Goal: Task Accomplishment & Management: Complete application form

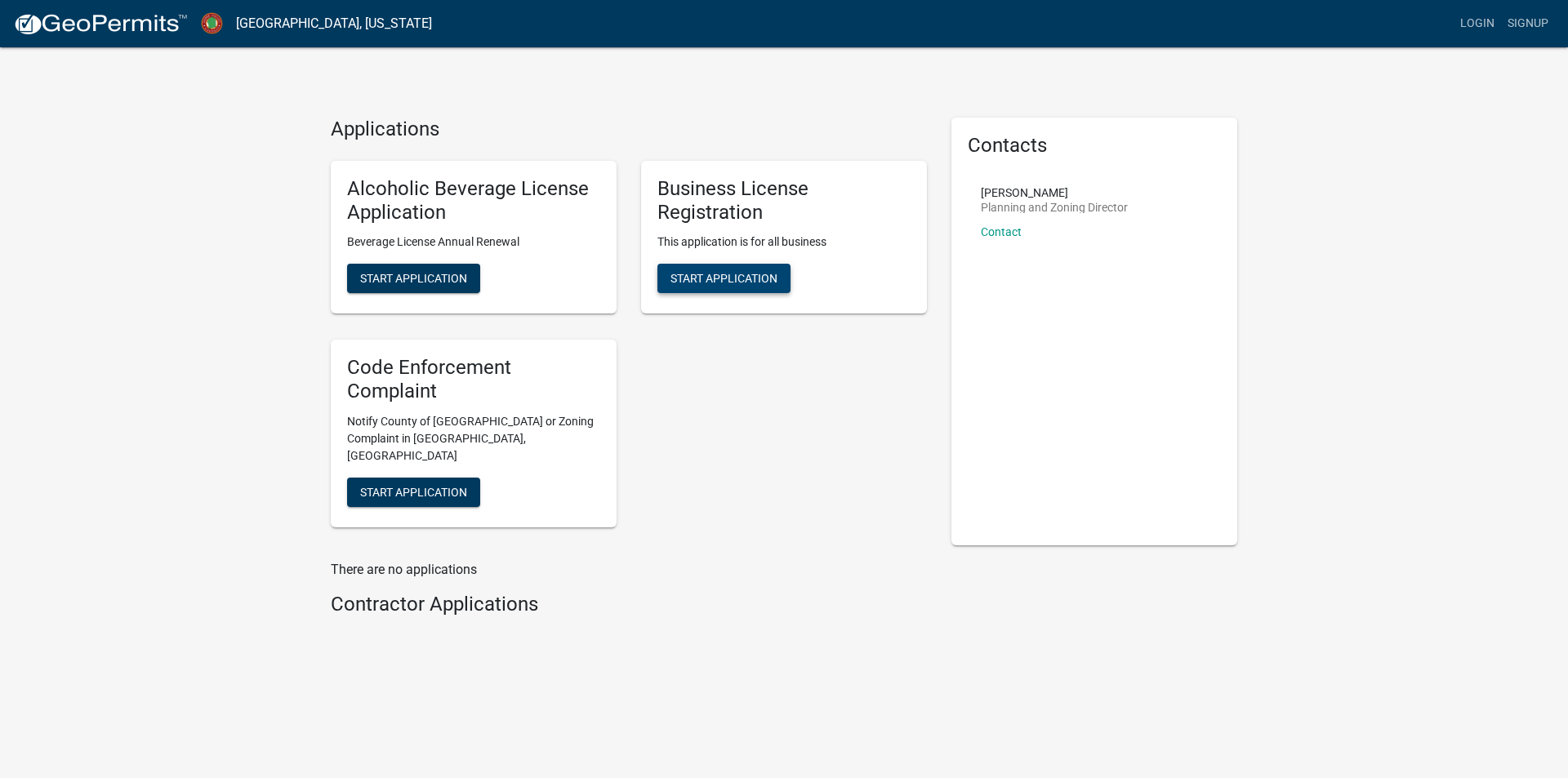
click at [729, 275] on span "Start Application" at bounding box center [724, 278] width 107 height 13
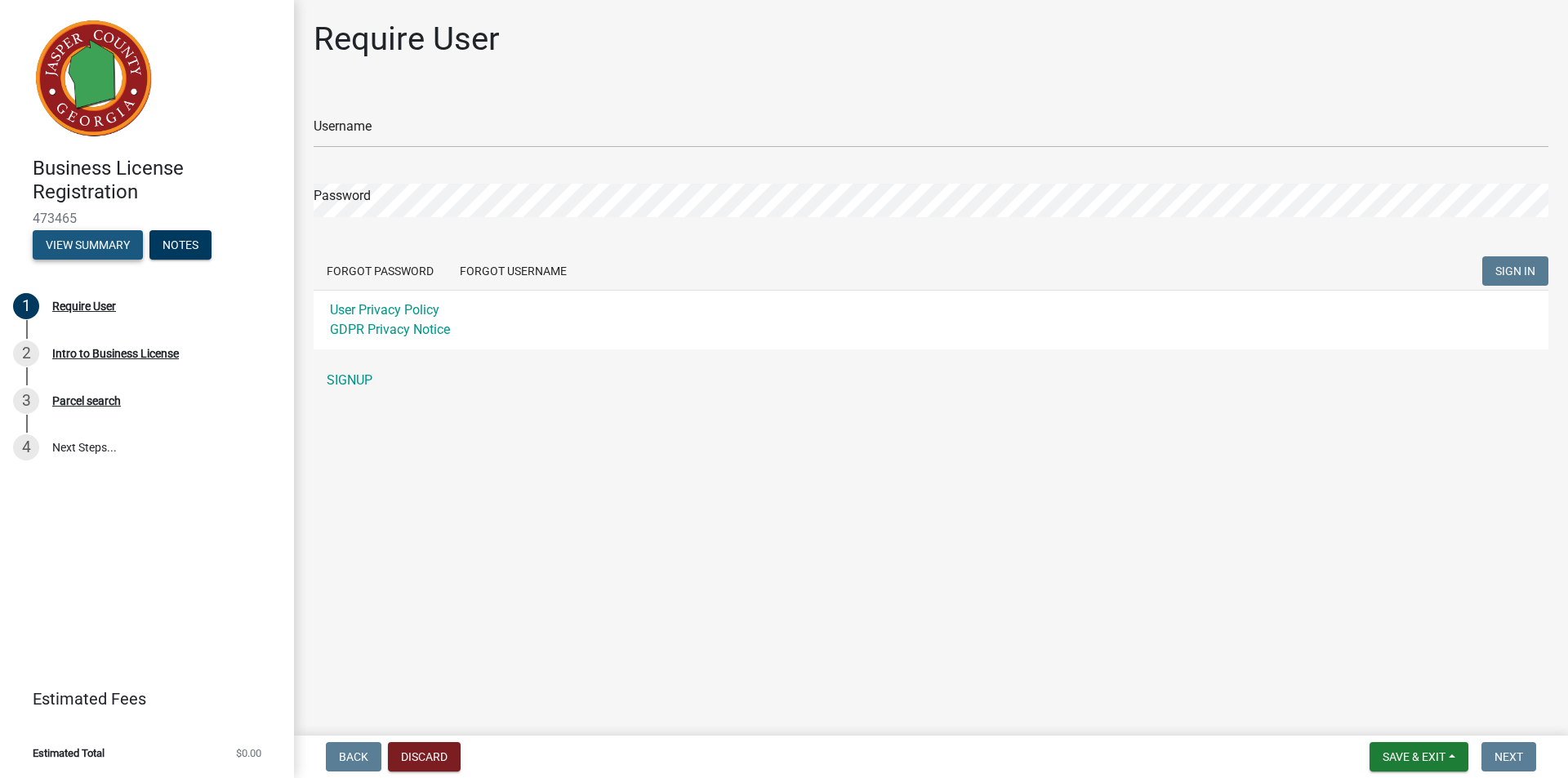
click at [93, 241] on button "View Summary" at bounding box center [87, 245] width 110 height 29
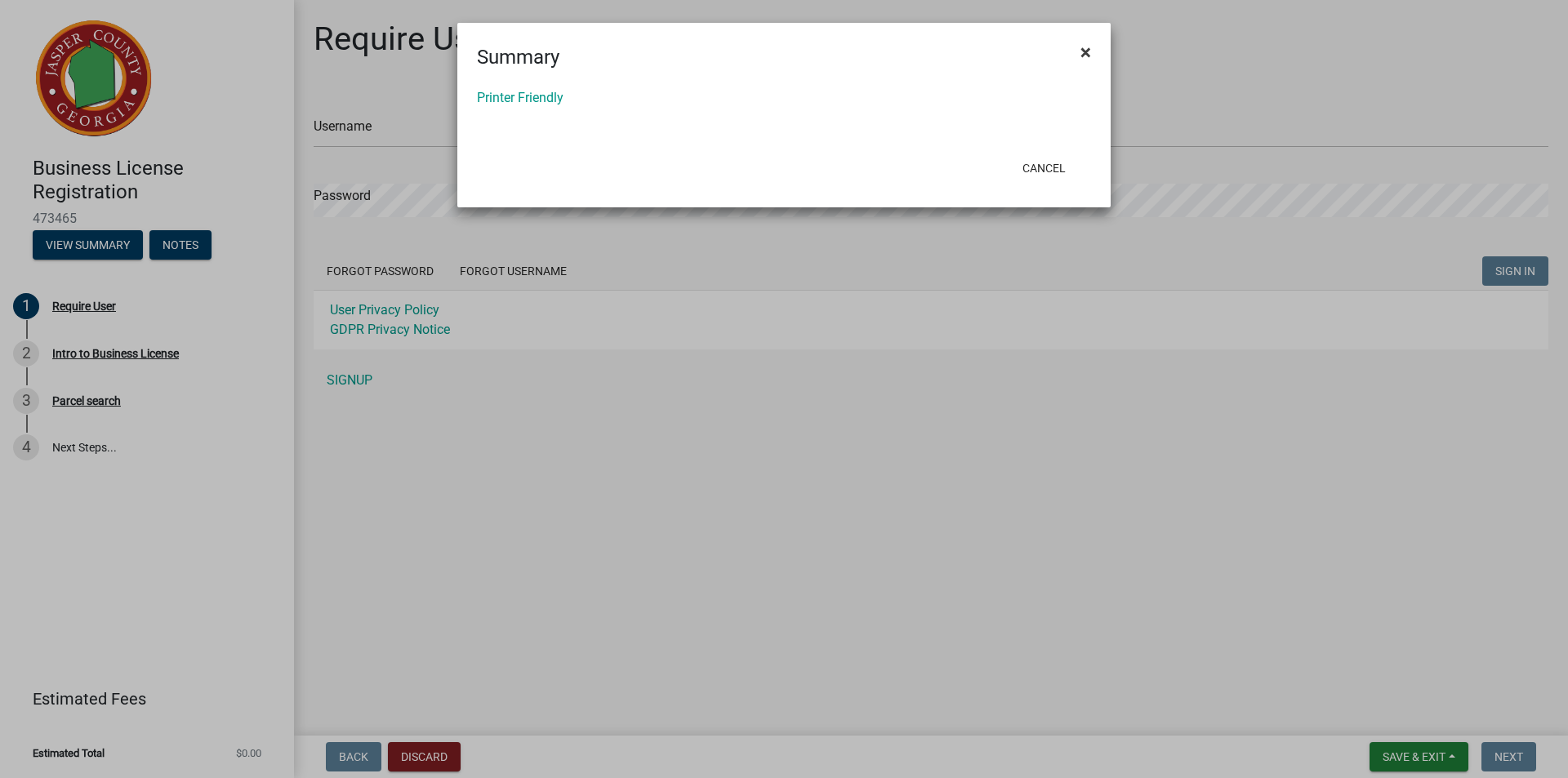
click at [1087, 54] on span "×" at bounding box center [1086, 52] width 10 height 23
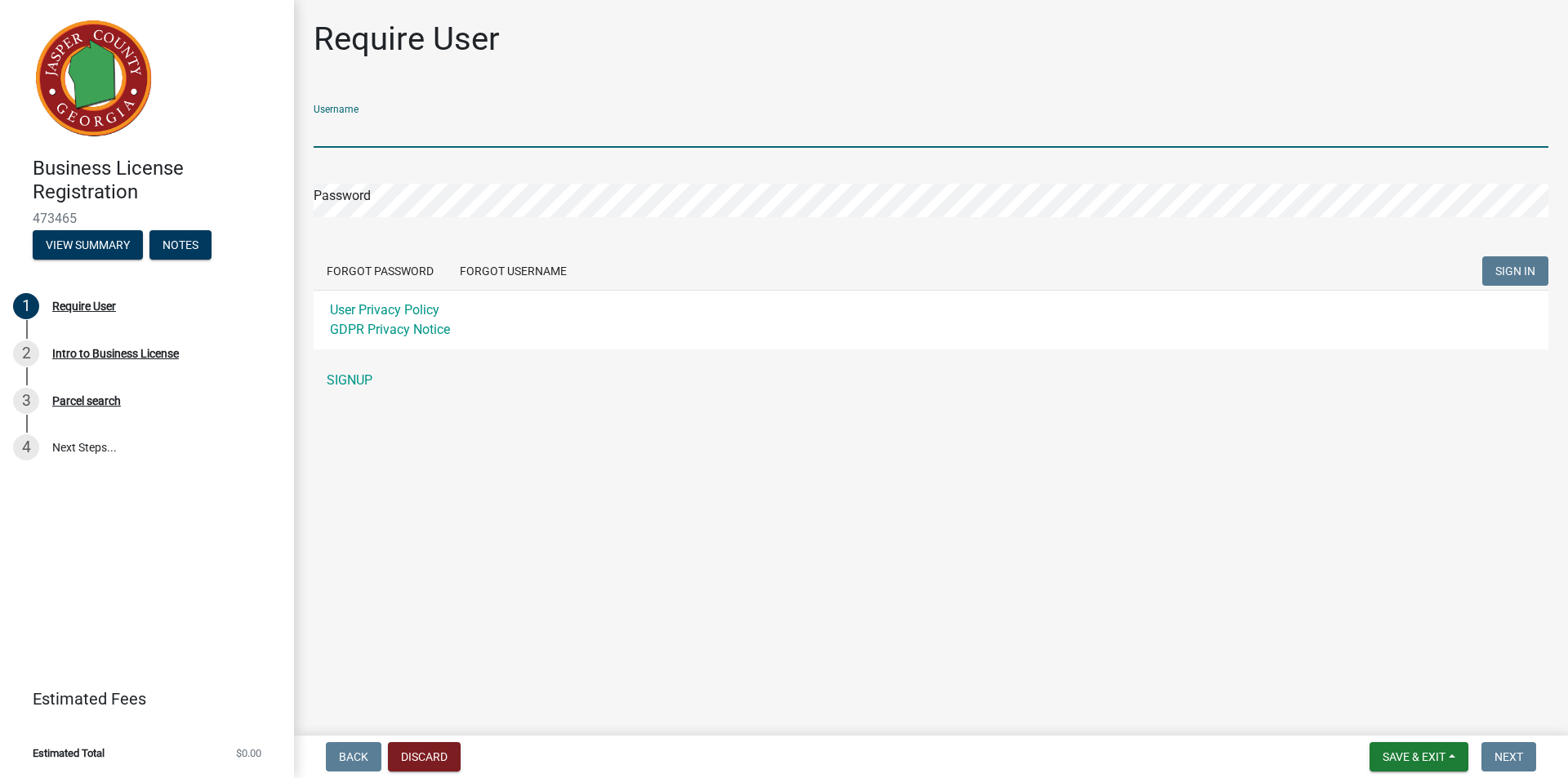
click at [401, 123] on input "Username" at bounding box center [931, 131] width 1234 height 33
type input "tcmanager"
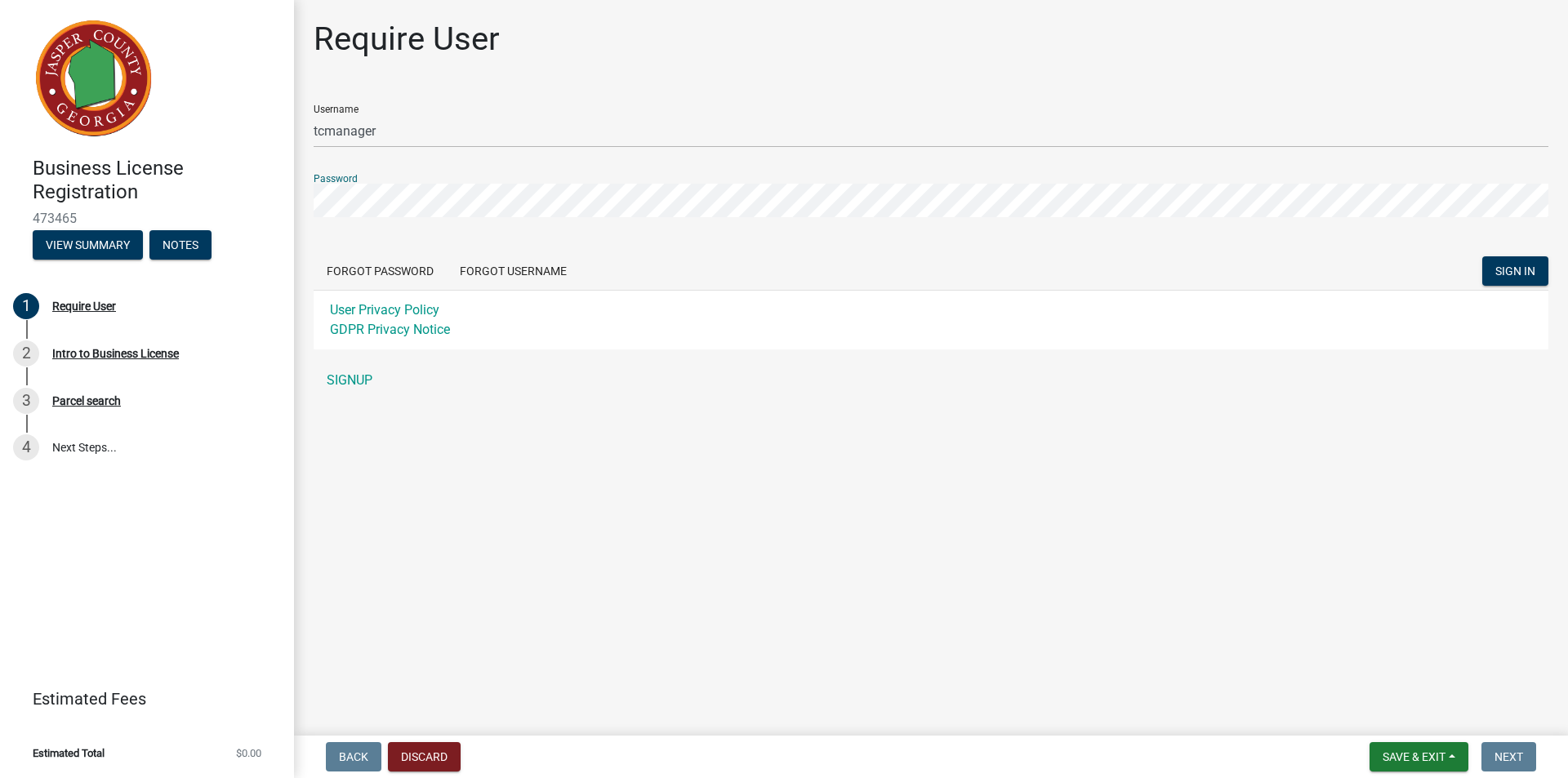
click at [1482, 256] on button "SIGN IN" at bounding box center [1515, 271] width 66 height 29
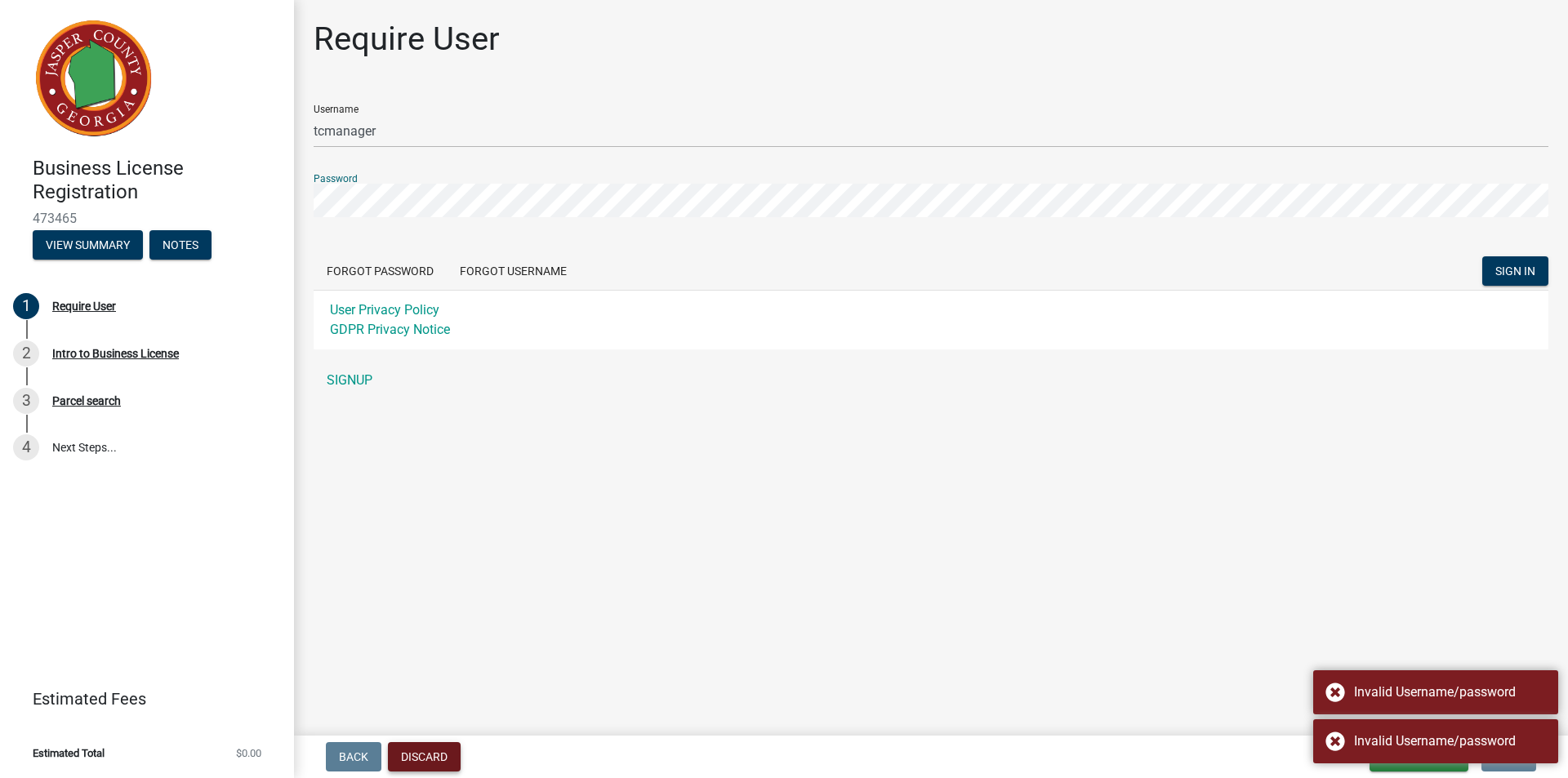
click at [435, 761] on button "Discard" at bounding box center [423, 757] width 73 height 29
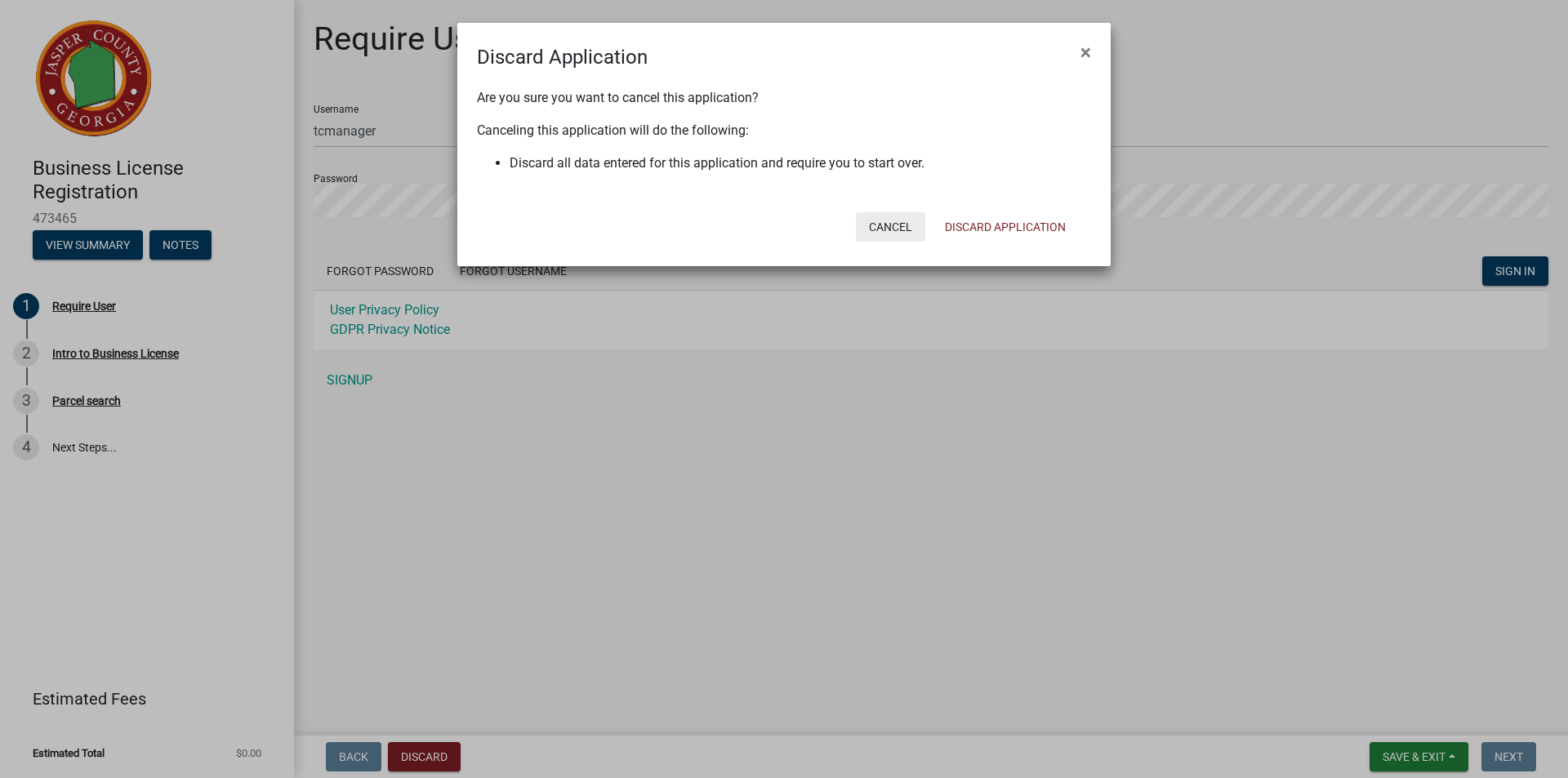
click at [902, 231] on button "Cancel" at bounding box center [890, 227] width 69 height 29
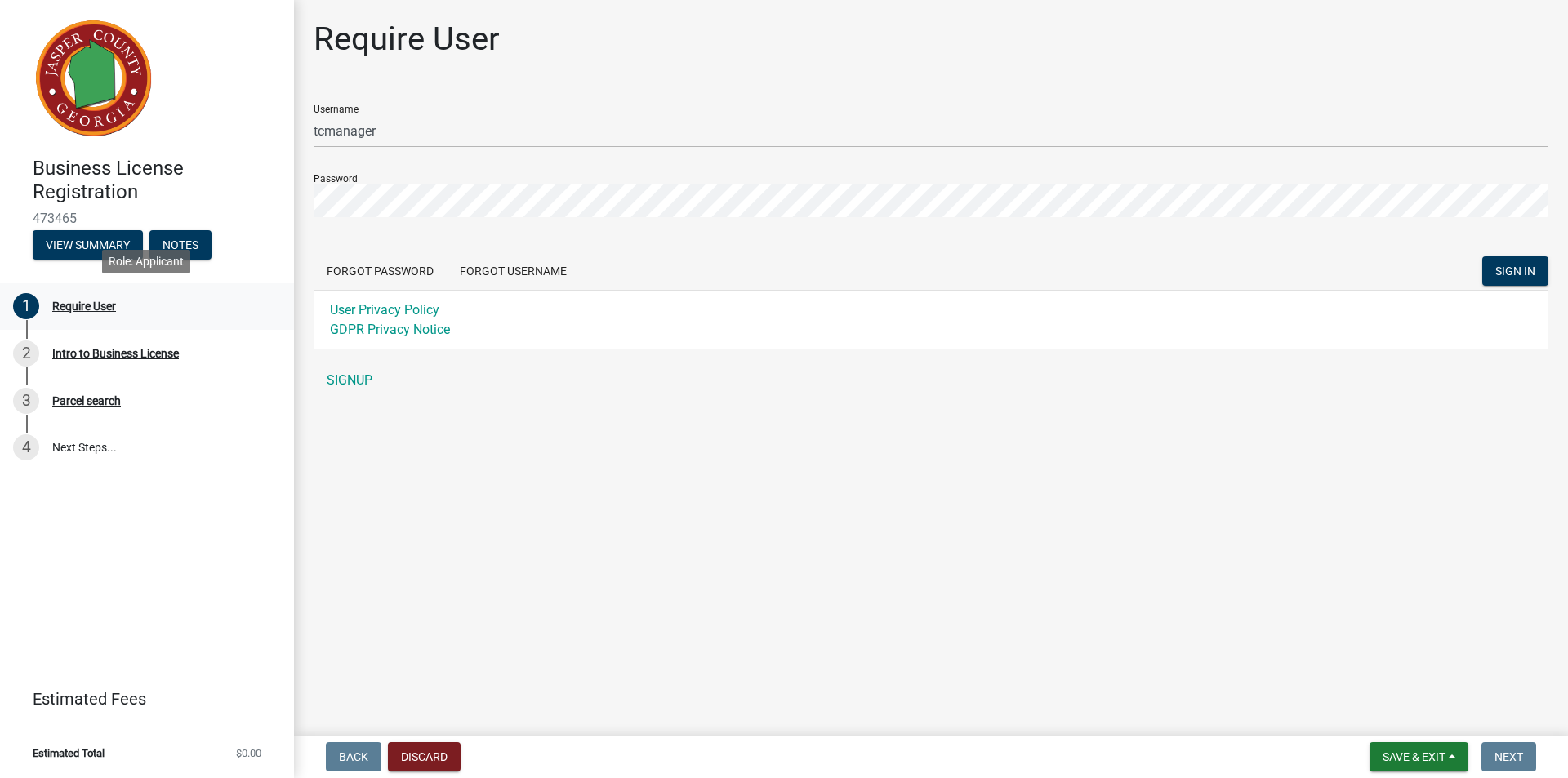
click at [86, 297] on div "1 Require User" at bounding box center [140, 306] width 255 height 27
click at [115, 354] on div "Intro to Business License" at bounding box center [115, 353] width 127 height 11
click at [106, 395] on div "Parcel search" at bounding box center [86, 400] width 68 height 11
click at [101, 441] on link "4 Next Steps..." at bounding box center [147, 446] width 294 height 47
click at [440, 755] on button "Discard" at bounding box center [423, 757] width 73 height 29
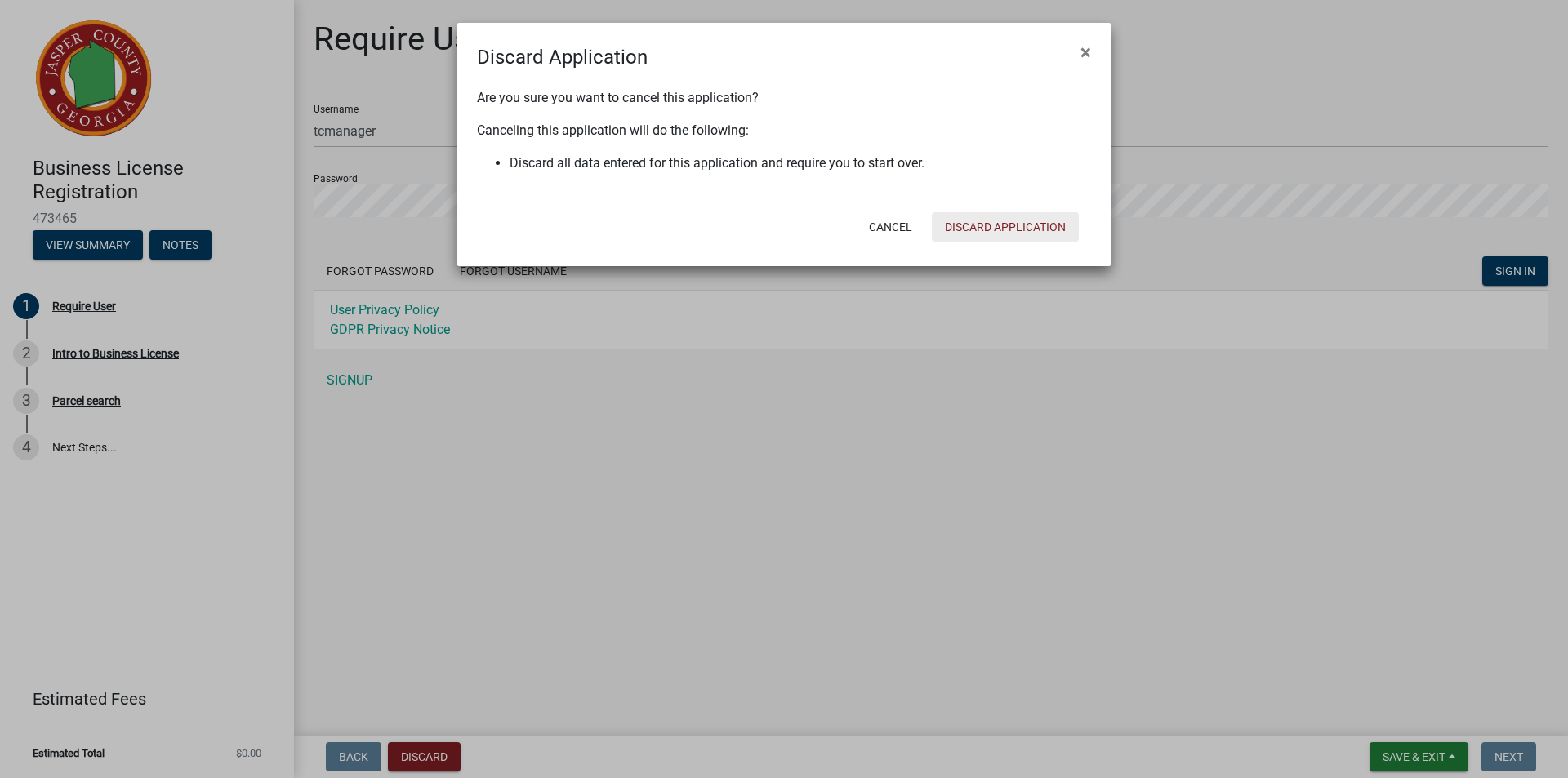
click at [1003, 230] on button "Discard Application" at bounding box center [1005, 227] width 147 height 29
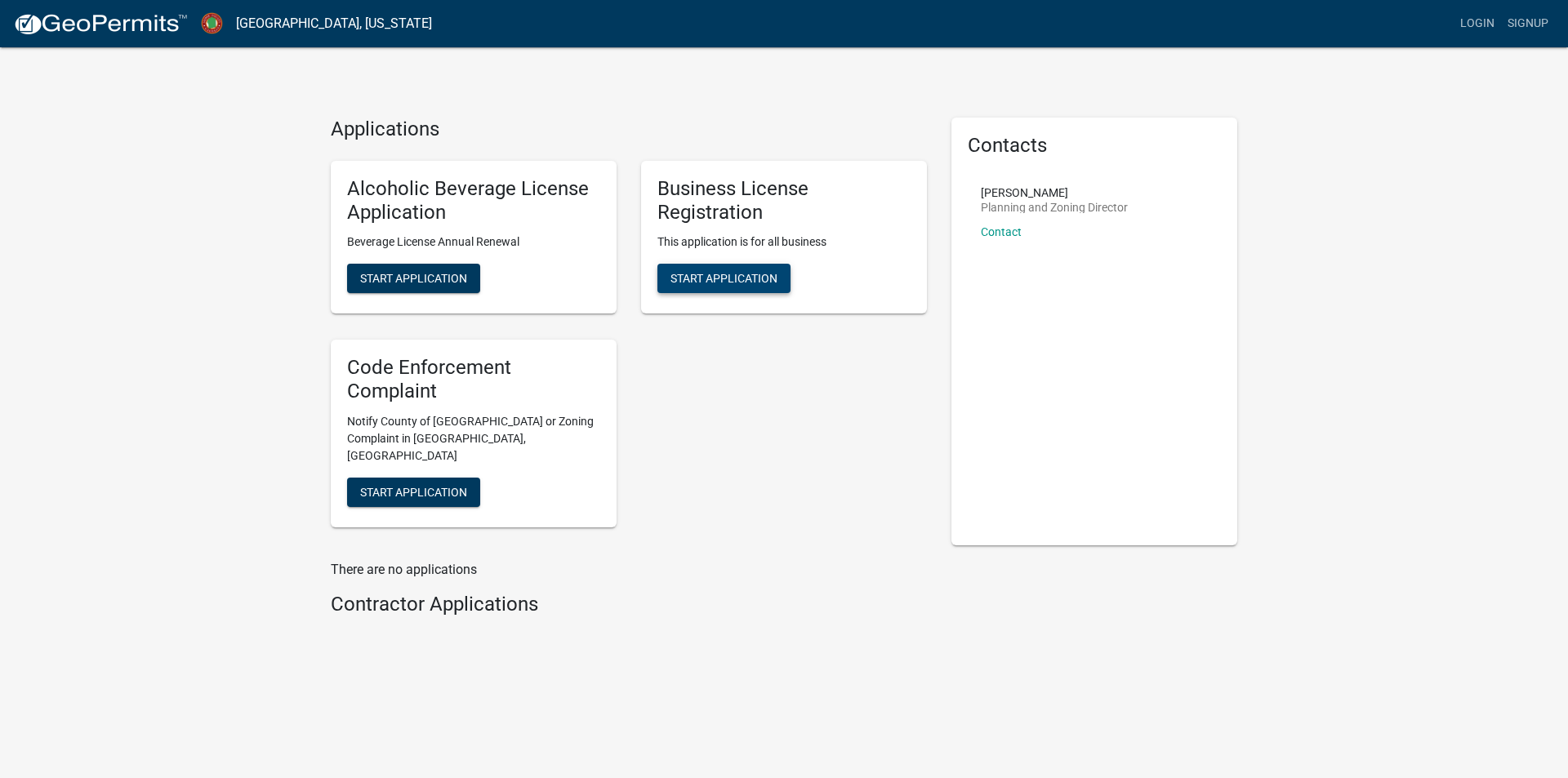
click at [726, 277] on span "Start Application" at bounding box center [724, 278] width 107 height 13
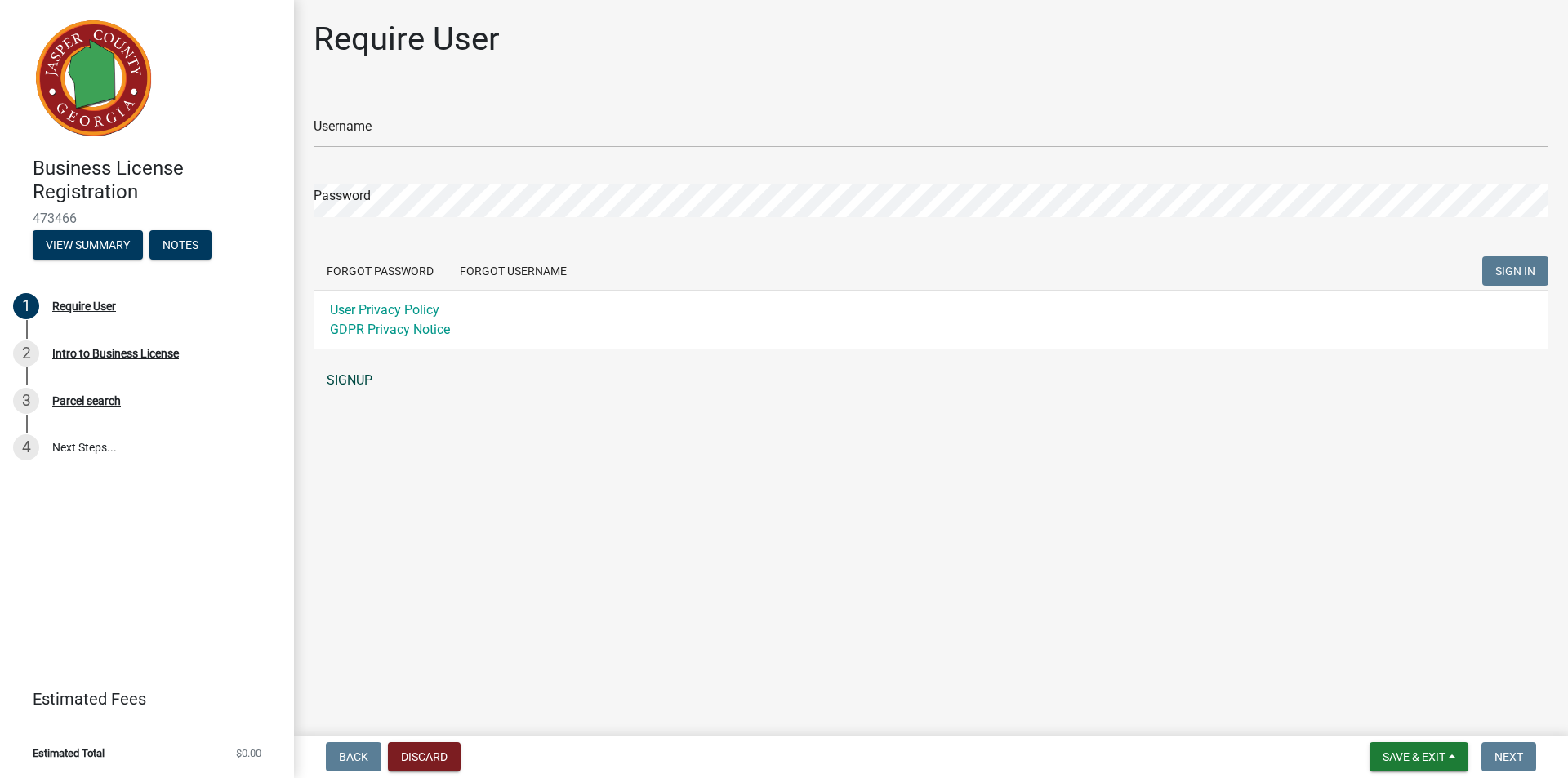
click at [361, 376] on link "SIGNUP" at bounding box center [931, 380] width 1234 height 32
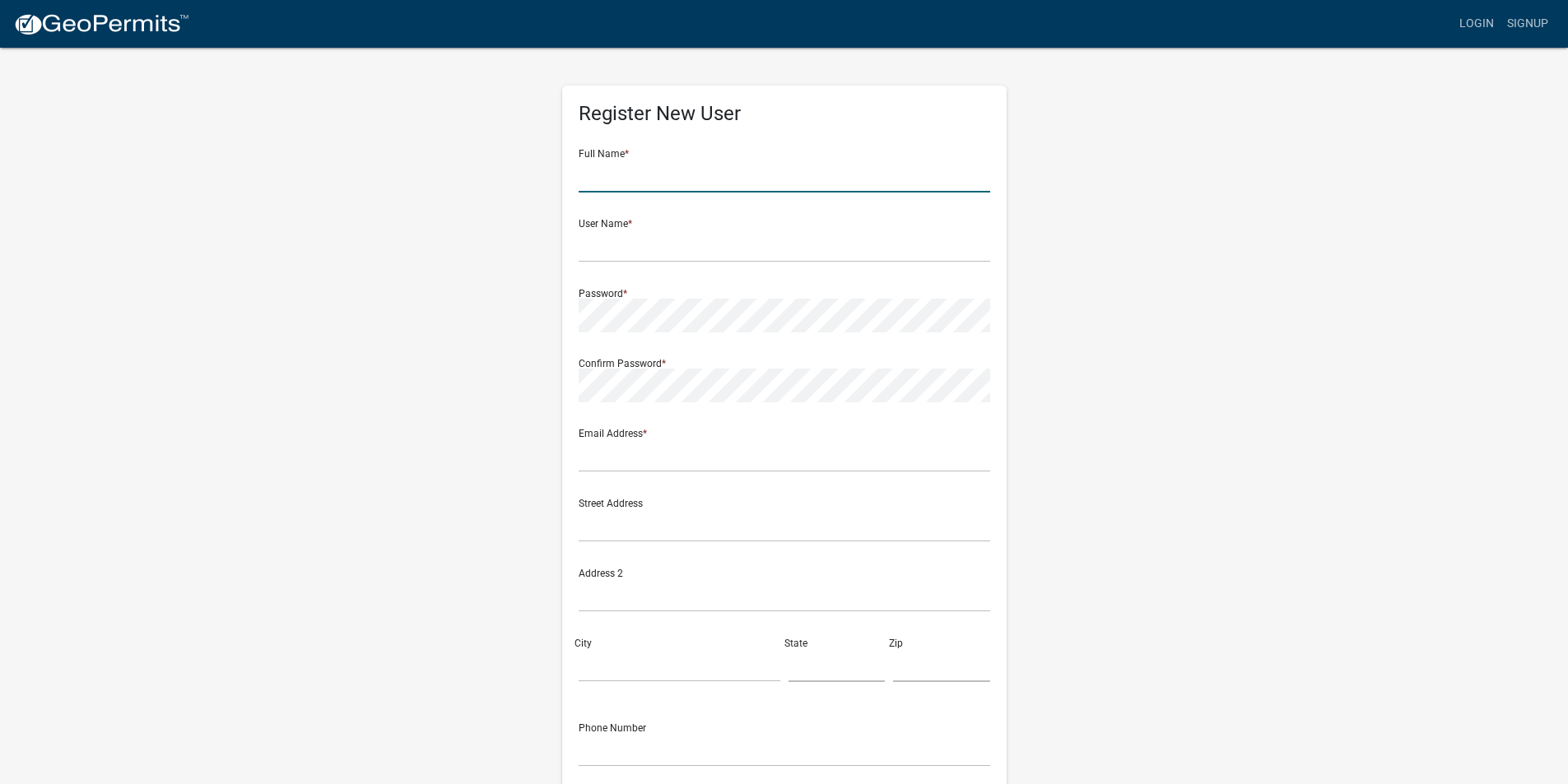
click at [644, 187] on input "text" at bounding box center [784, 175] width 411 height 34
type input "[PERSON_NAME]"
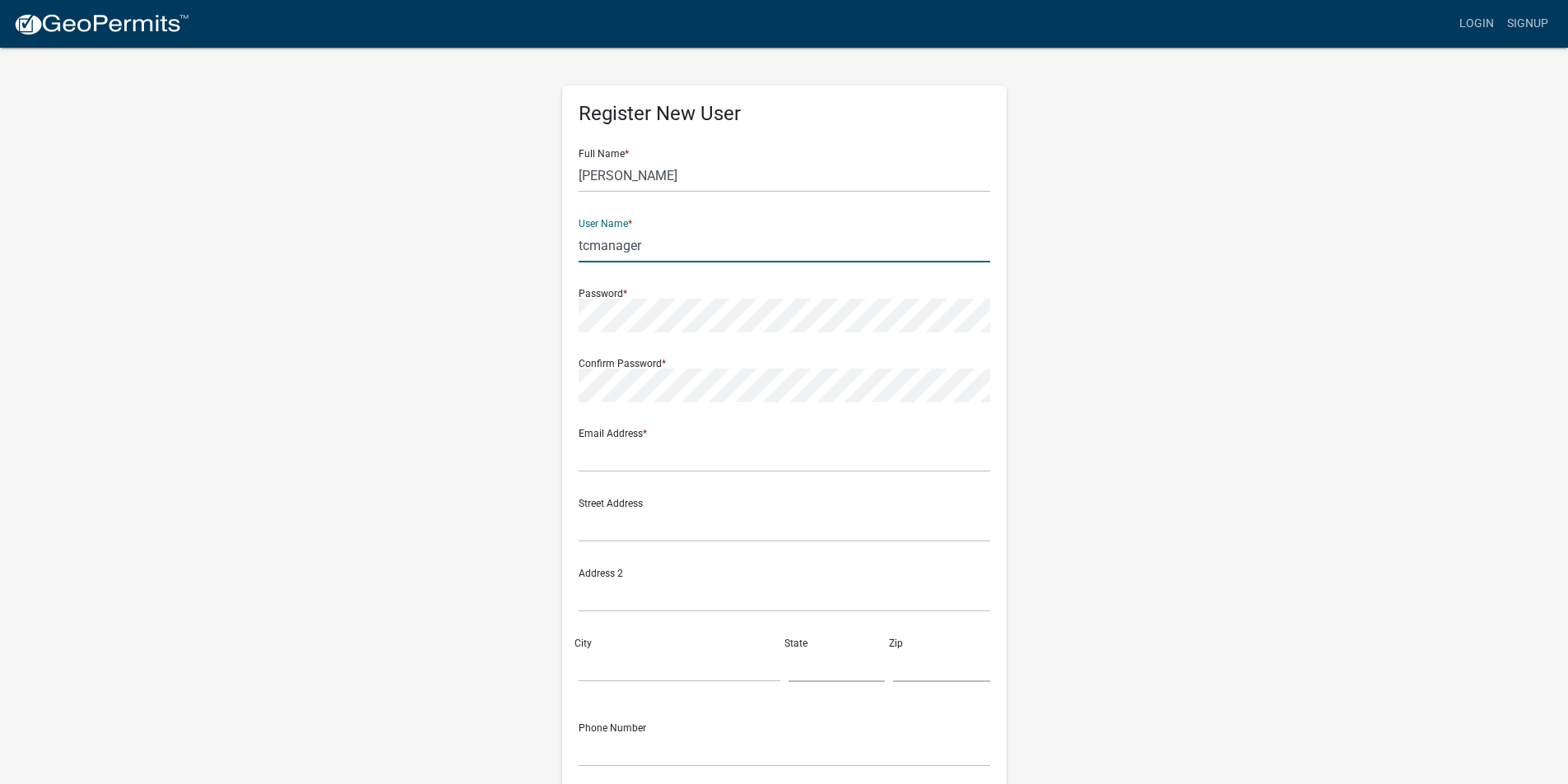
type input "tcmanager"
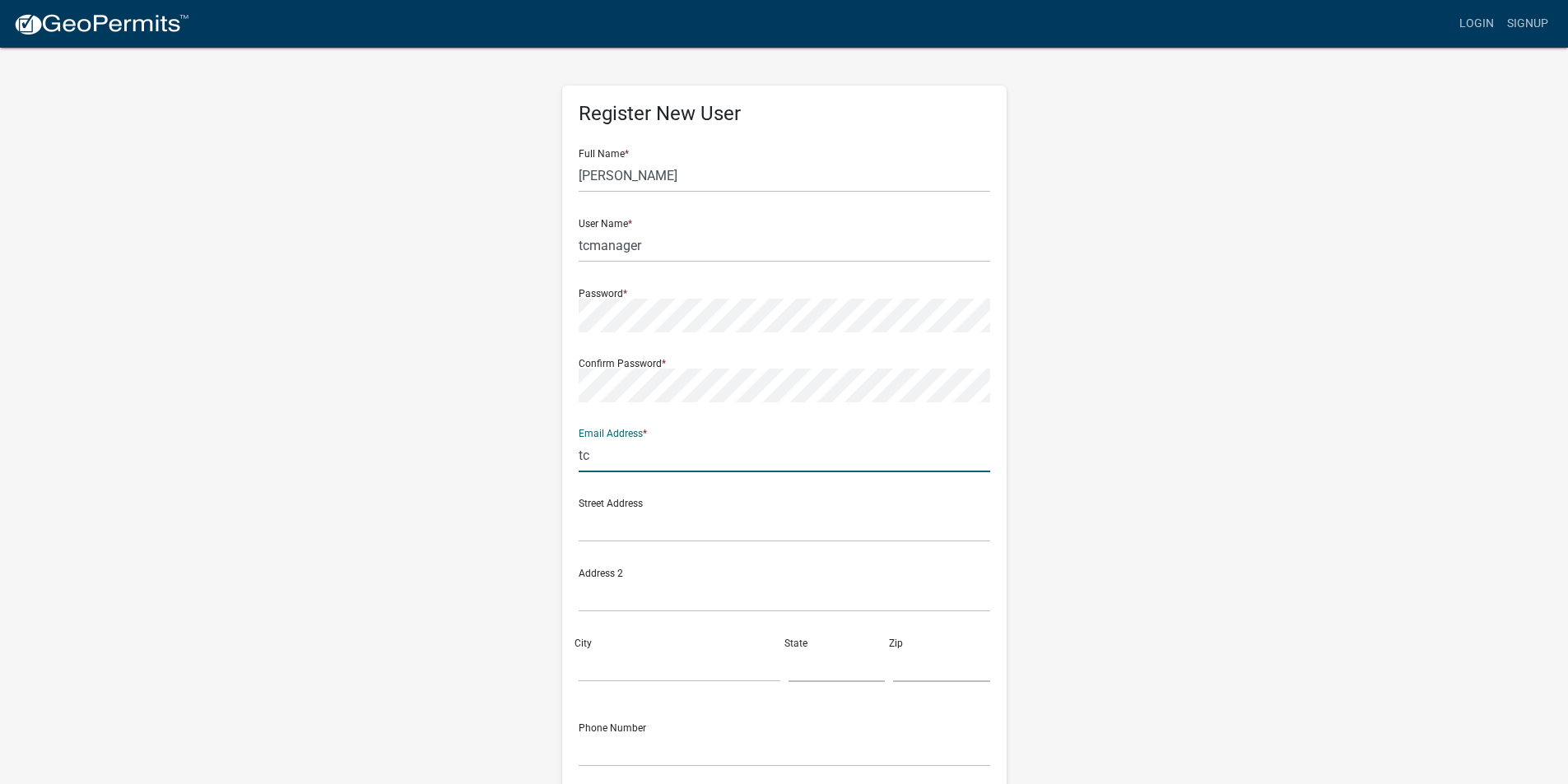
type input "[EMAIL_ADDRESS][DOMAIN_NAME]"
click at [650, 523] on input "text" at bounding box center [784, 525] width 411 height 34
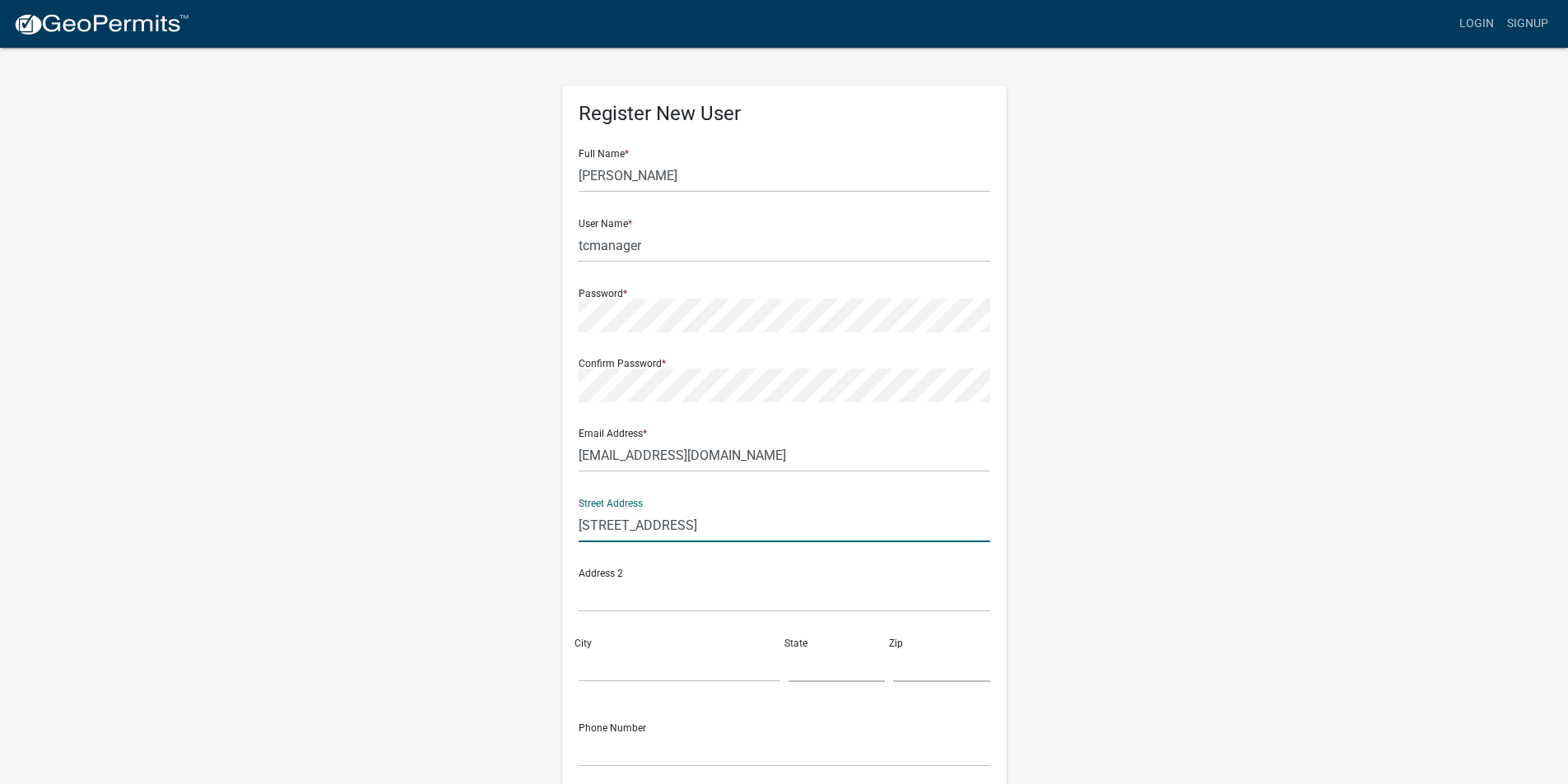
type input "222 Clubhouse Drive"
type input "Monticello"
type input "g"
type input "GA"
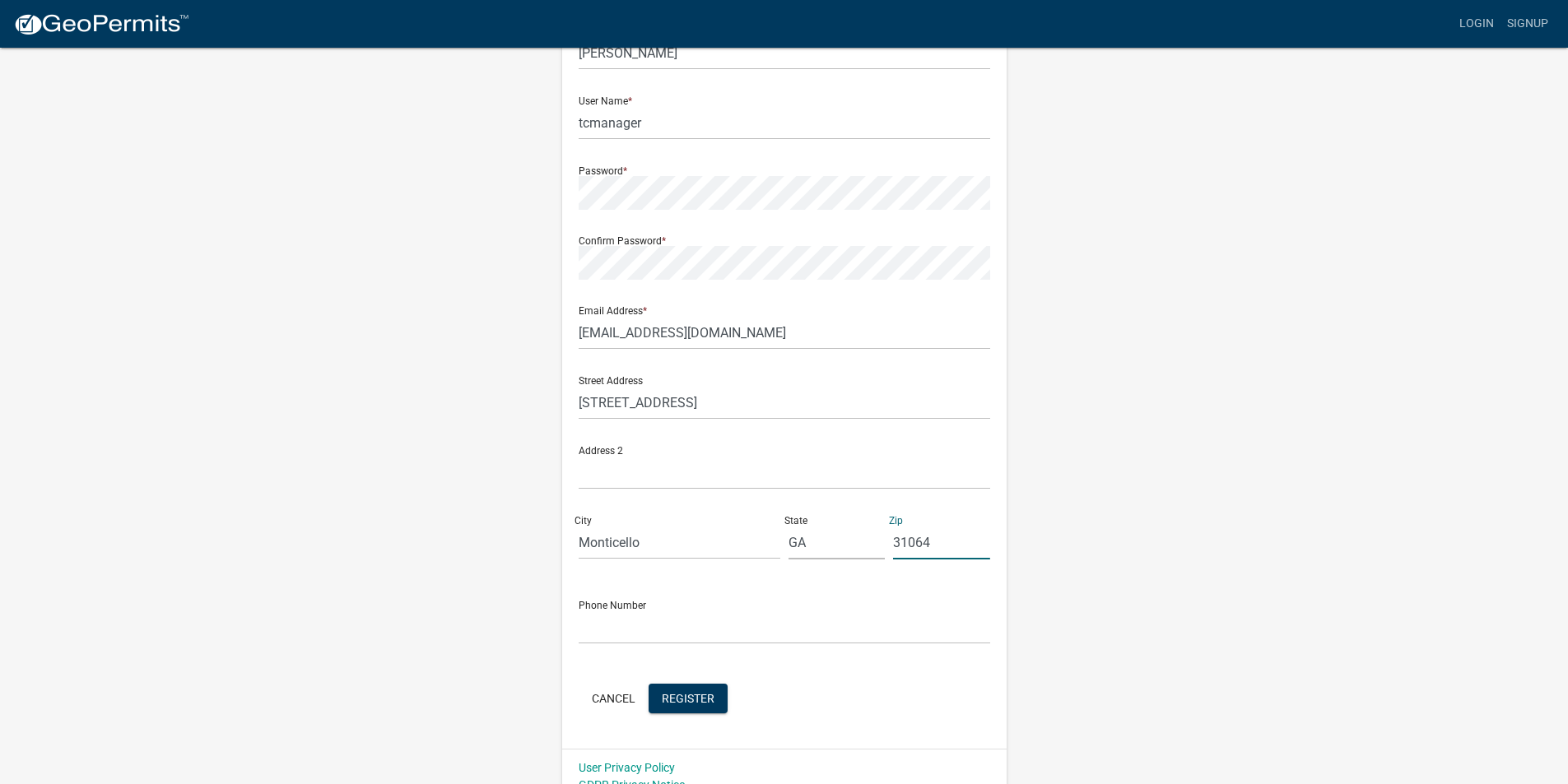
scroll to position [142, 0]
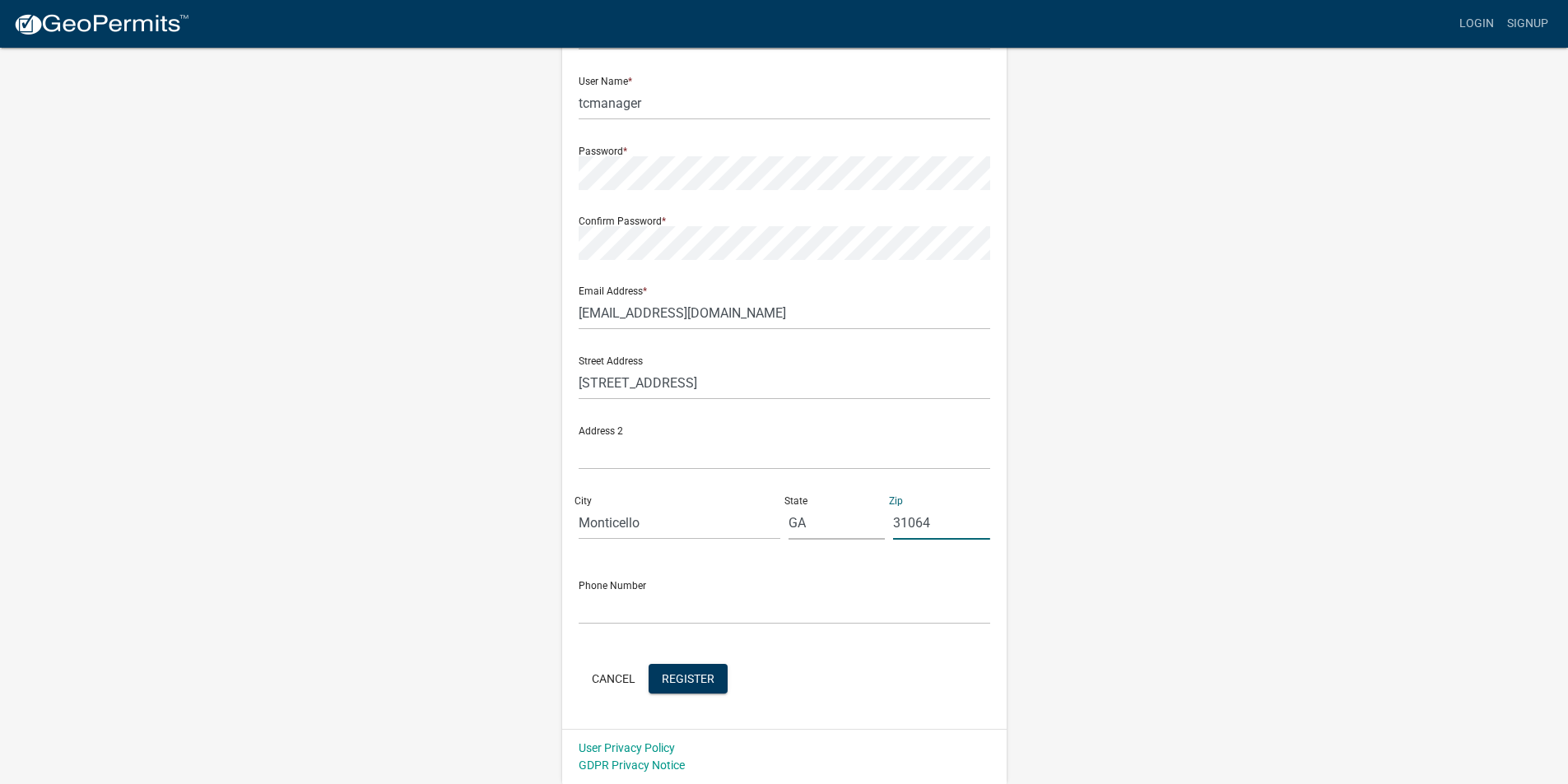
type input "31064"
click at [639, 593] on input "text" at bounding box center [784, 607] width 411 height 34
type input "[PHONE_NUMBER]"
click at [668, 682] on span "Register" at bounding box center [688, 677] width 53 height 13
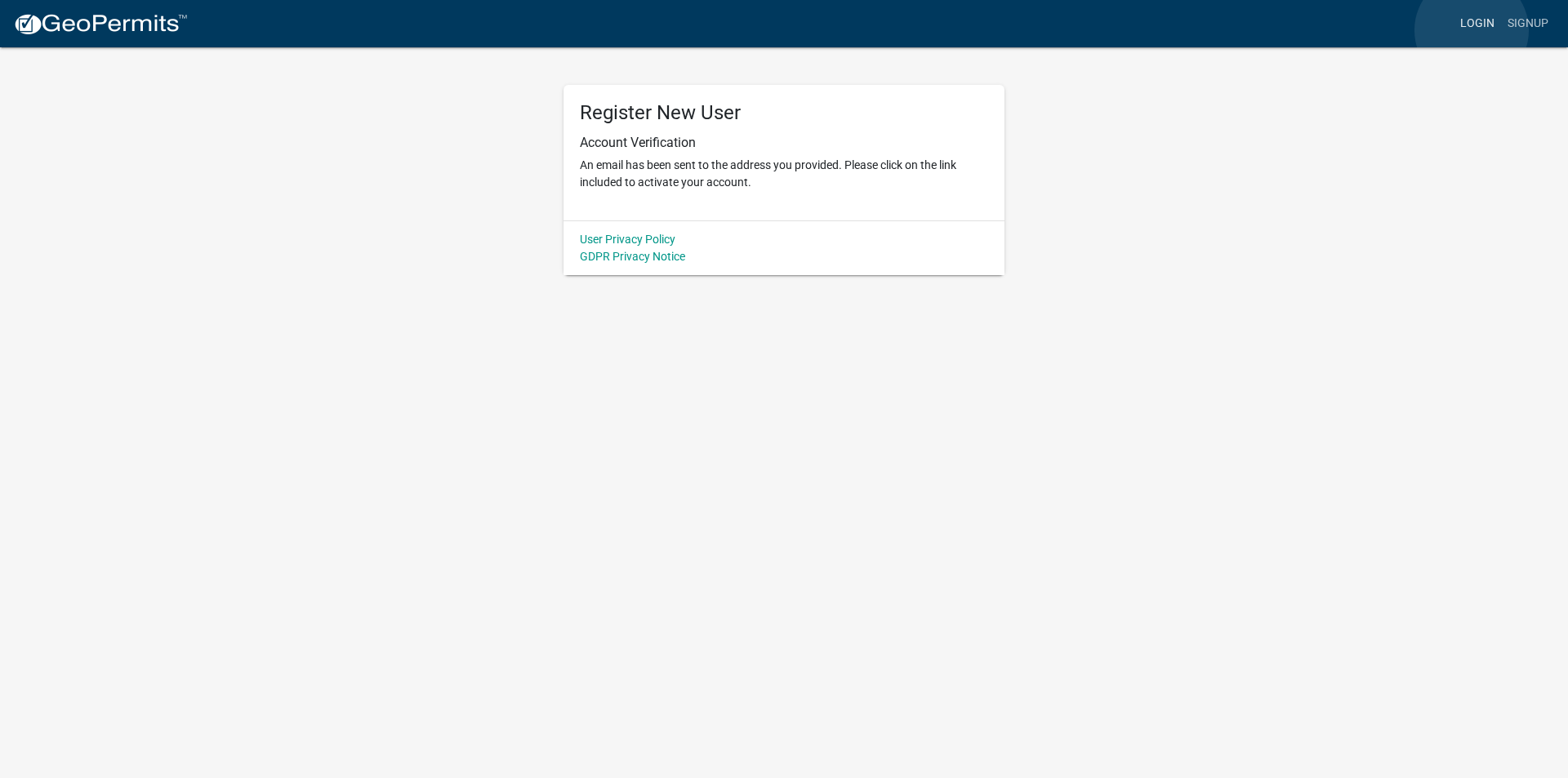
click at [1471, 30] on link "Login" at bounding box center [1476, 24] width 47 height 31
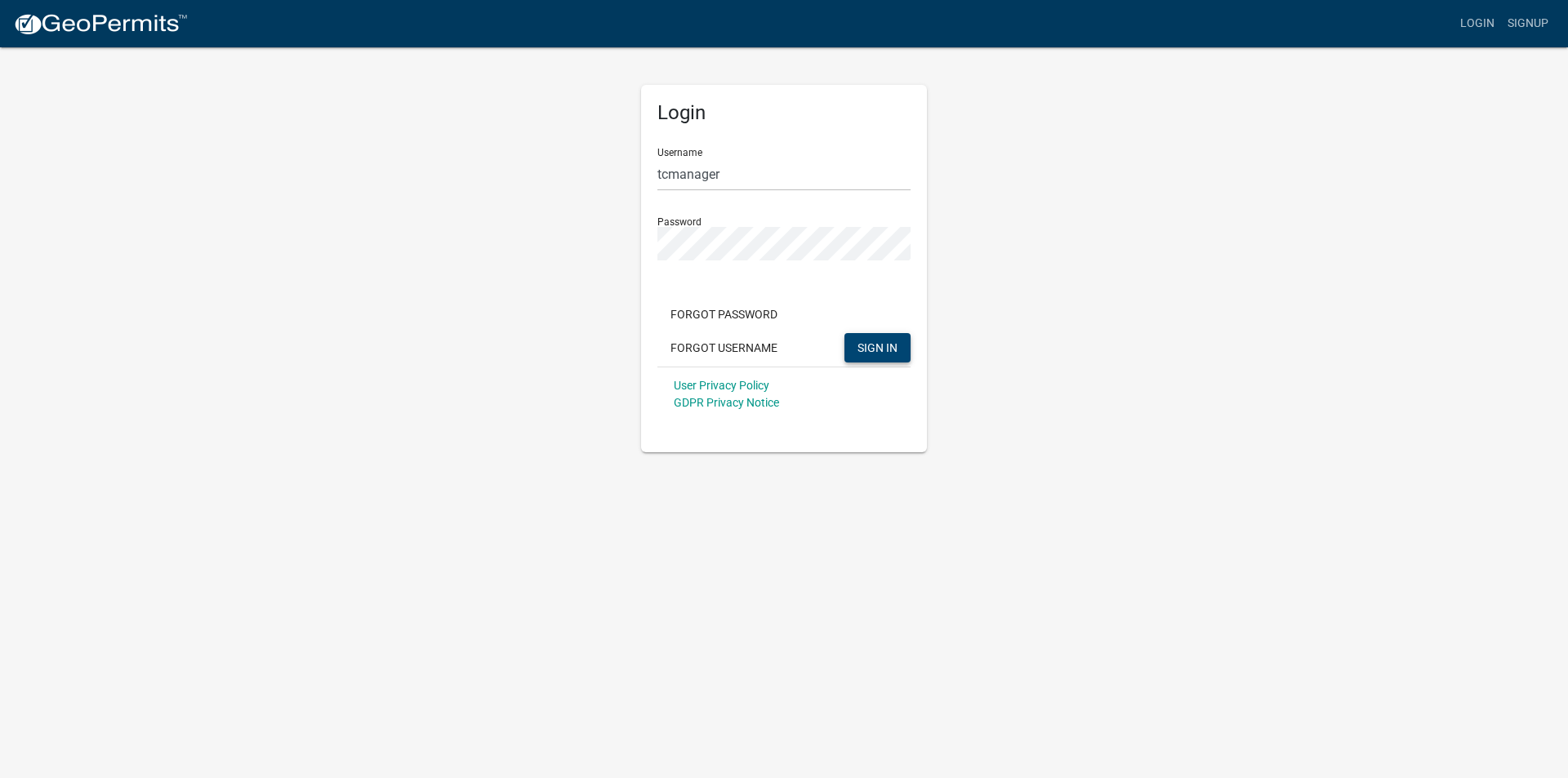
click at [865, 343] on span "SIGN IN" at bounding box center [877, 346] width 40 height 13
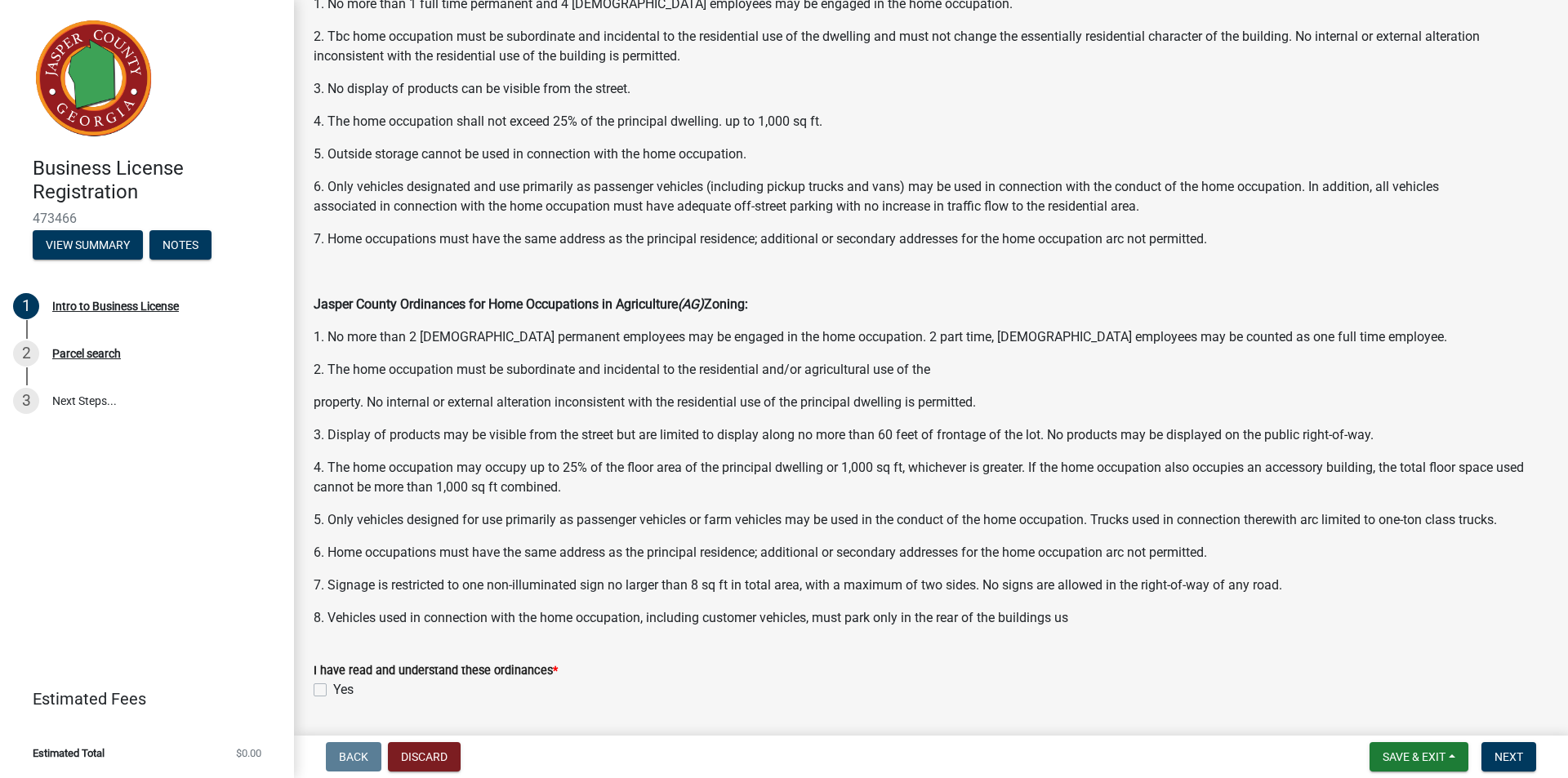
scroll to position [783, 0]
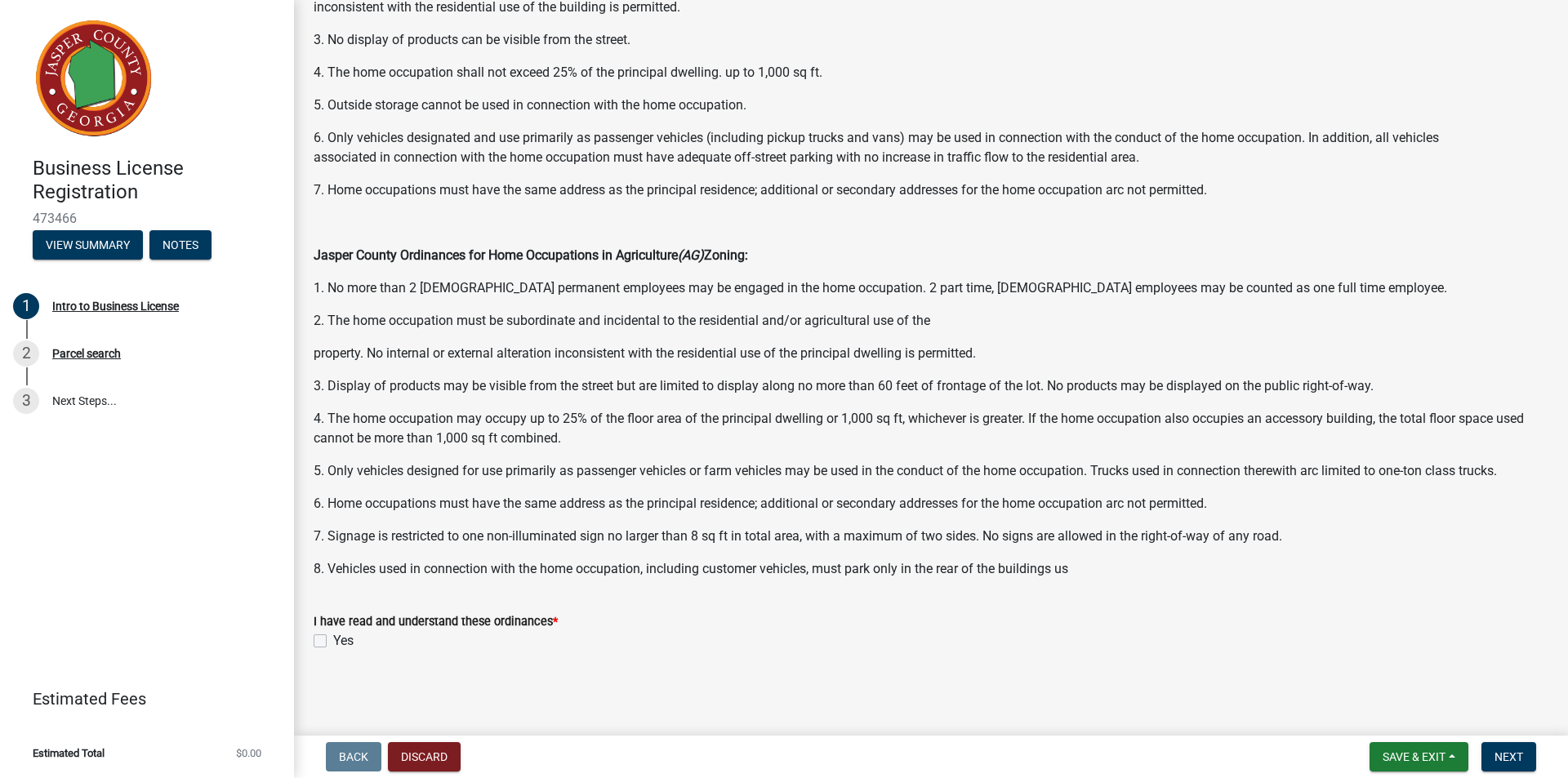
click at [333, 639] on label "Yes" at bounding box center [343, 640] width 21 height 20
click at [333, 639] on input "Yes" at bounding box center [338, 636] width 10 height 10
checkbox input "true"
click at [1517, 757] on span "Next" at bounding box center [1508, 756] width 28 height 13
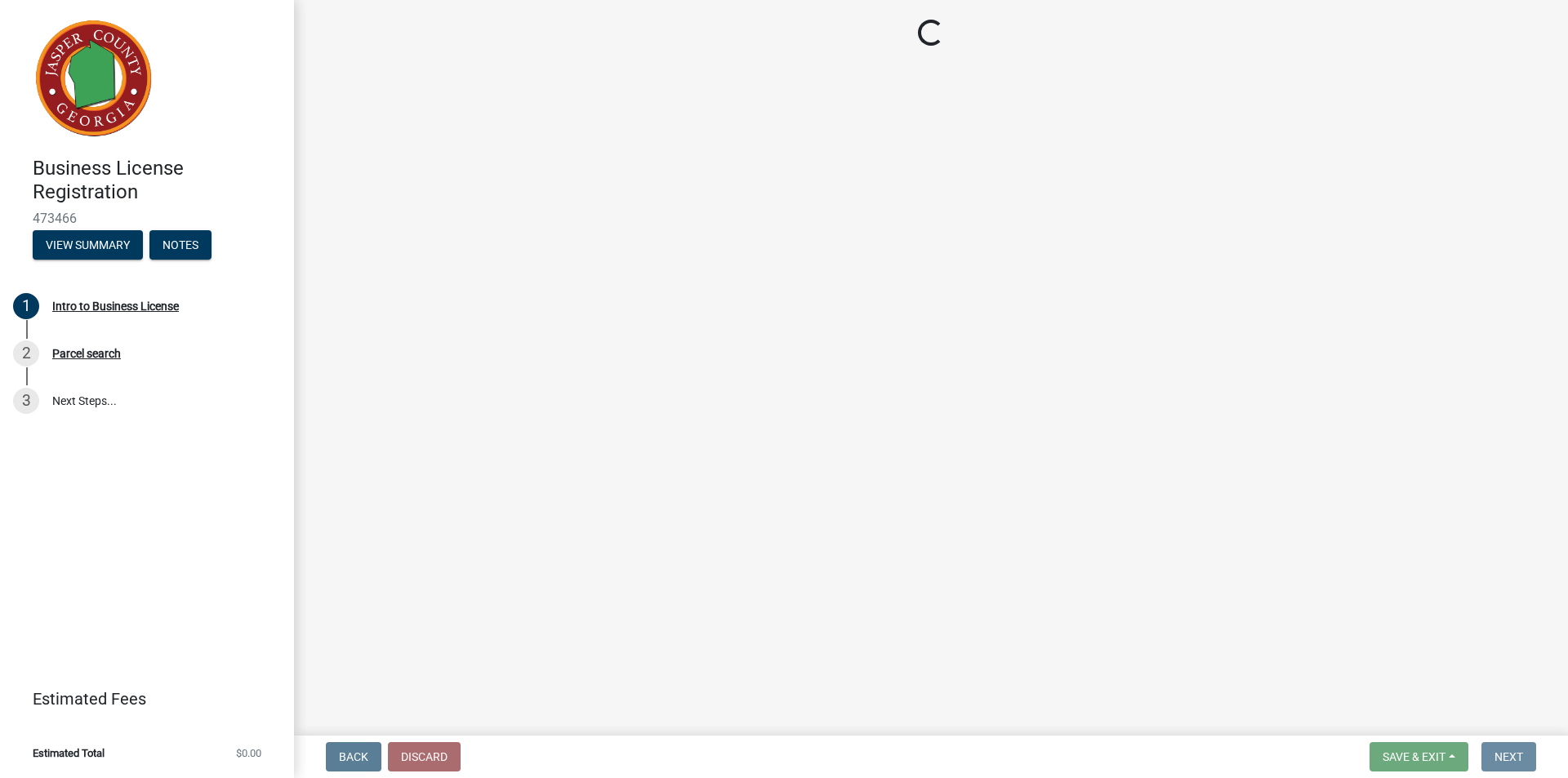
scroll to position [0, 0]
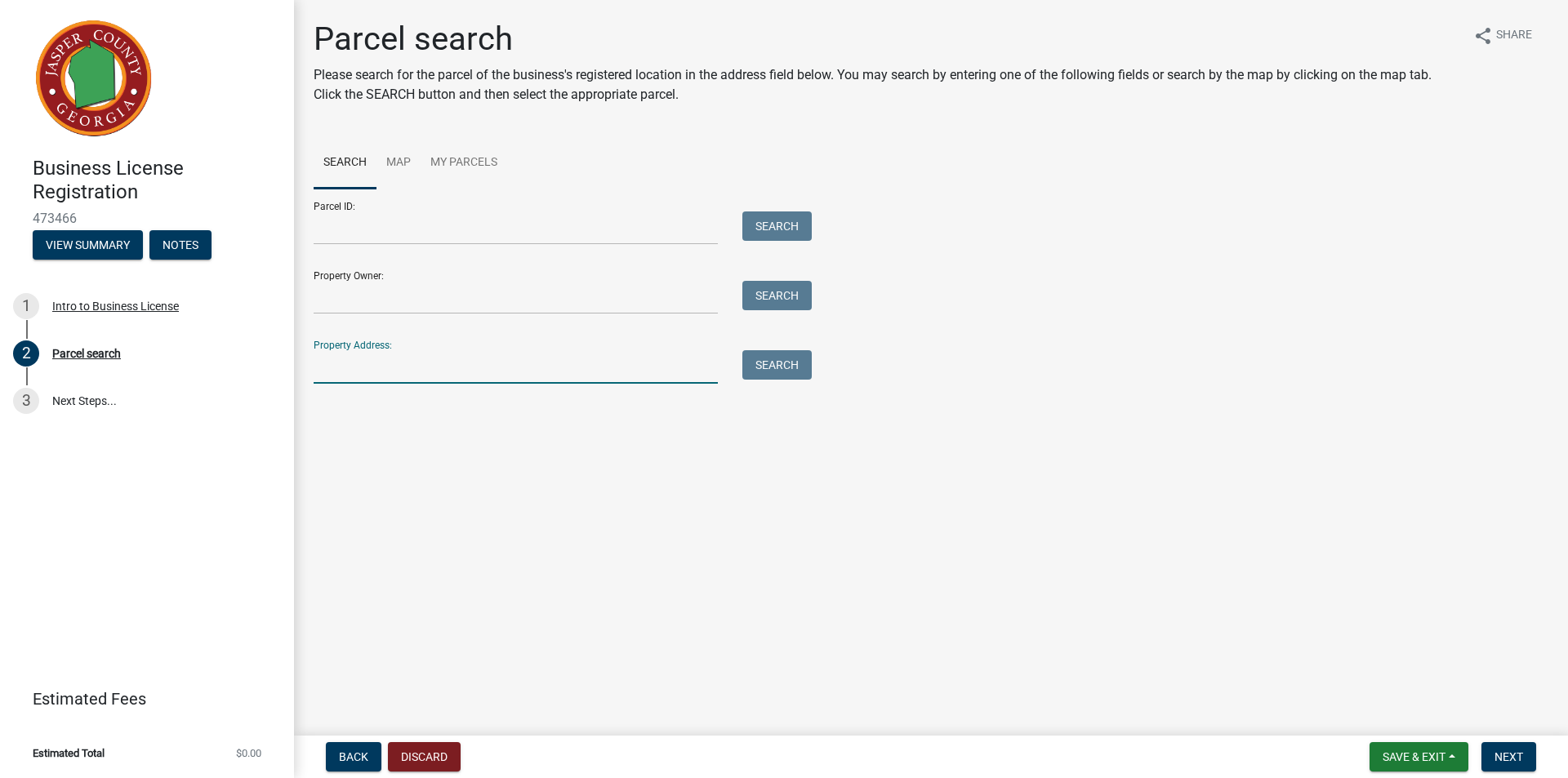
click at [460, 374] on input "Property Address:" at bounding box center [516, 367] width 405 height 33
type input "[STREET_ADDRESS]"
click at [773, 380] on div "Search" at bounding box center [772, 367] width 86 height 33
click at [775, 370] on button "Search" at bounding box center [777, 365] width 69 height 29
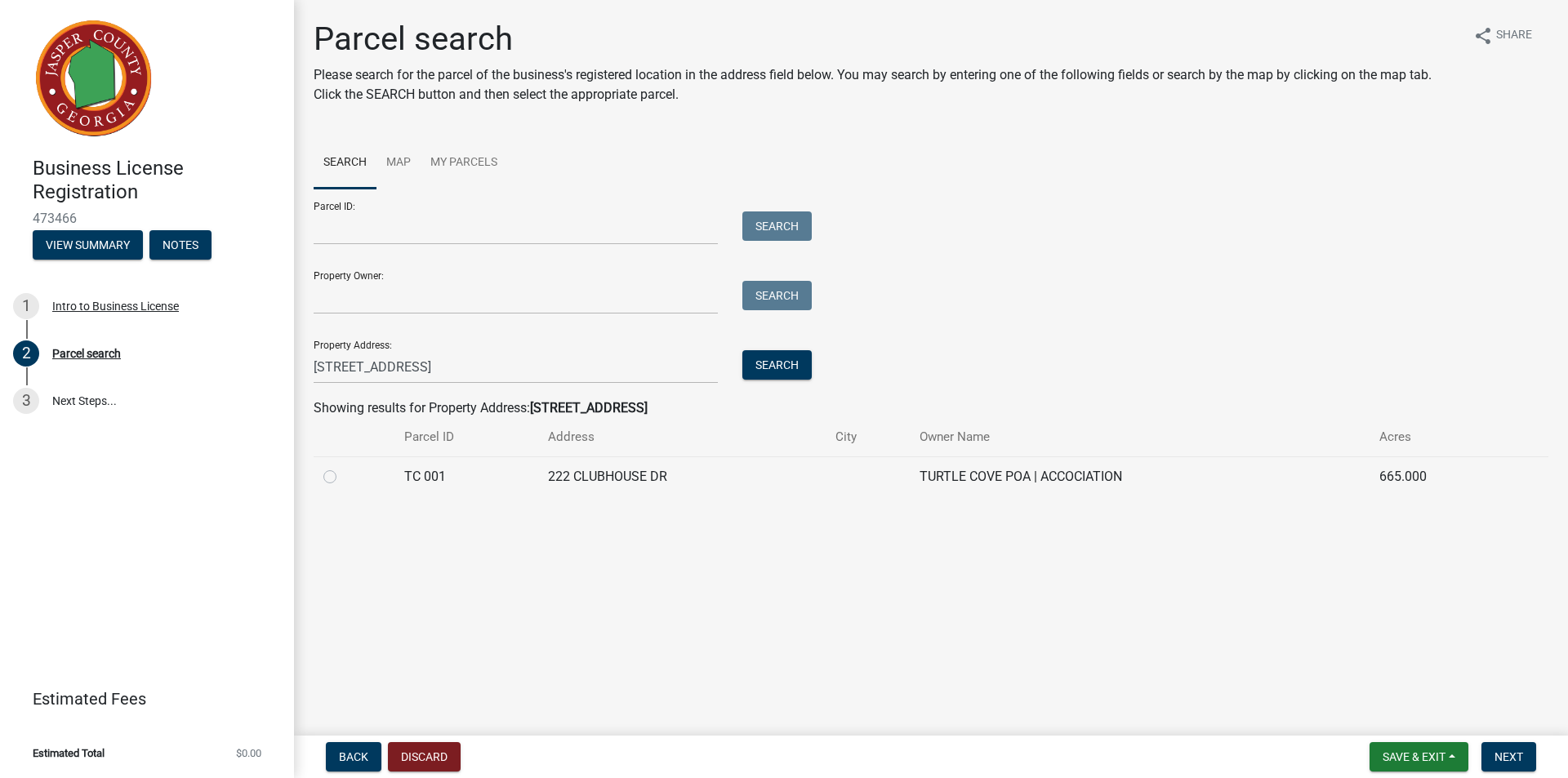
click at [343, 467] on label at bounding box center [343, 467] width 0 height 0
click at [343, 477] on 001 "radio" at bounding box center [348, 472] width 10 height 10
radio 001 "true"
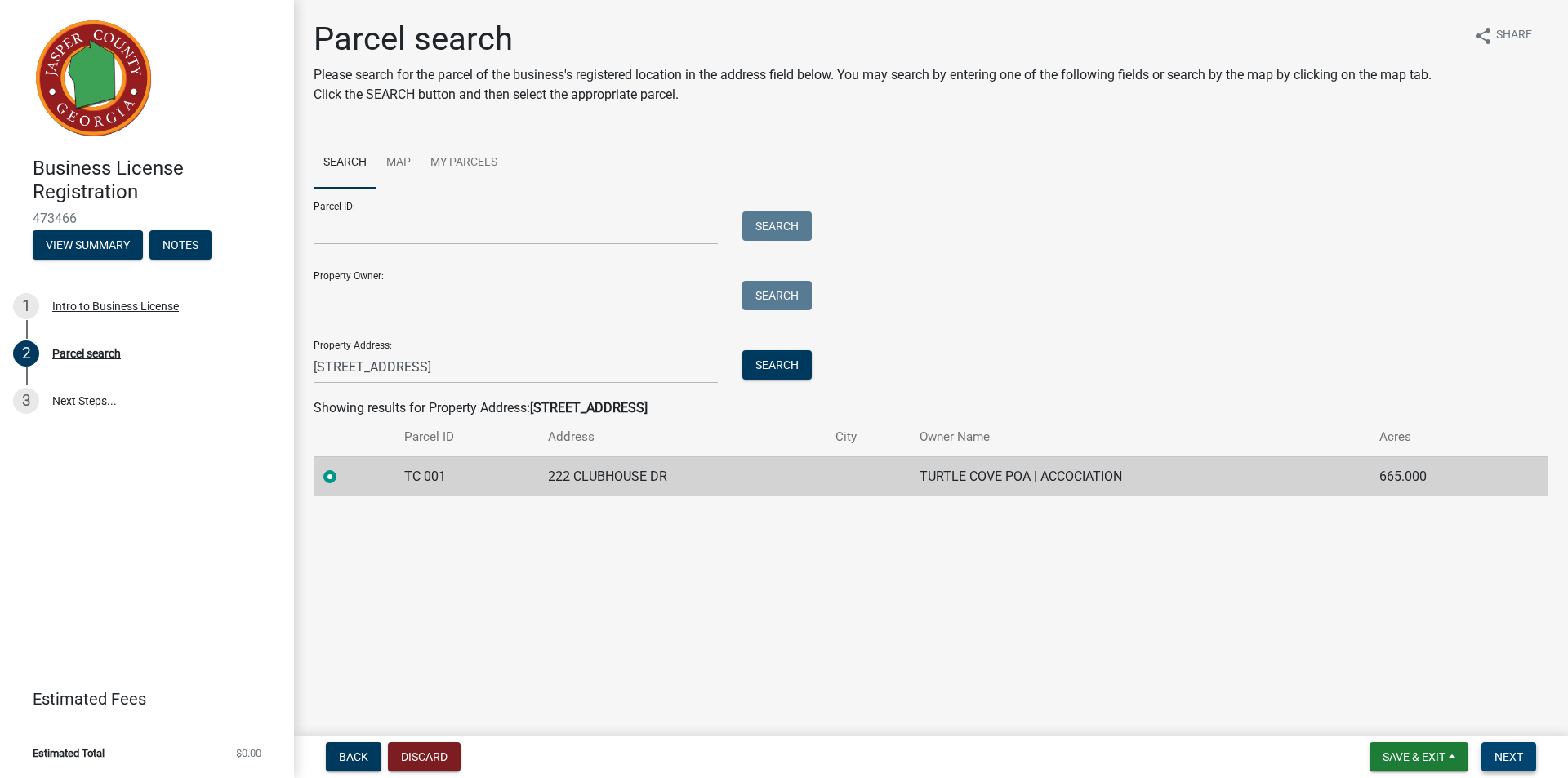
click at [1517, 757] on span "Next" at bounding box center [1508, 756] width 28 height 13
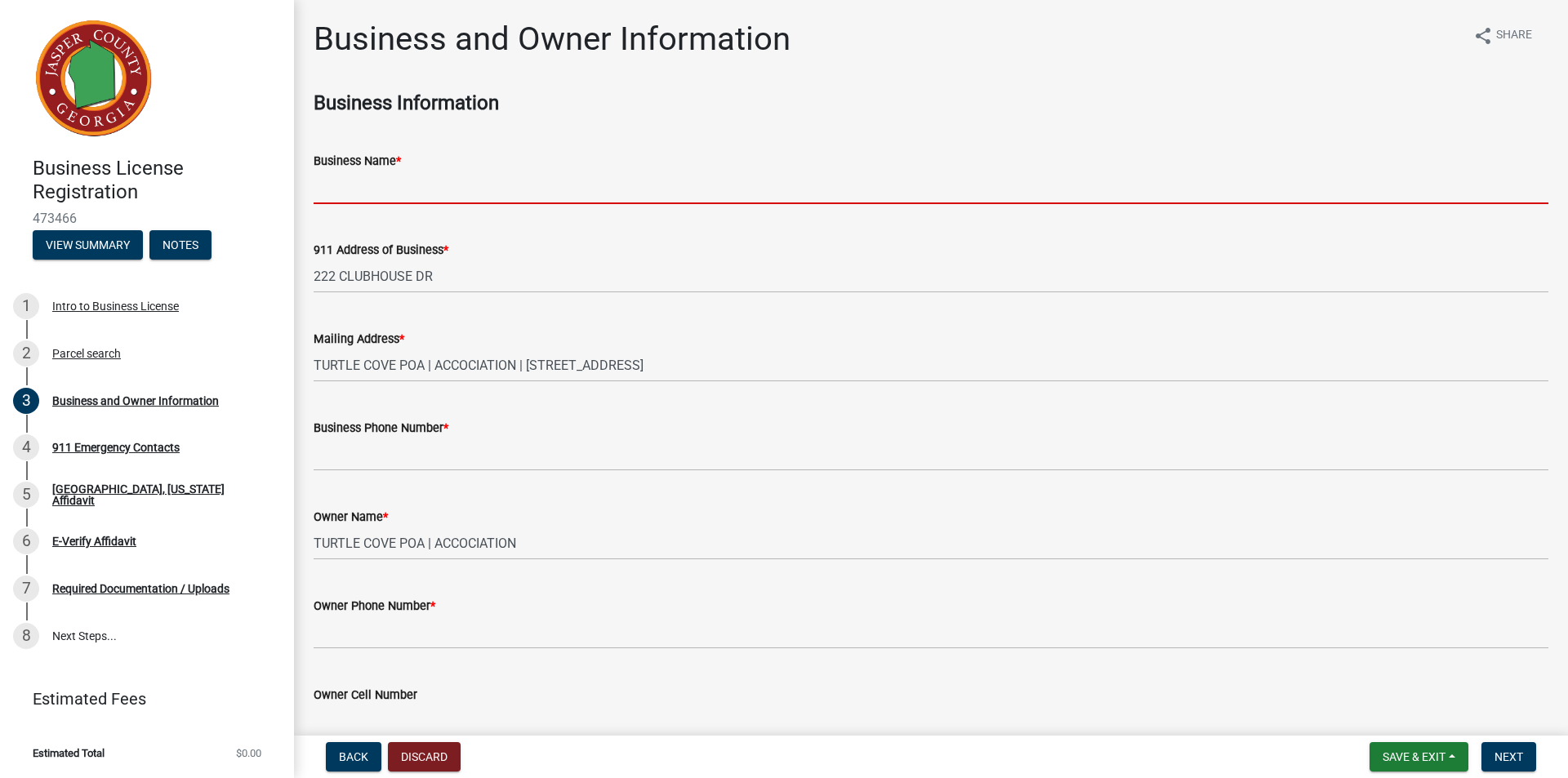
click at [459, 189] on input "Business Name *" at bounding box center [931, 187] width 1234 height 33
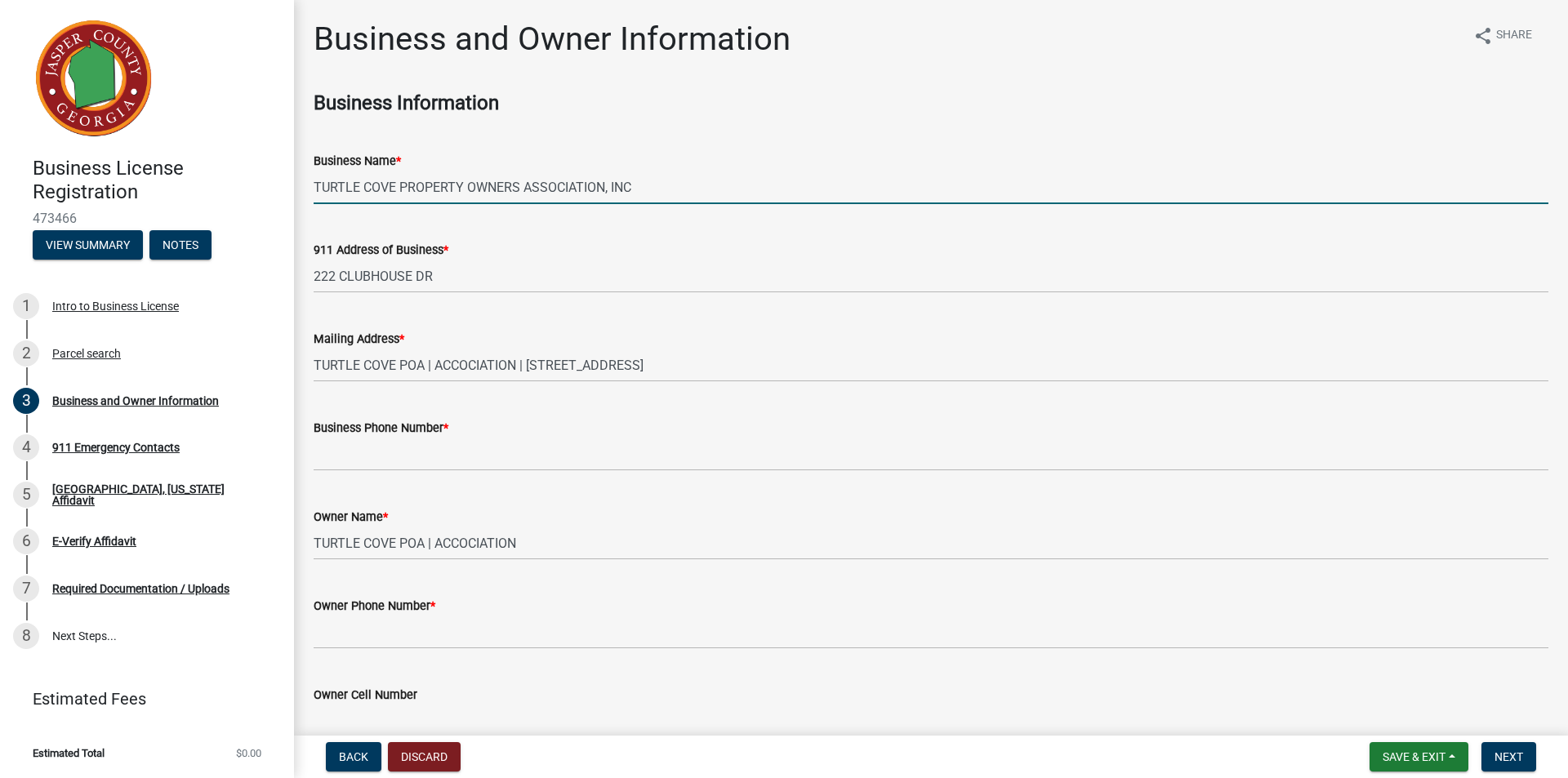
type input "TURTLE COVE PROPERTY OWNERS ASSOCIATION, INC"
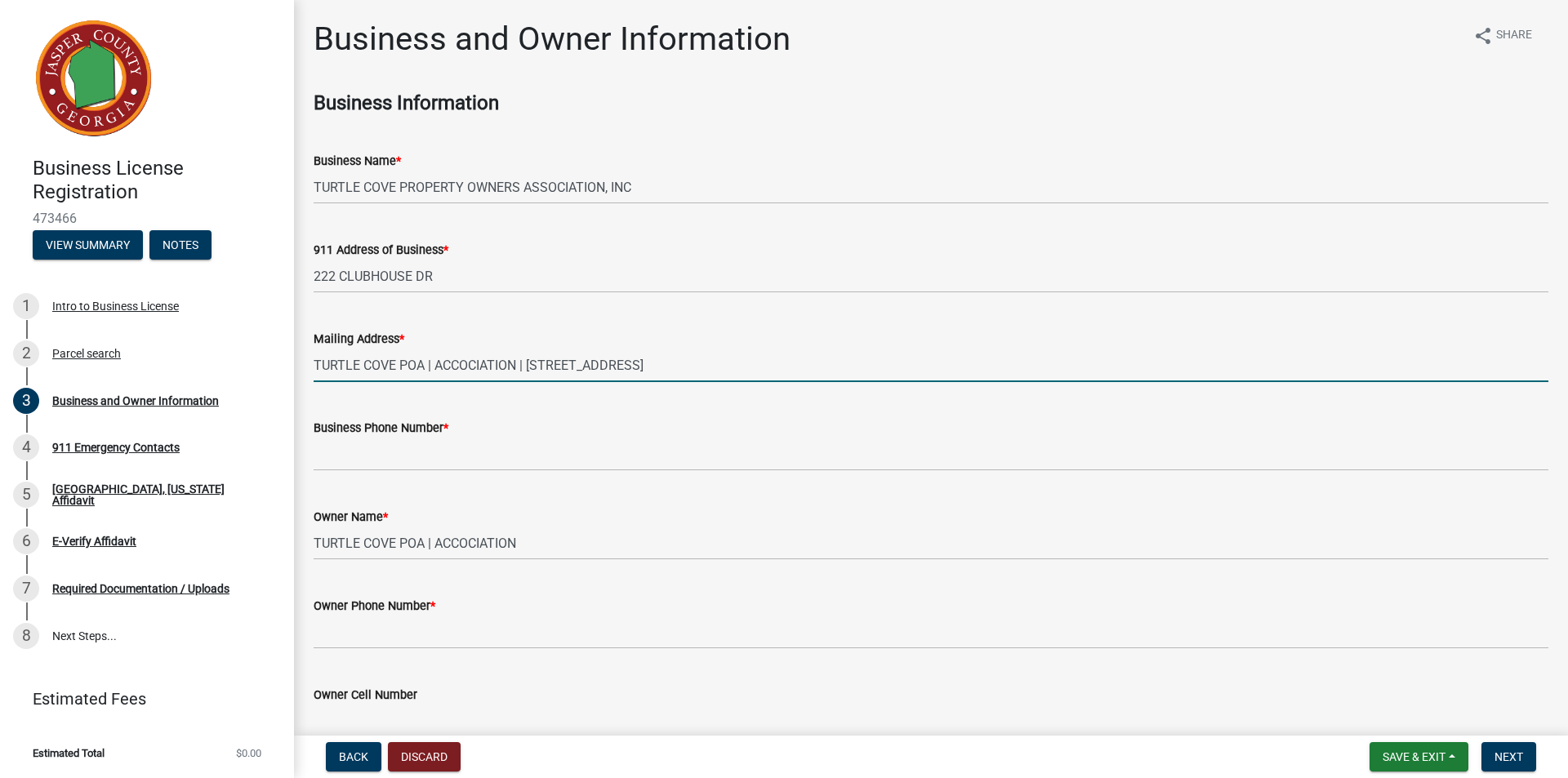
drag, startPoint x: 530, startPoint y: 367, endPoint x: 306, endPoint y: 382, distance: 224.5
type input "[STREET_ADDRESS]"
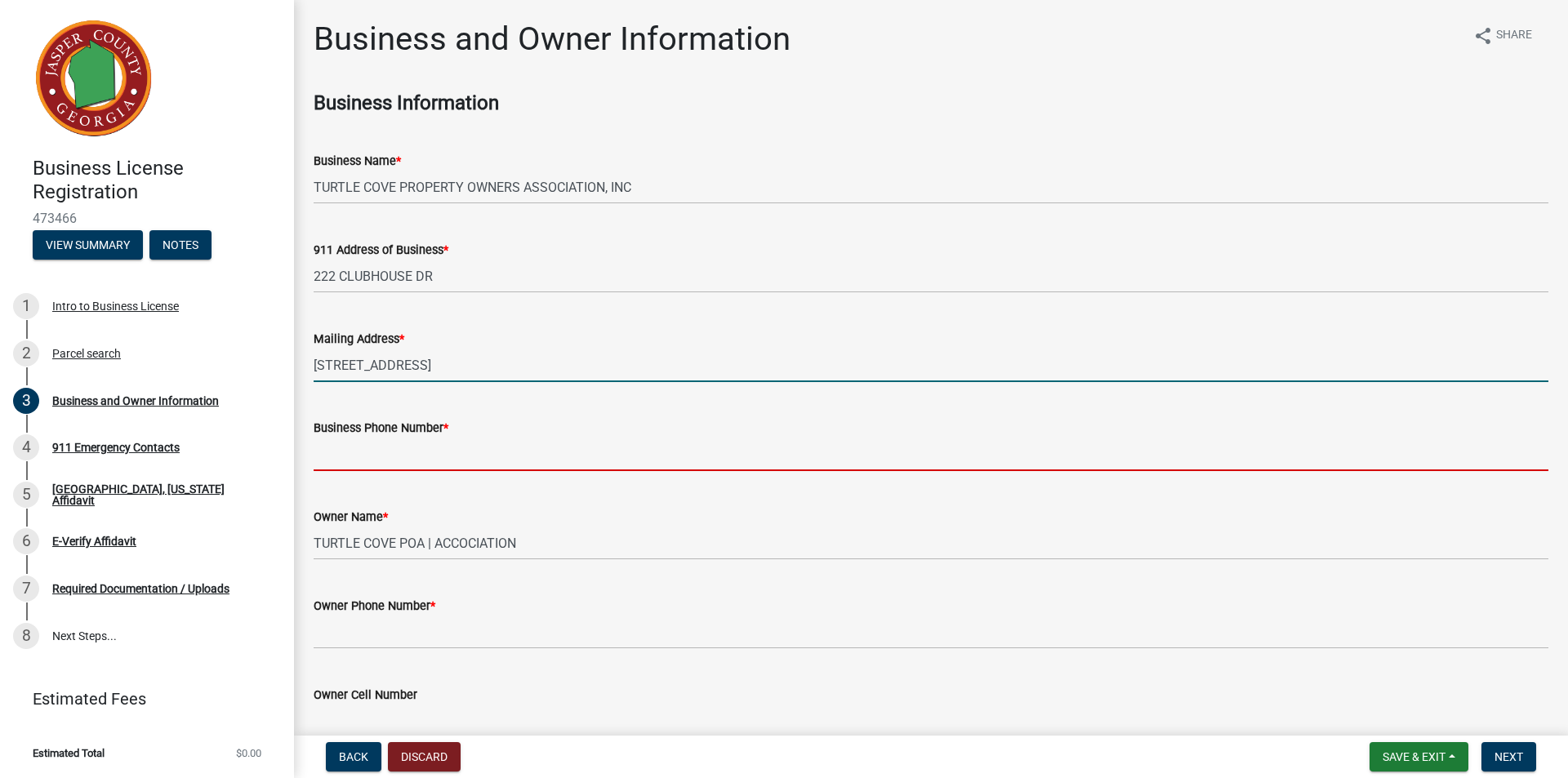
click at [377, 463] on input "Business Phone Number *" at bounding box center [931, 454] width 1234 height 33
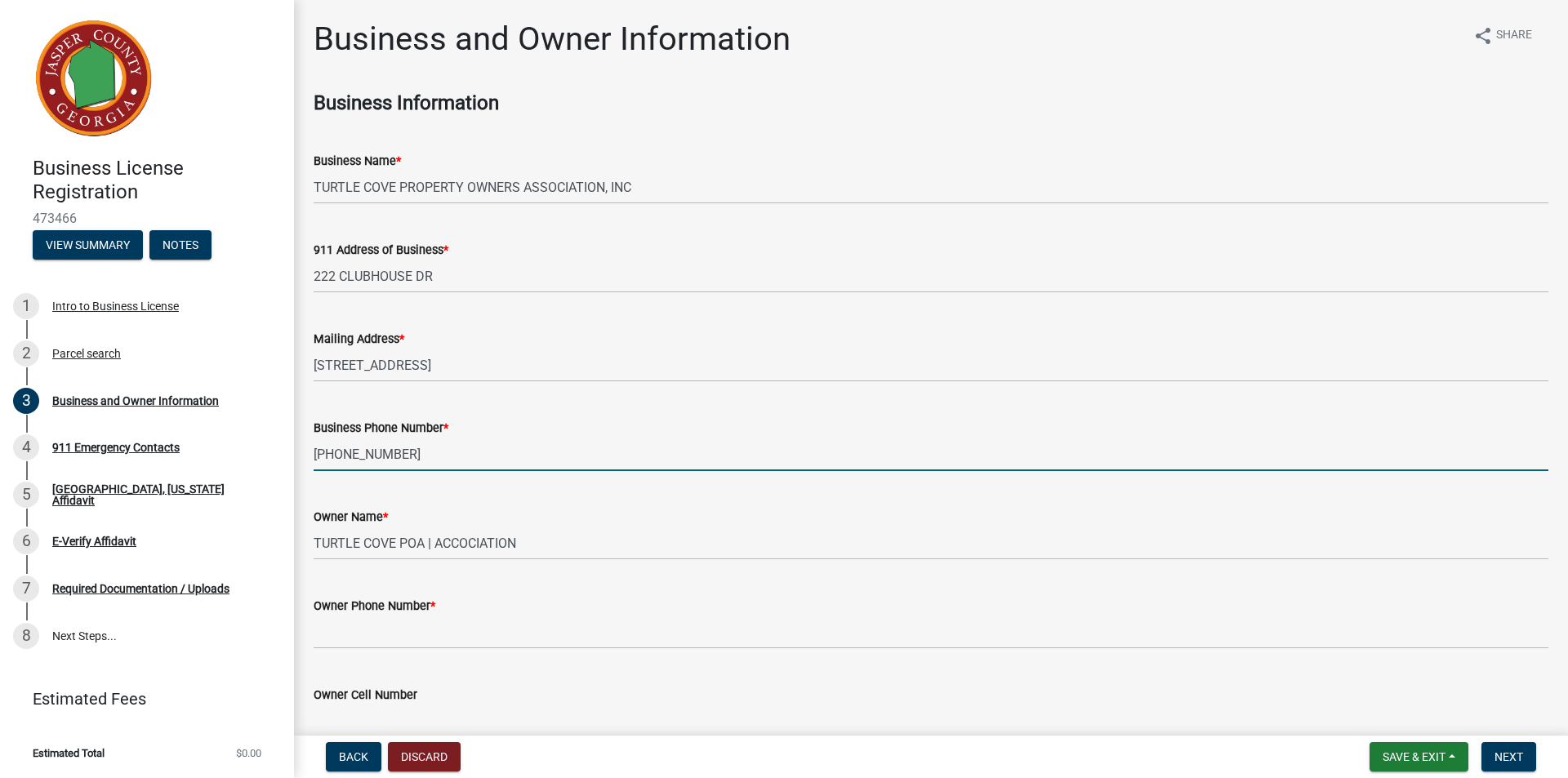
type input "[PHONE_NUMBER]"
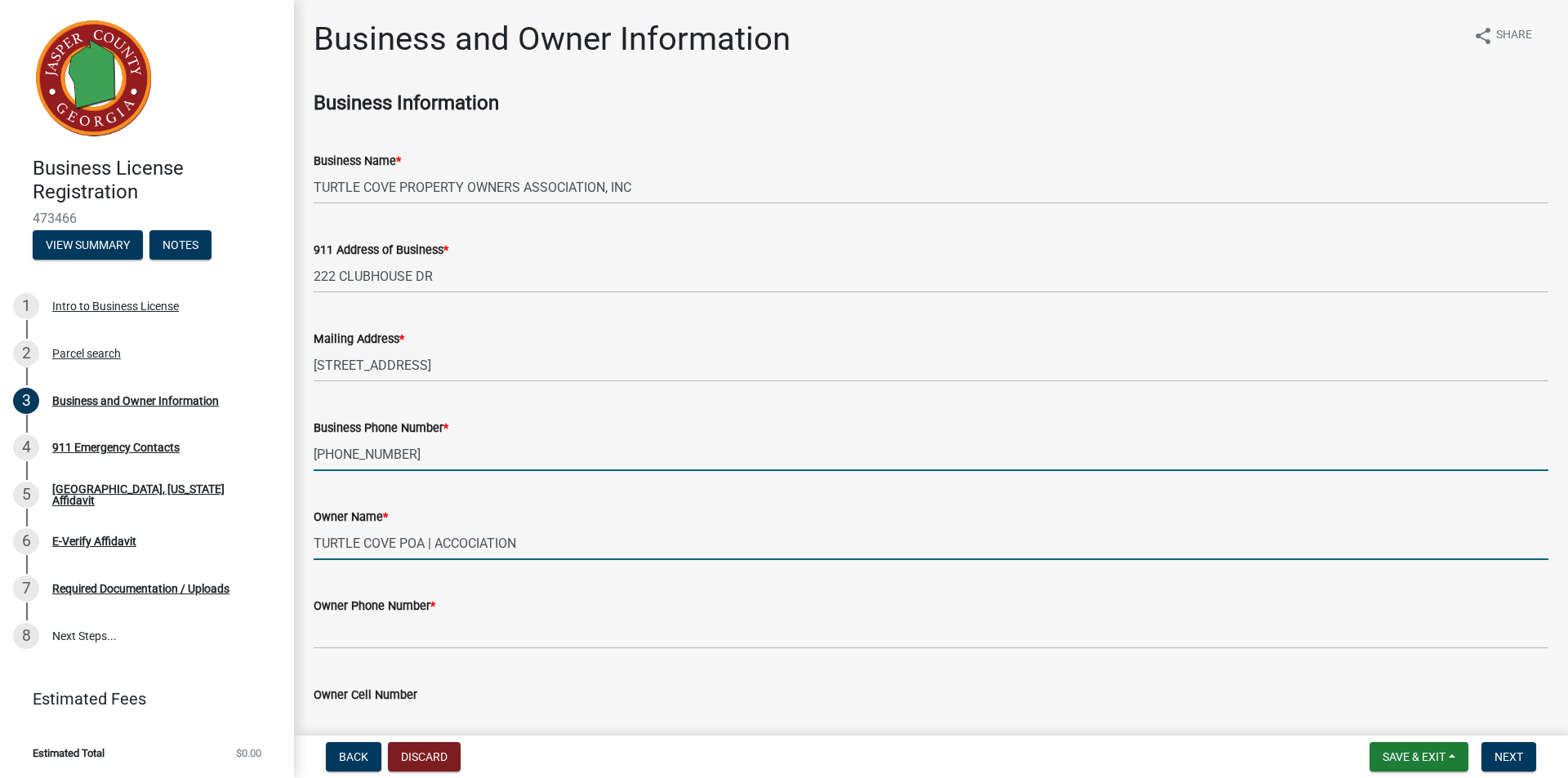
click at [504, 557] on input "TURTLE COVE POA | ACCOCIATION" at bounding box center [931, 543] width 1234 height 33
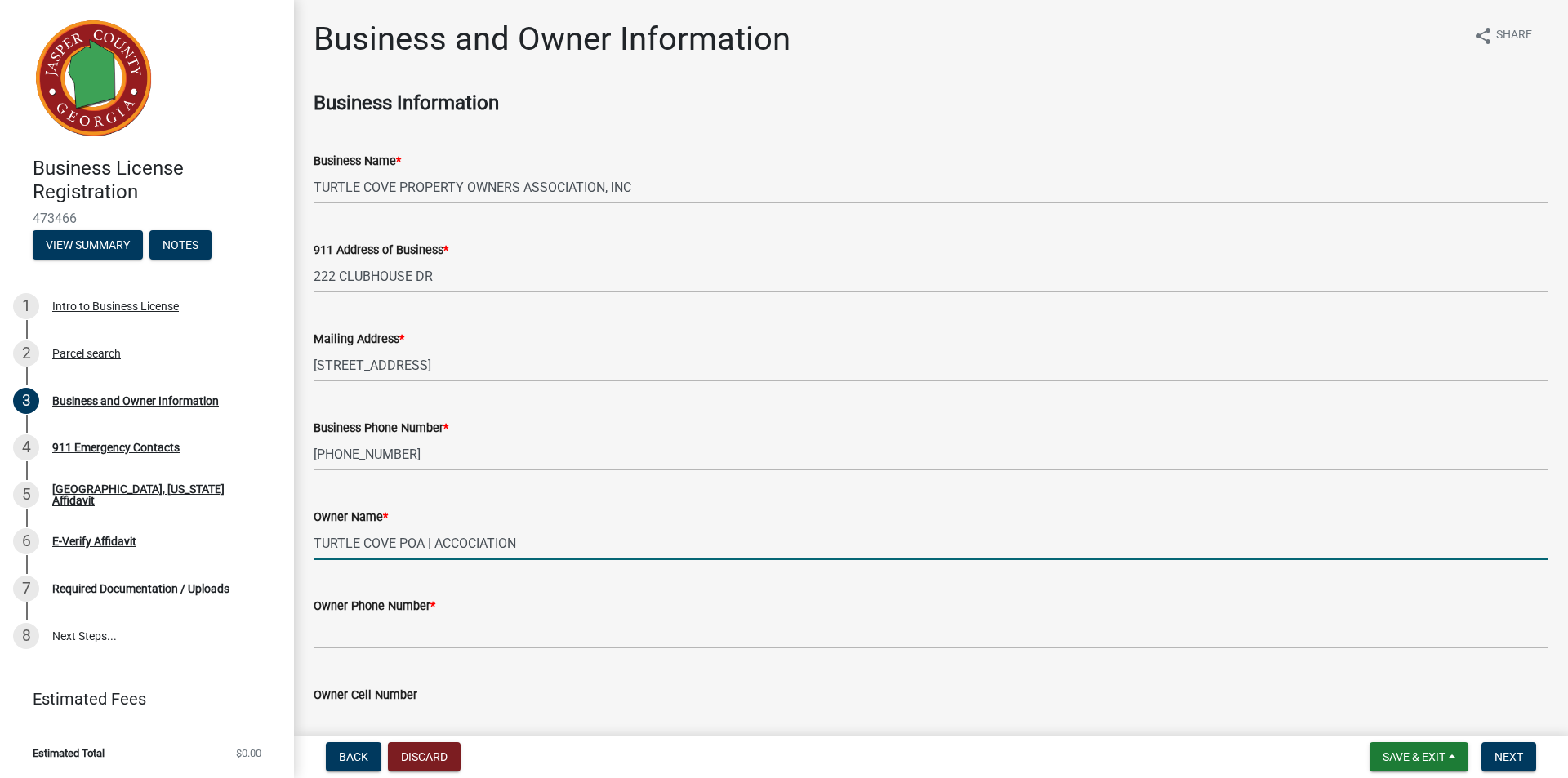
drag, startPoint x: 530, startPoint y: 540, endPoint x: 453, endPoint y: 557, distance: 78.9
click at [453, 557] on input "TURTLE COVE POA | ACCOCIATION" at bounding box center [931, 543] width 1234 height 33
type input "TURTLE COVE POA ASSOCIATION"
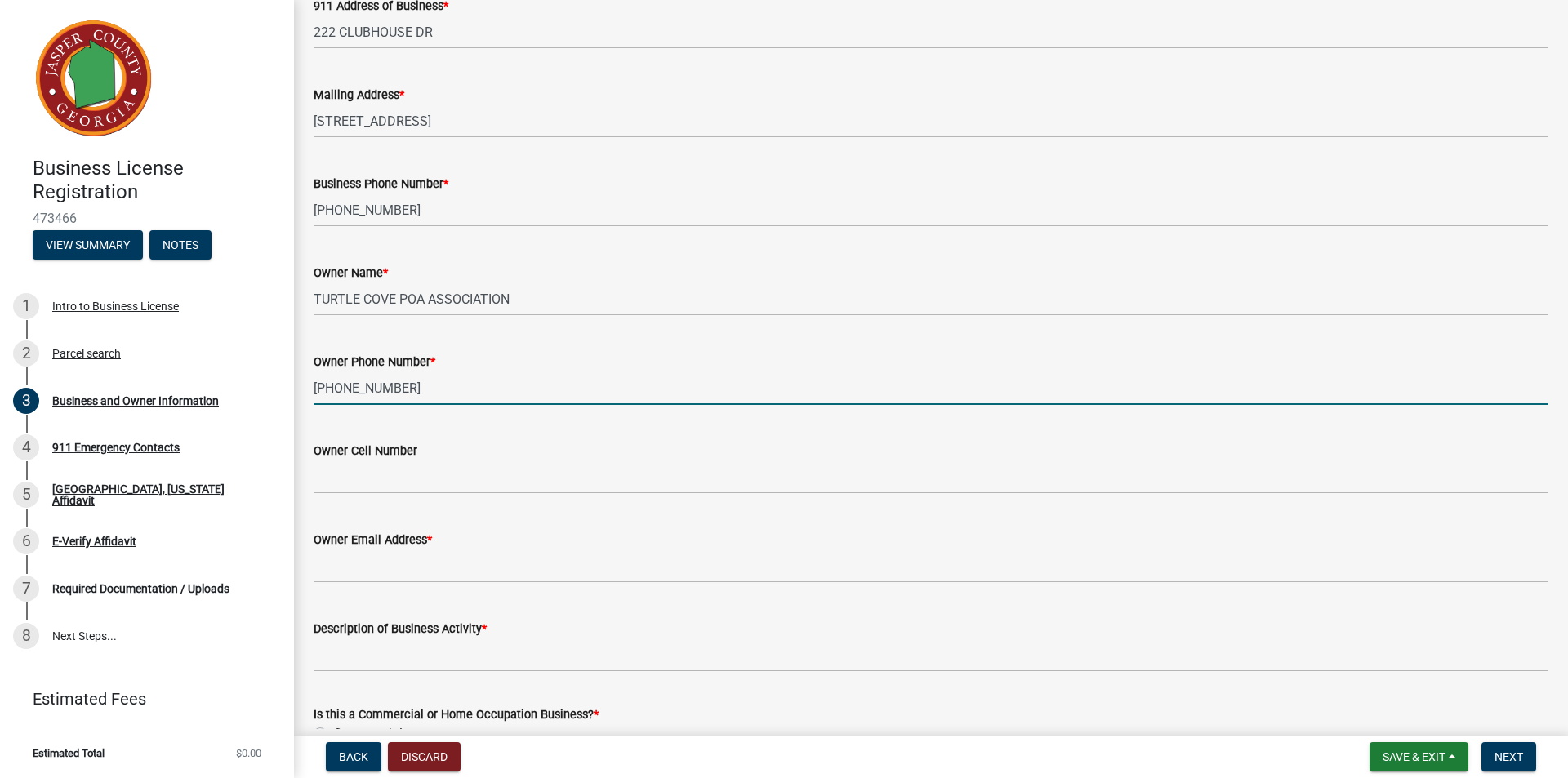
scroll to position [245, 0]
type input "[PHONE_NUMBER]"
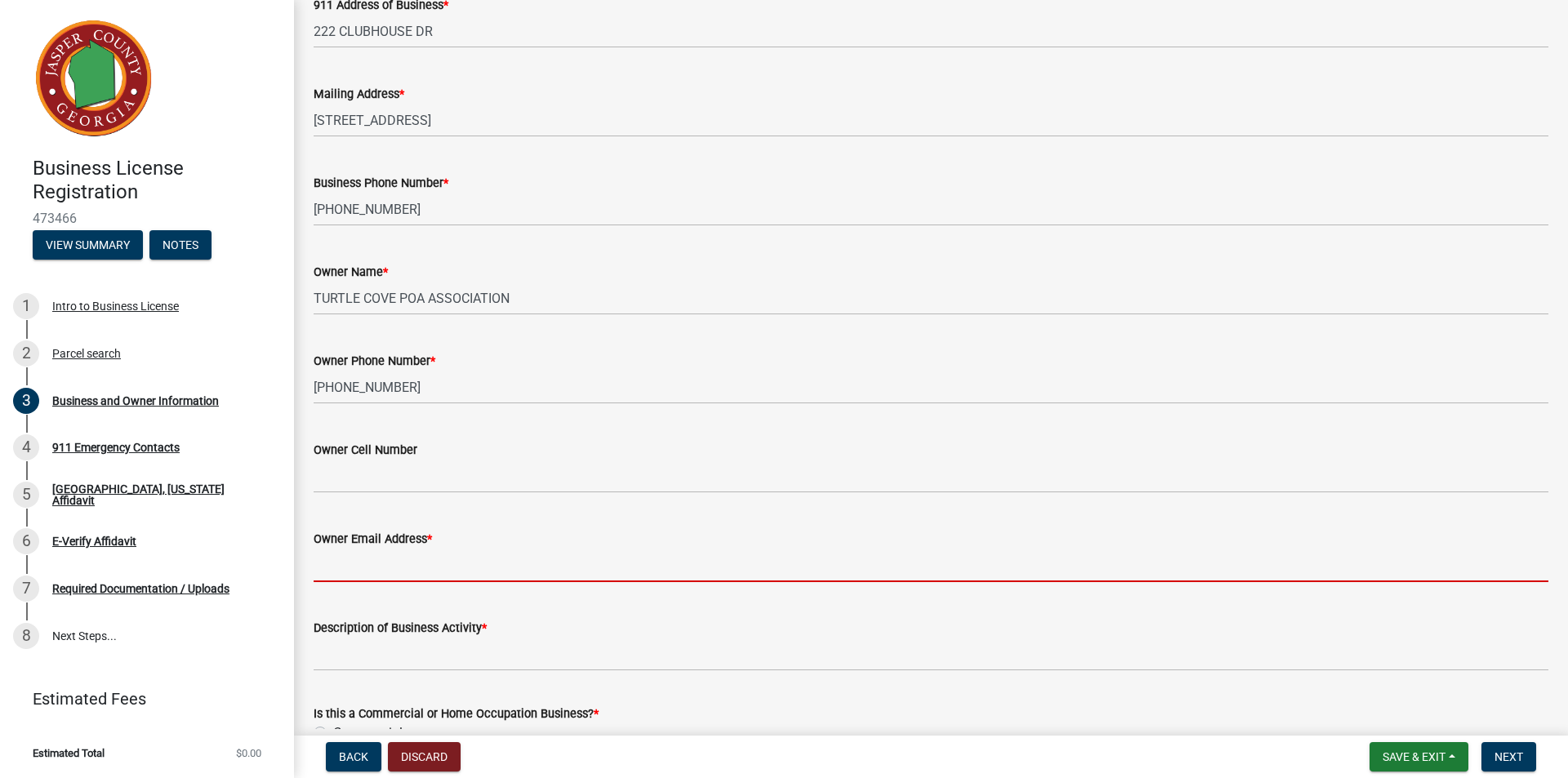
click at [441, 559] on input "Owner Email Address *" at bounding box center [931, 564] width 1234 height 33
type input "[EMAIL_ADDRESS][DOMAIN_NAME]"
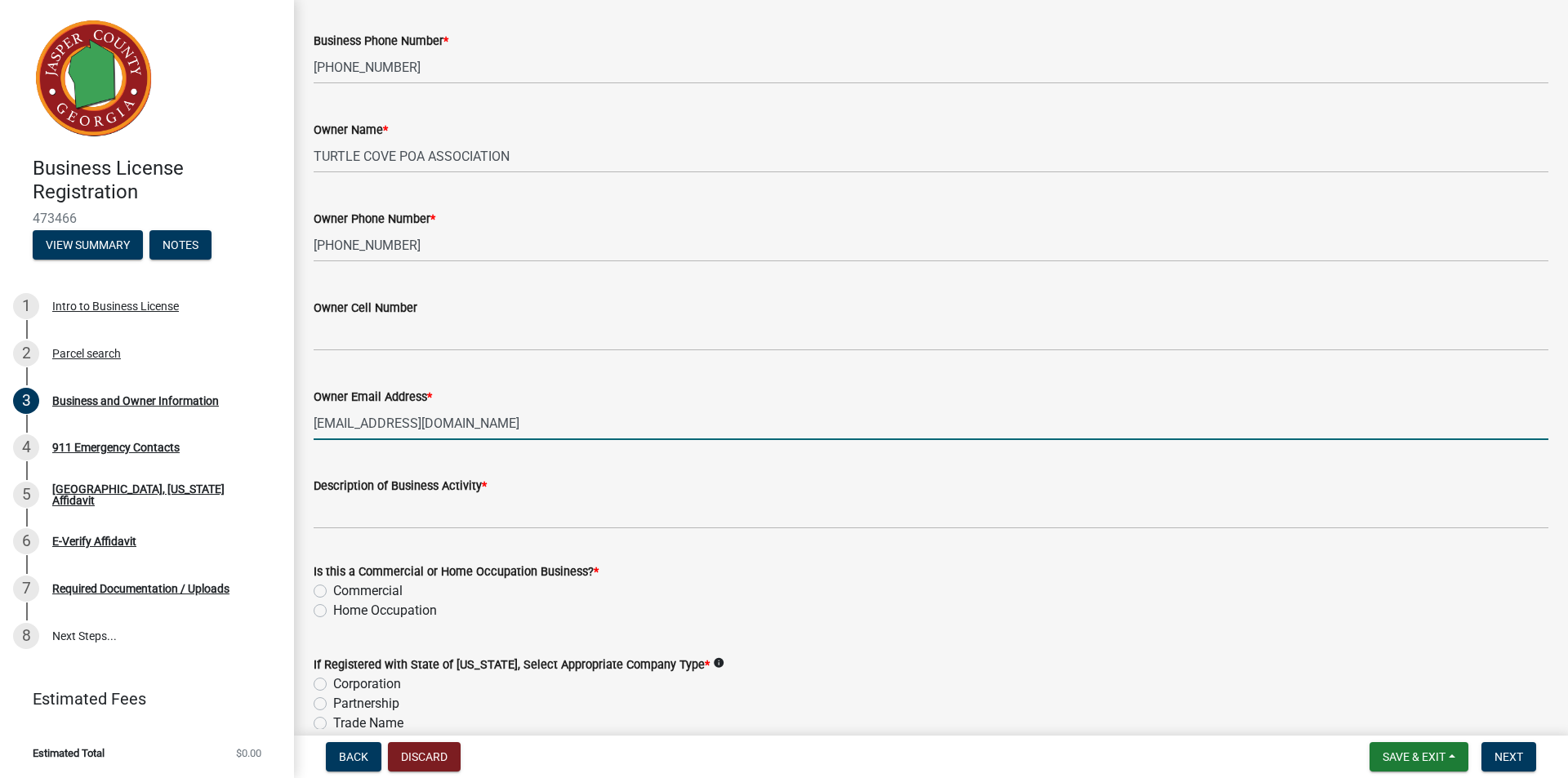
scroll to position [408, 0]
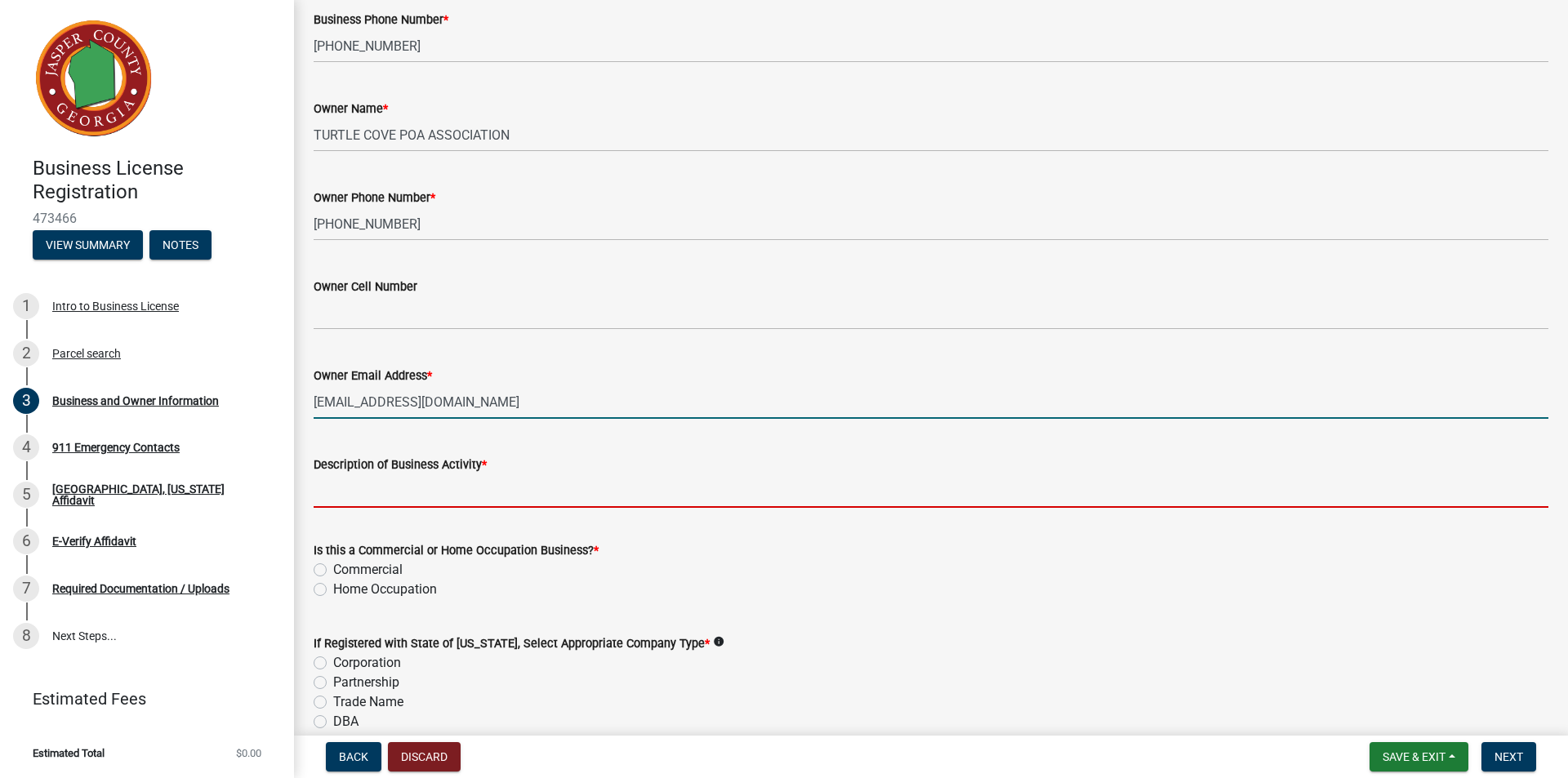
click at [417, 480] on input "Description of Business Activity *" at bounding box center [931, 491] width 1234 height 33
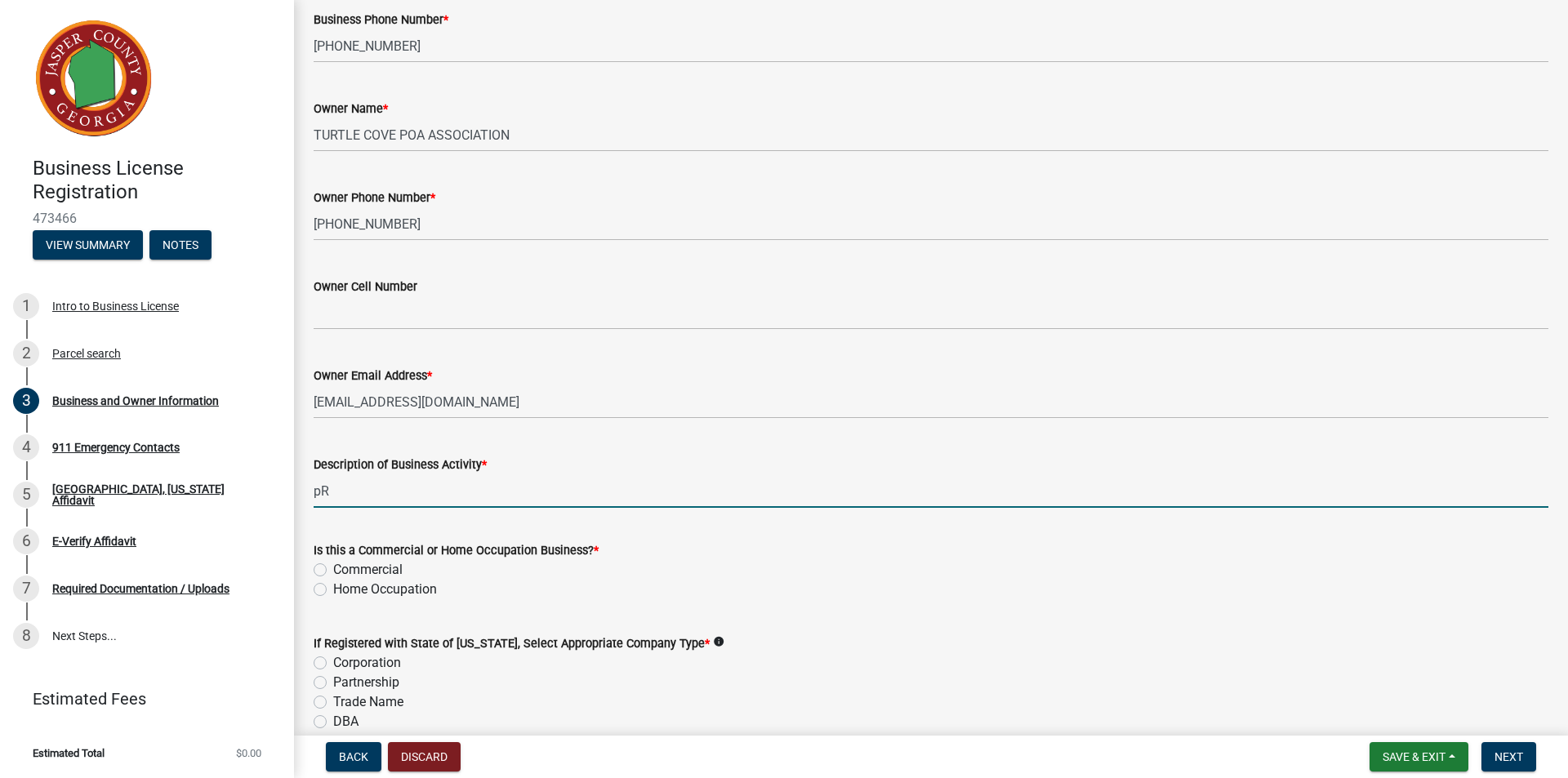
type input "p"
type input "PROPERTY OWNERS ASSOCIATION"
click at [333, 568] on label "Commercial" at bounding box center [367, 569] width 69 height 20
click at [333, 568] on input "Commercial" at bounding box center [338, 565] width 10 height 10
radio input "true"
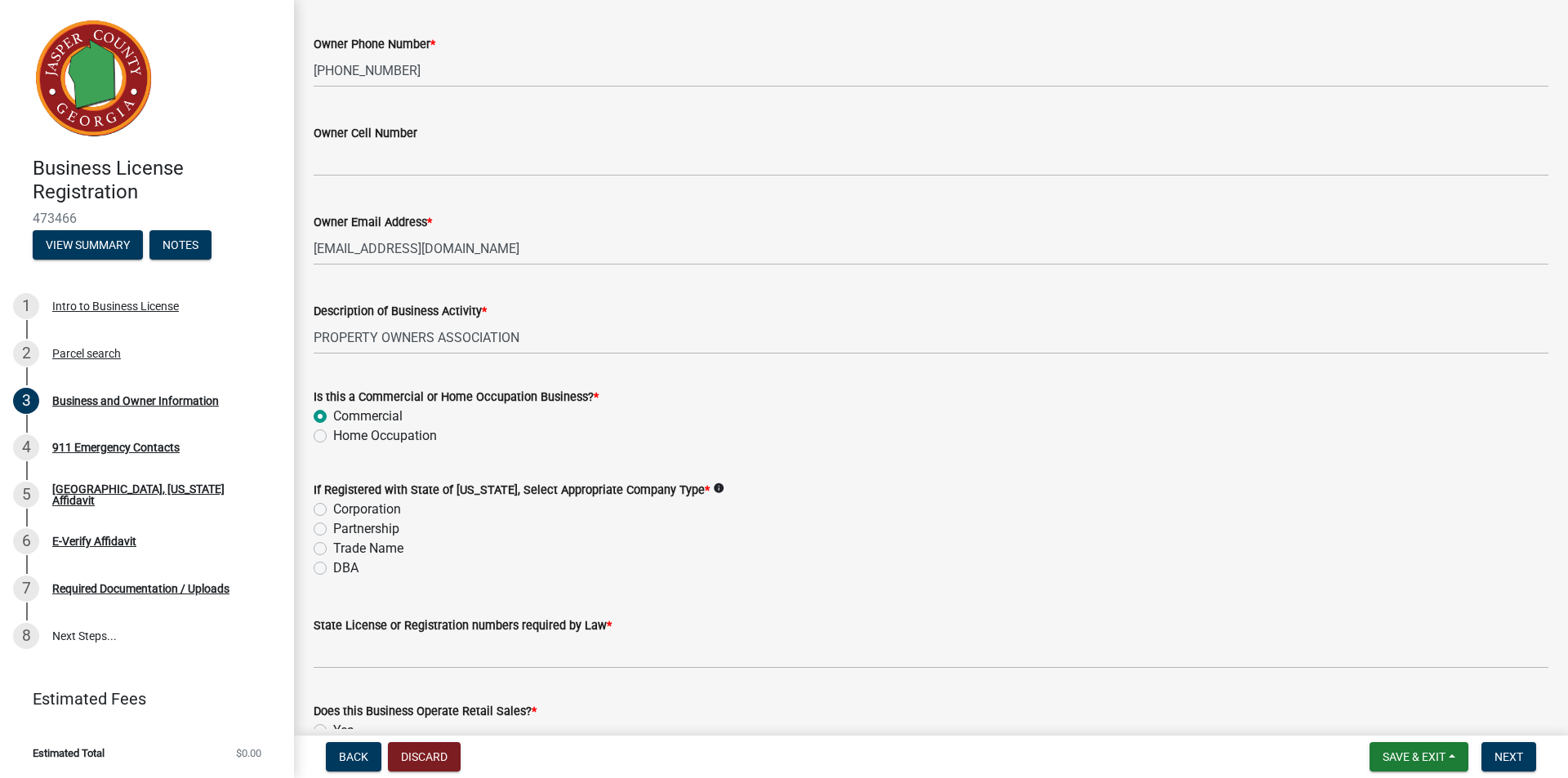
scroll to position [571, 0]
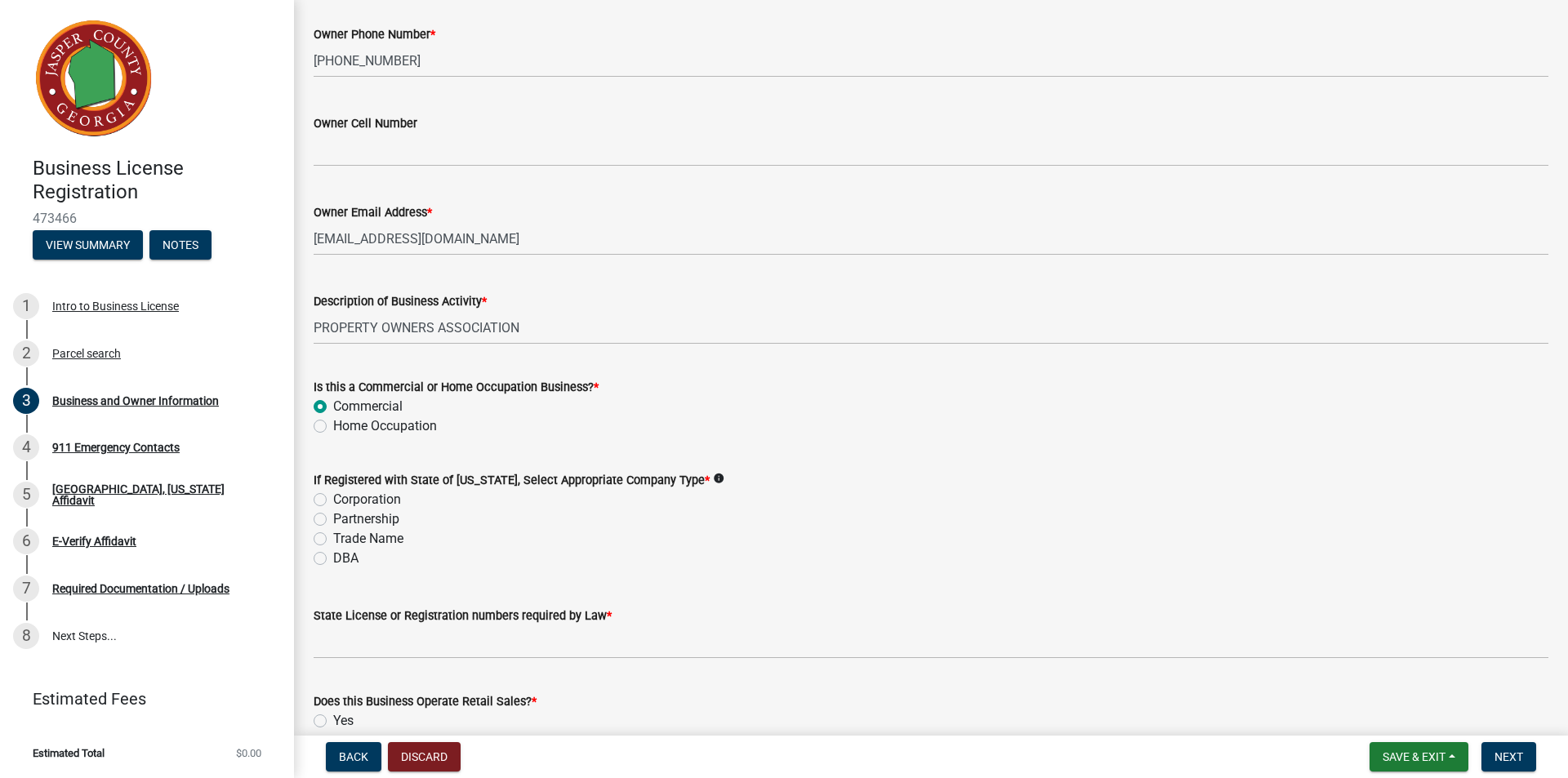
click at [333, 504] on label "Corporation" at bounding box center [366, 499] width 68 height 20
click at [333, 500] on input "Corporation" at bounding box center [338, 495] width 10 height 10
radio input "true"
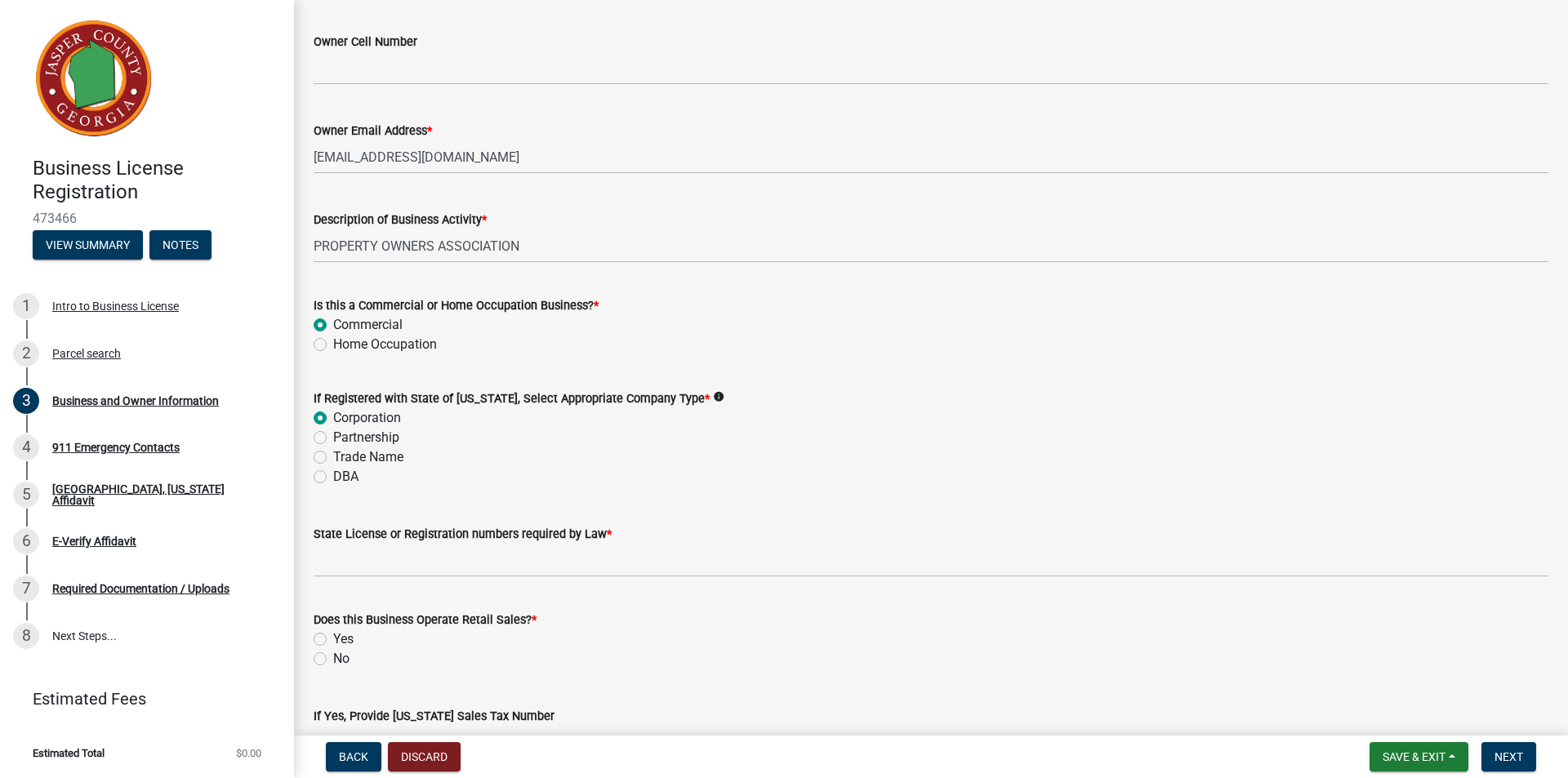
click at [333, 639] on label "Yes" at bounding box center [343, 639] width 21 height 20
click at [333, 639] on input "Yes" at bounding box center [338, 634] width 10 height 10
radio input "true"
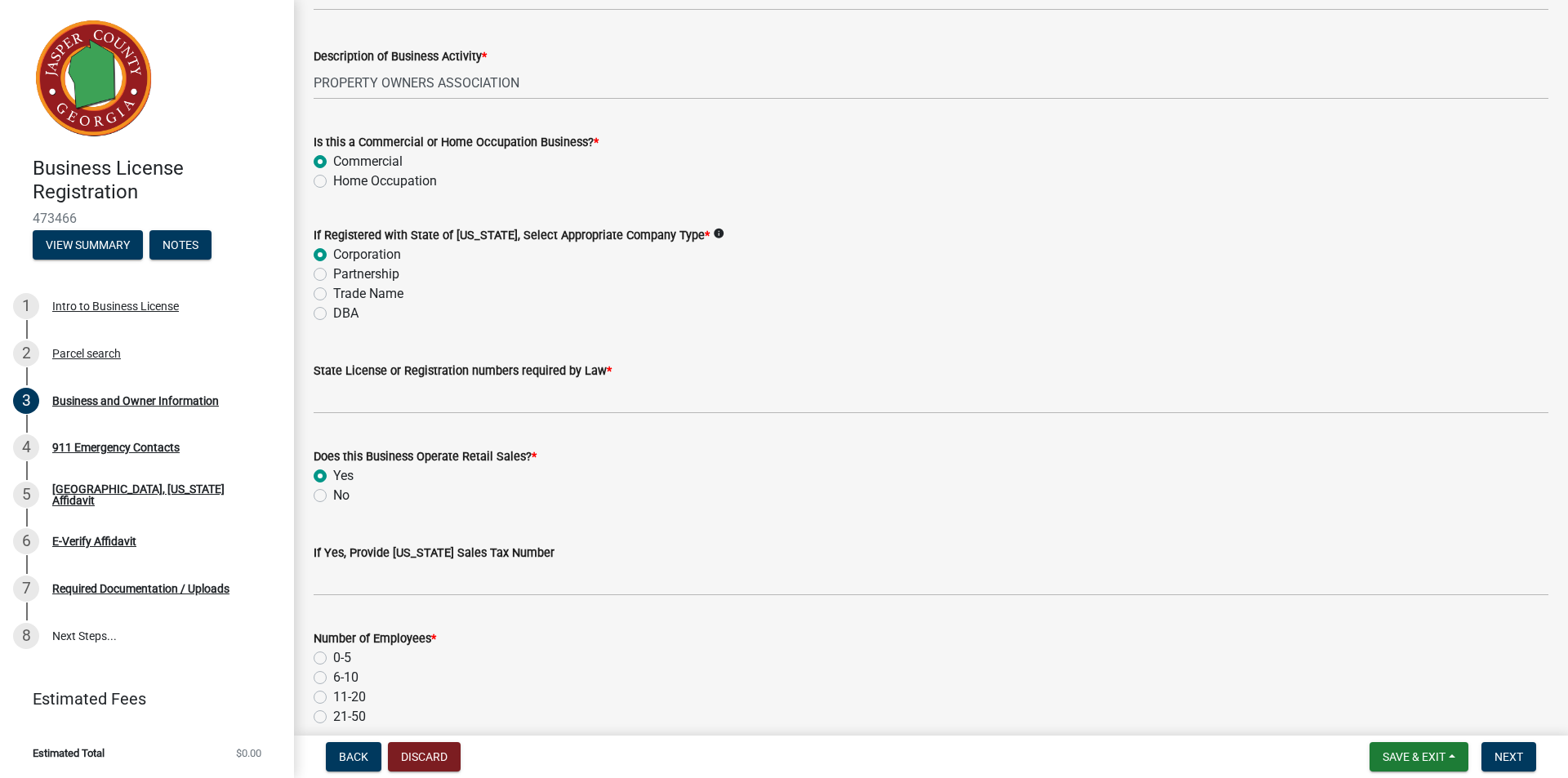
scroll to position [898, 0]
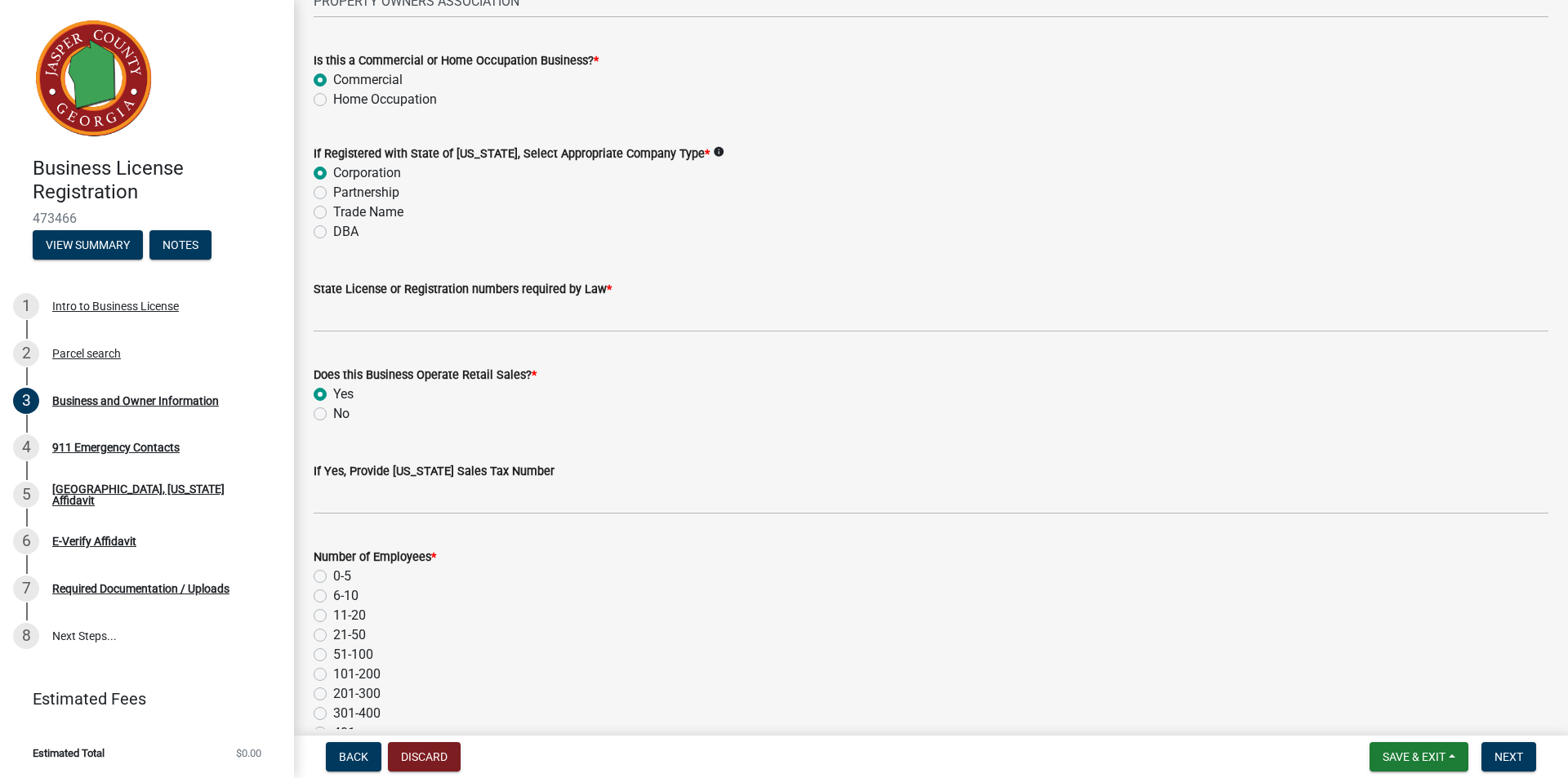
click at [333, 632] on label "21-50" at bounding box center [349, 634] width 33 height 20
click at [333, 632] on input "21-50" at bounding box center [338, 630] width 10 height 10
radio input "true"
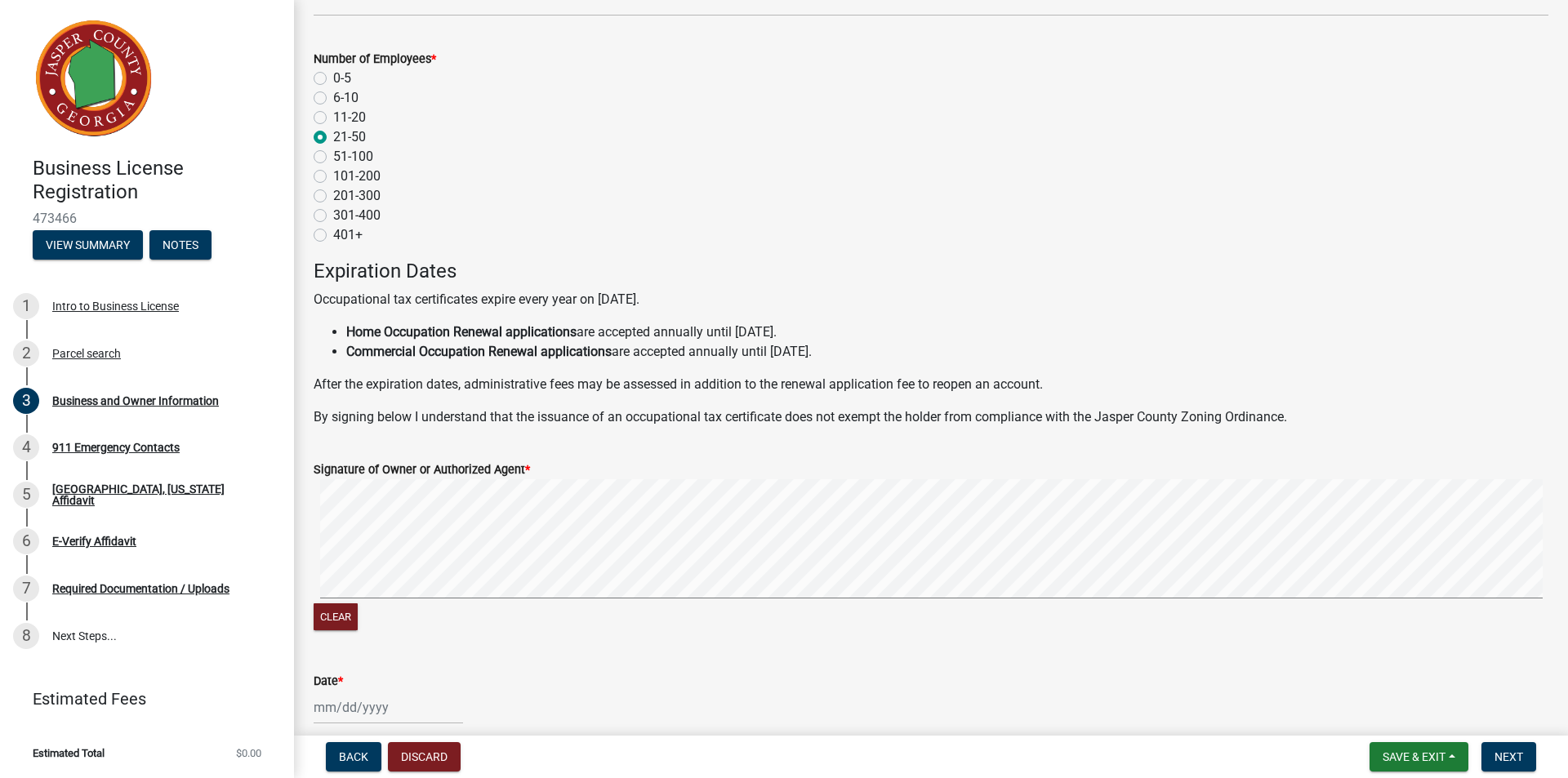
scroll to position [1469, 0]
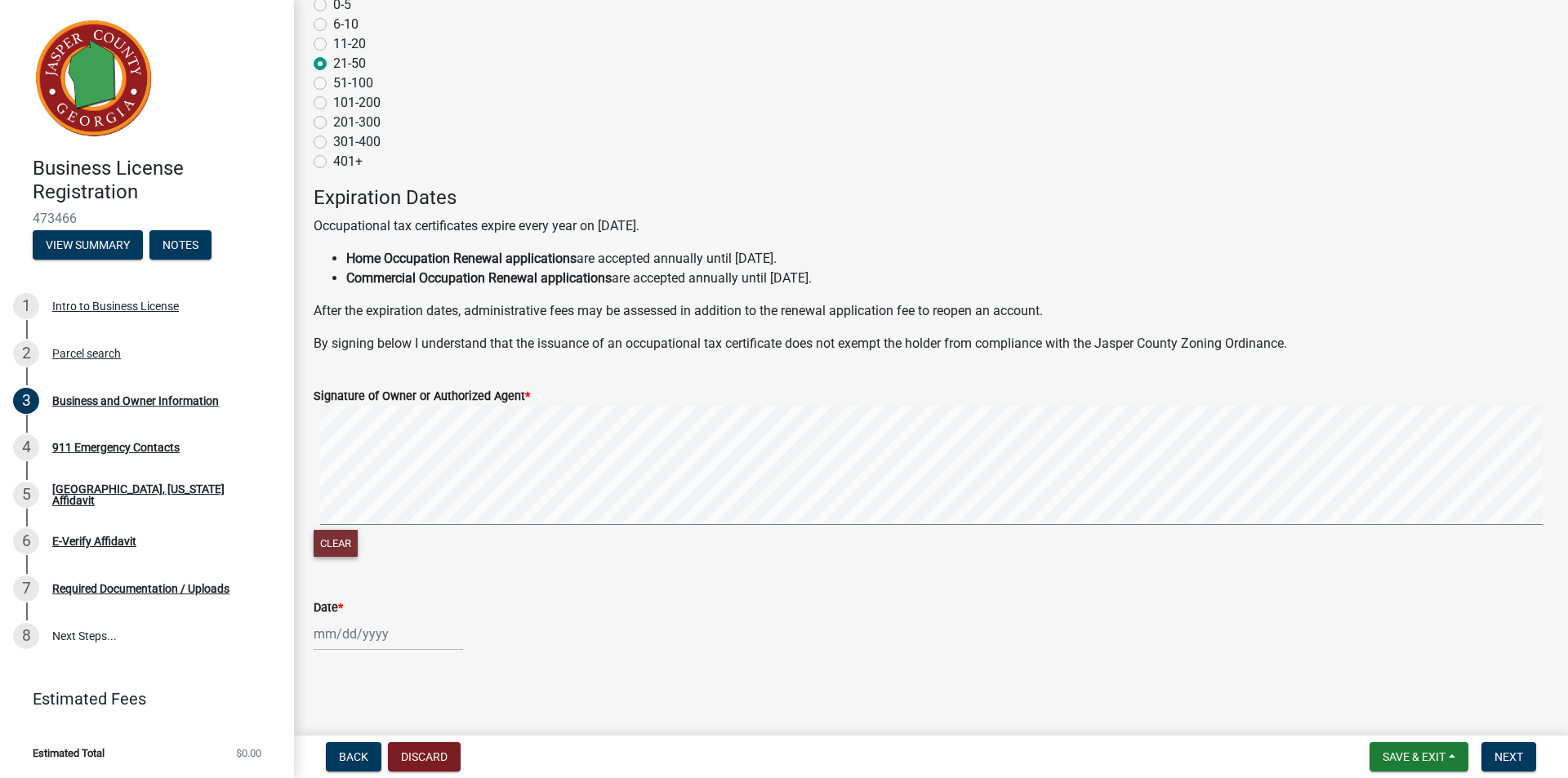
click at [334, 547] on button "Clear" at bounding box center [336, 544] width 44 height 27
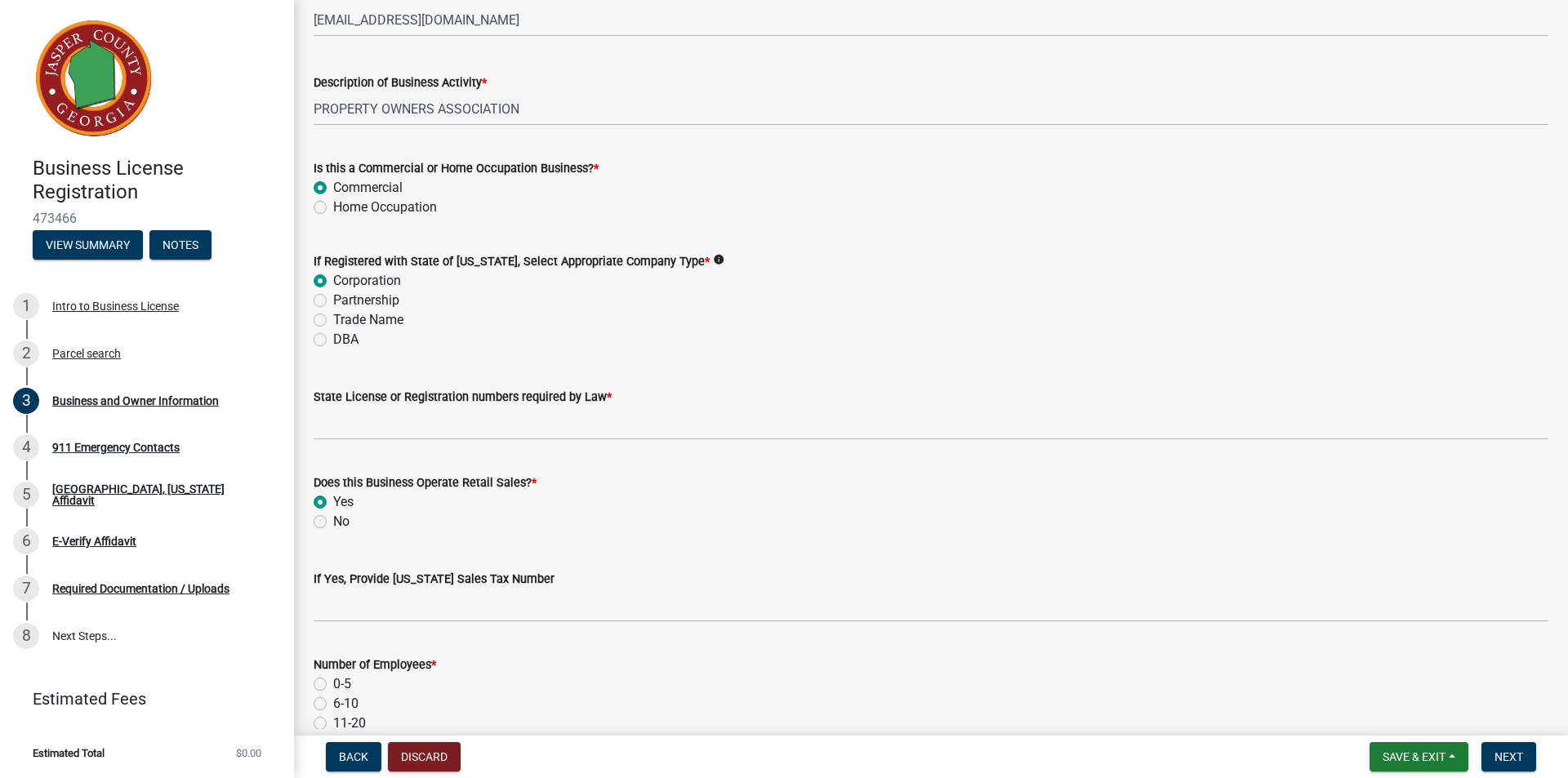
scroll to position [816, 0]
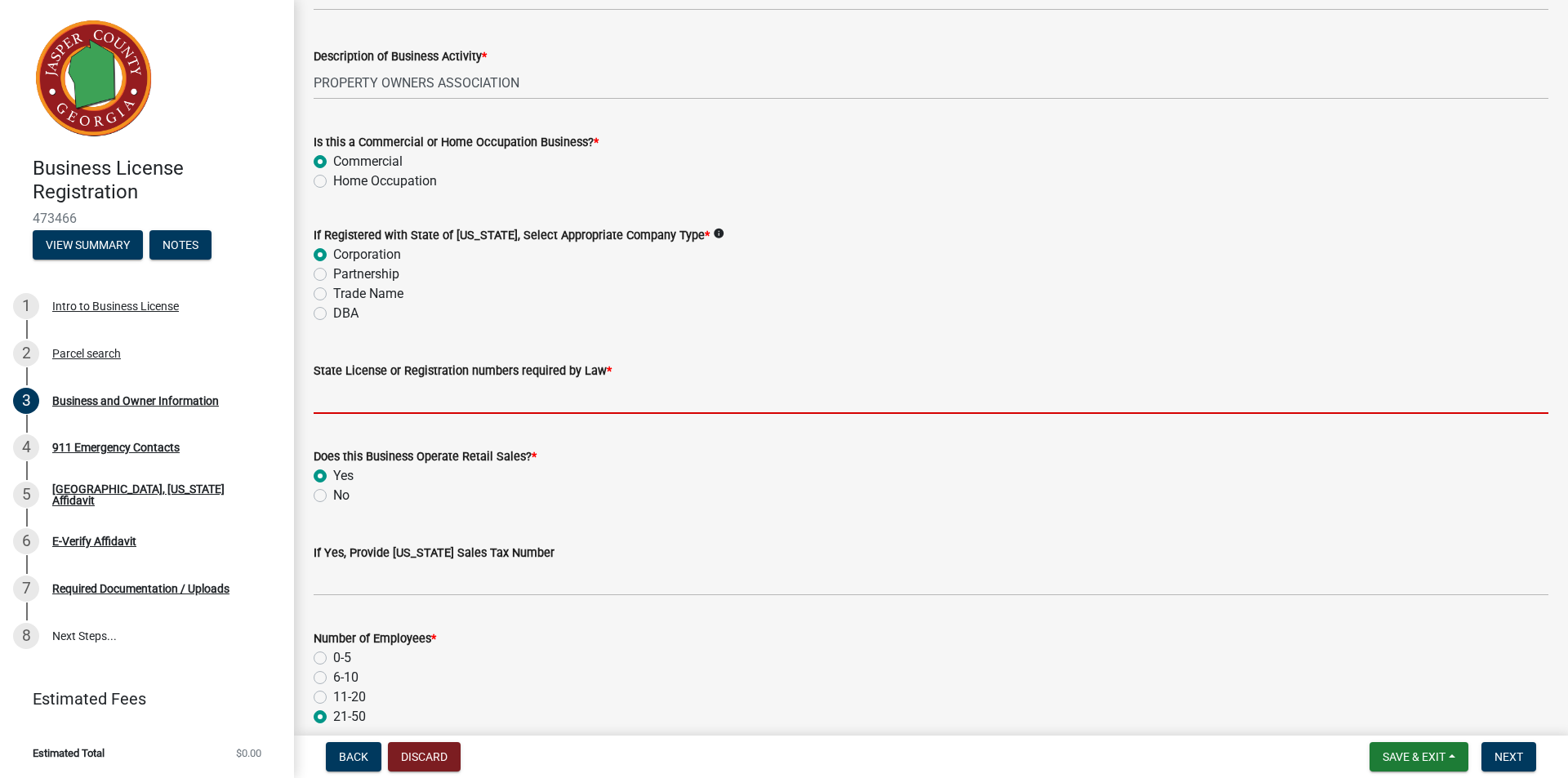
click at [368, 404] on input "State License or Registration numbers required by Law *" at bounding box center [931, 397] width 1234 height 33
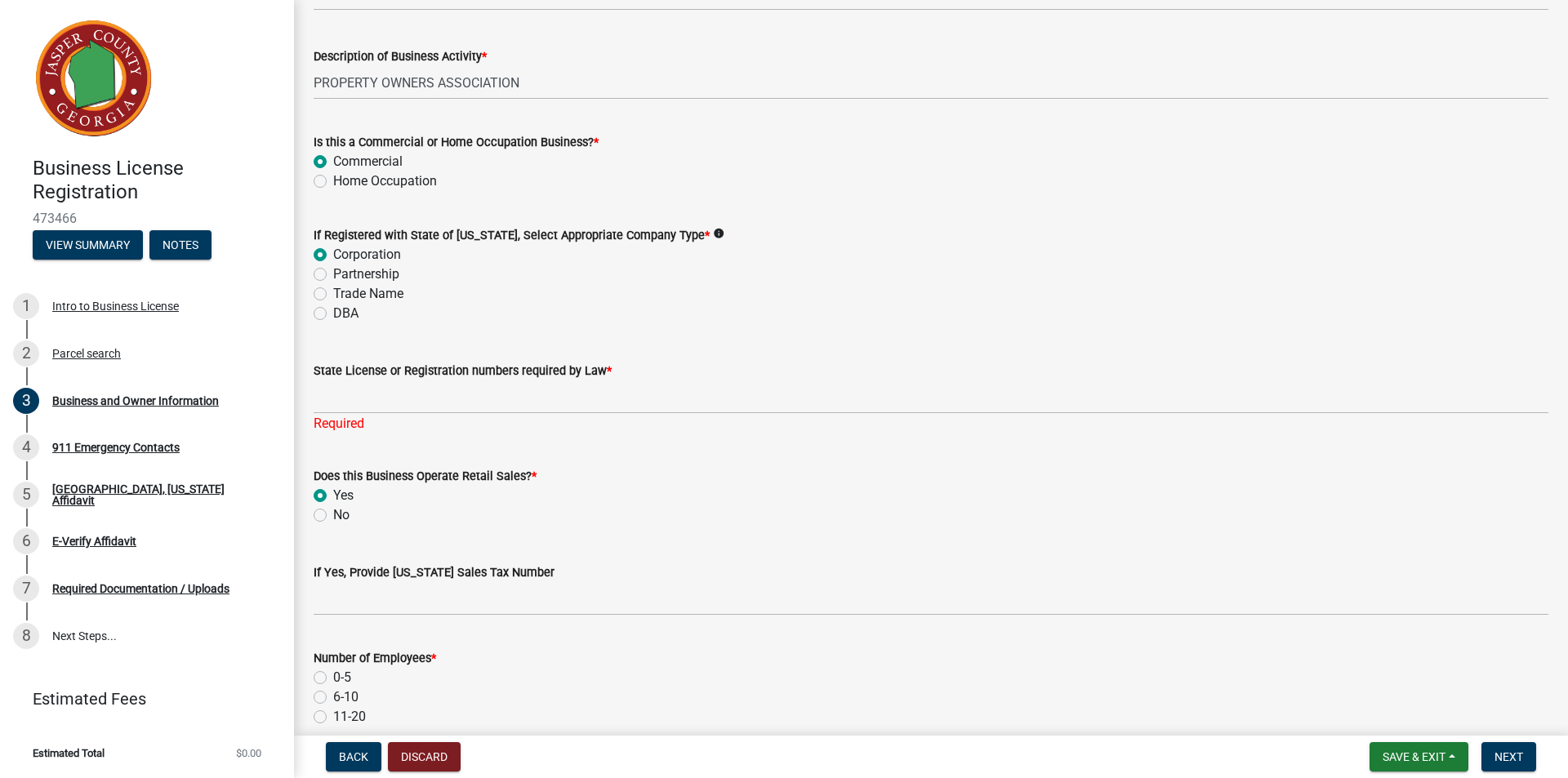
click at [429, 366] on label "State License or Registration numbers required by Law *" at bounding box center [463, 371] width 298 height 11
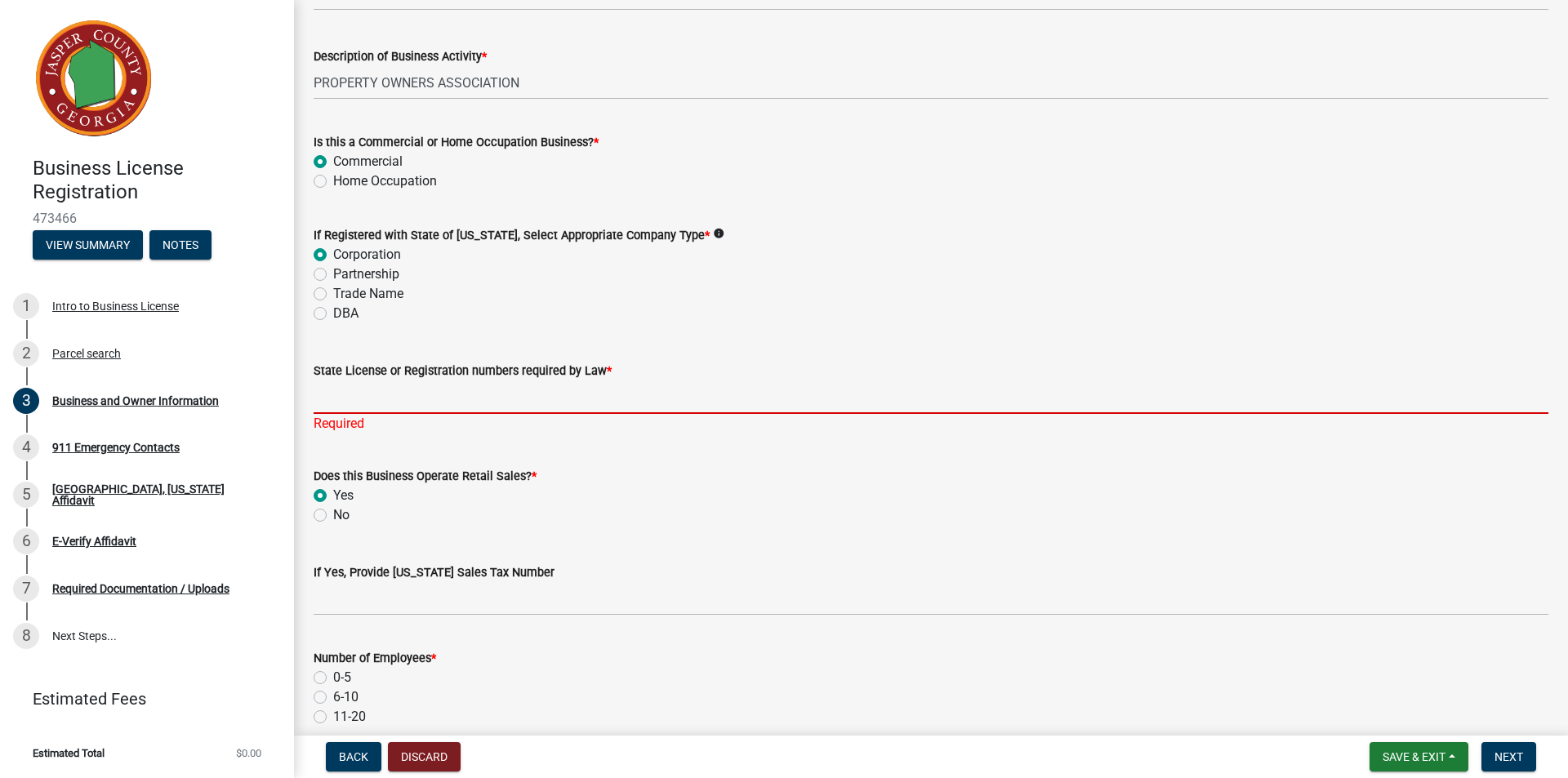
click at [429, 380] on input "State License or Registration numbers required by Law *" at bounding box center [931, 397] width 1234 height 33
click at [336, 401] on input "State License or Registration numbers required by Law *" at bounding box center [931, 397] width 1234 height 33
paste input "H104840"
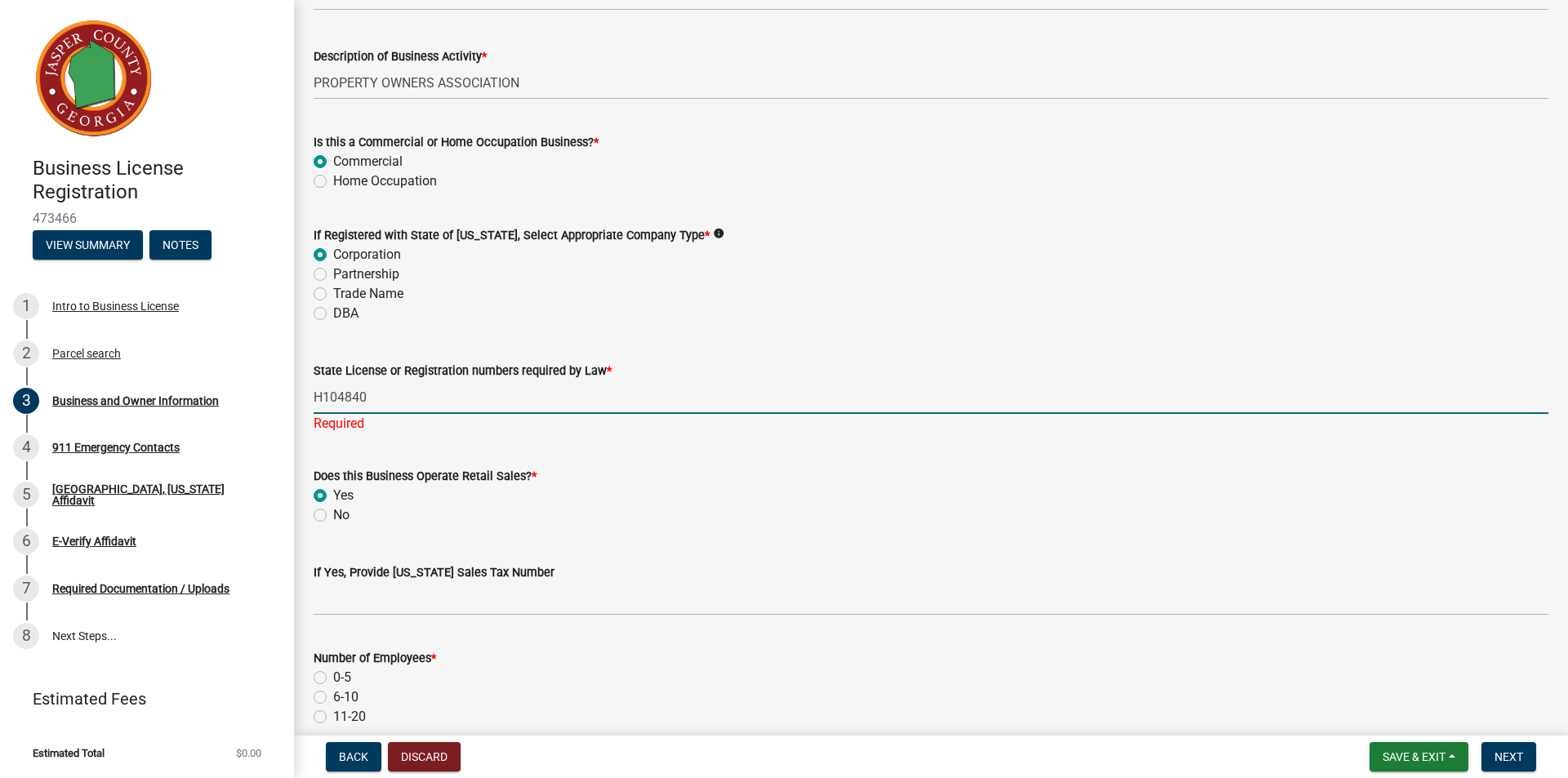
type input "H104840"
click at [772, 366] on div "State License or Registration numbers required by Law *" at bounding box center [931, 370] width 1234 height 20
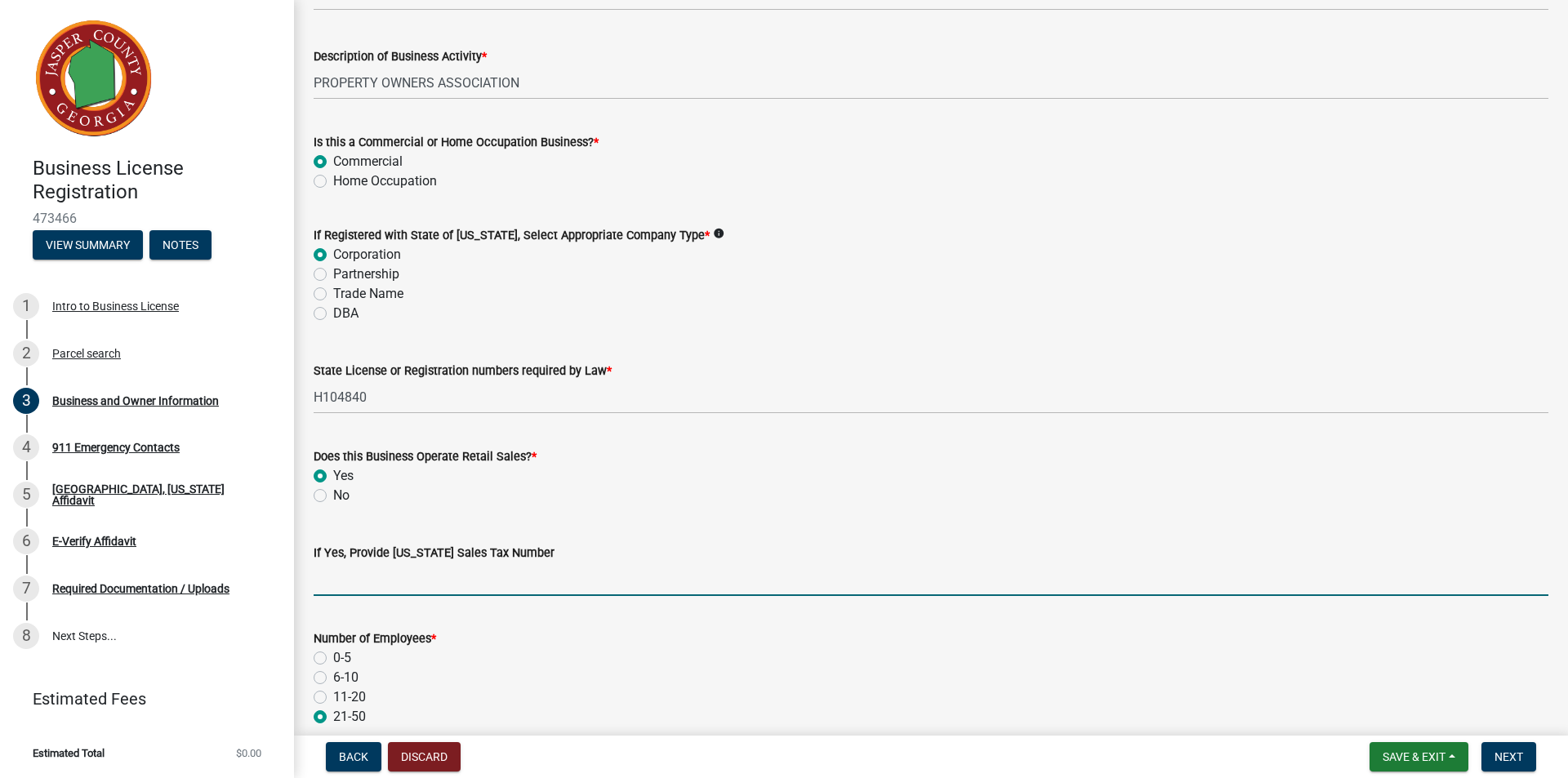
click at [565, 568] on input "If Yes, Provide [US_STATE] Sales Tax Number" at bounding box center [931, 579] width 1234 height 33
click at [387, 587] on input "If Yes, Provide [US_STATE] Sales Tax Number" at bounding box center [931, 579] width 1234 height 33
type input "079005096"
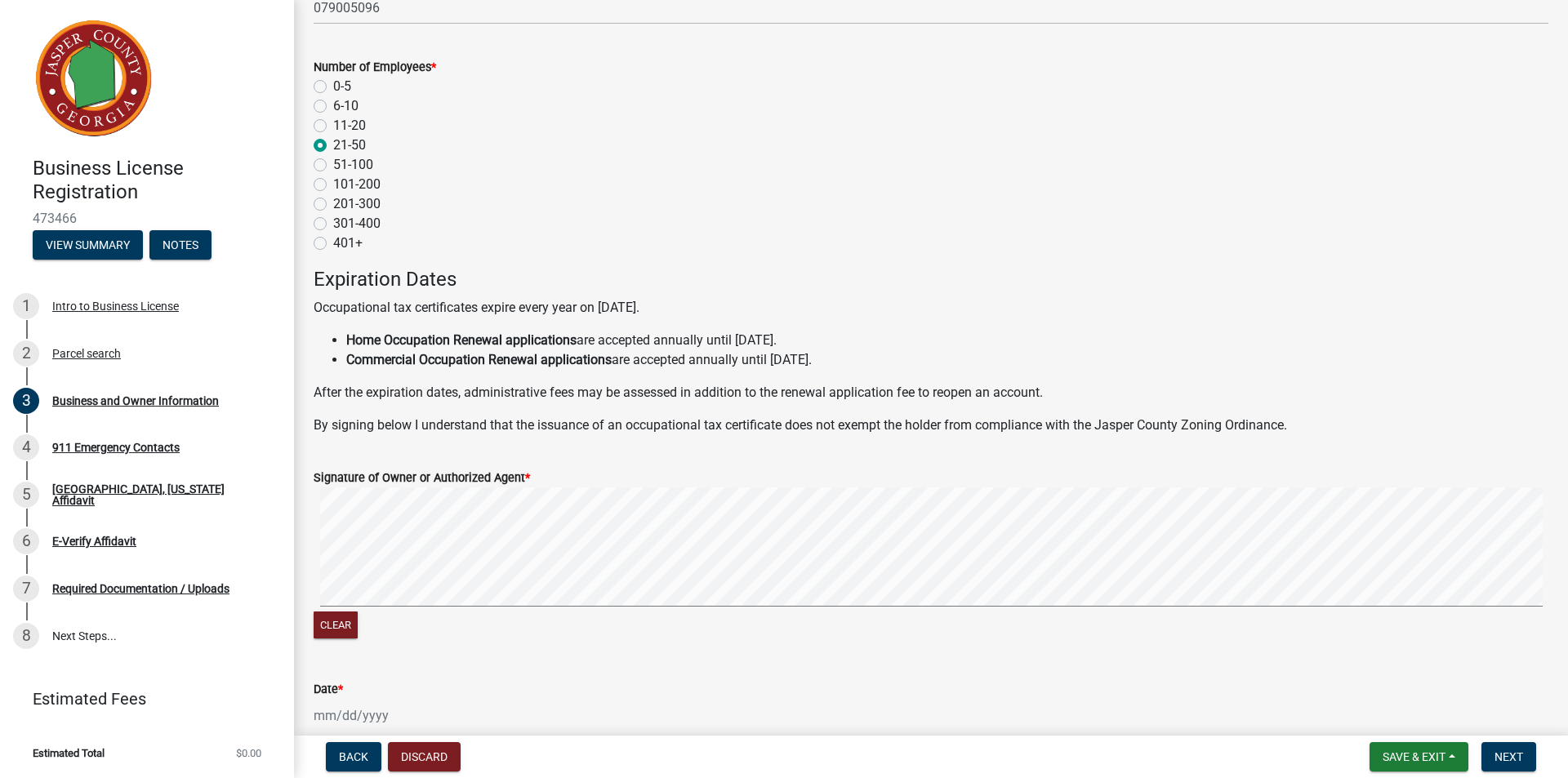
scroll to position [1469, 0]
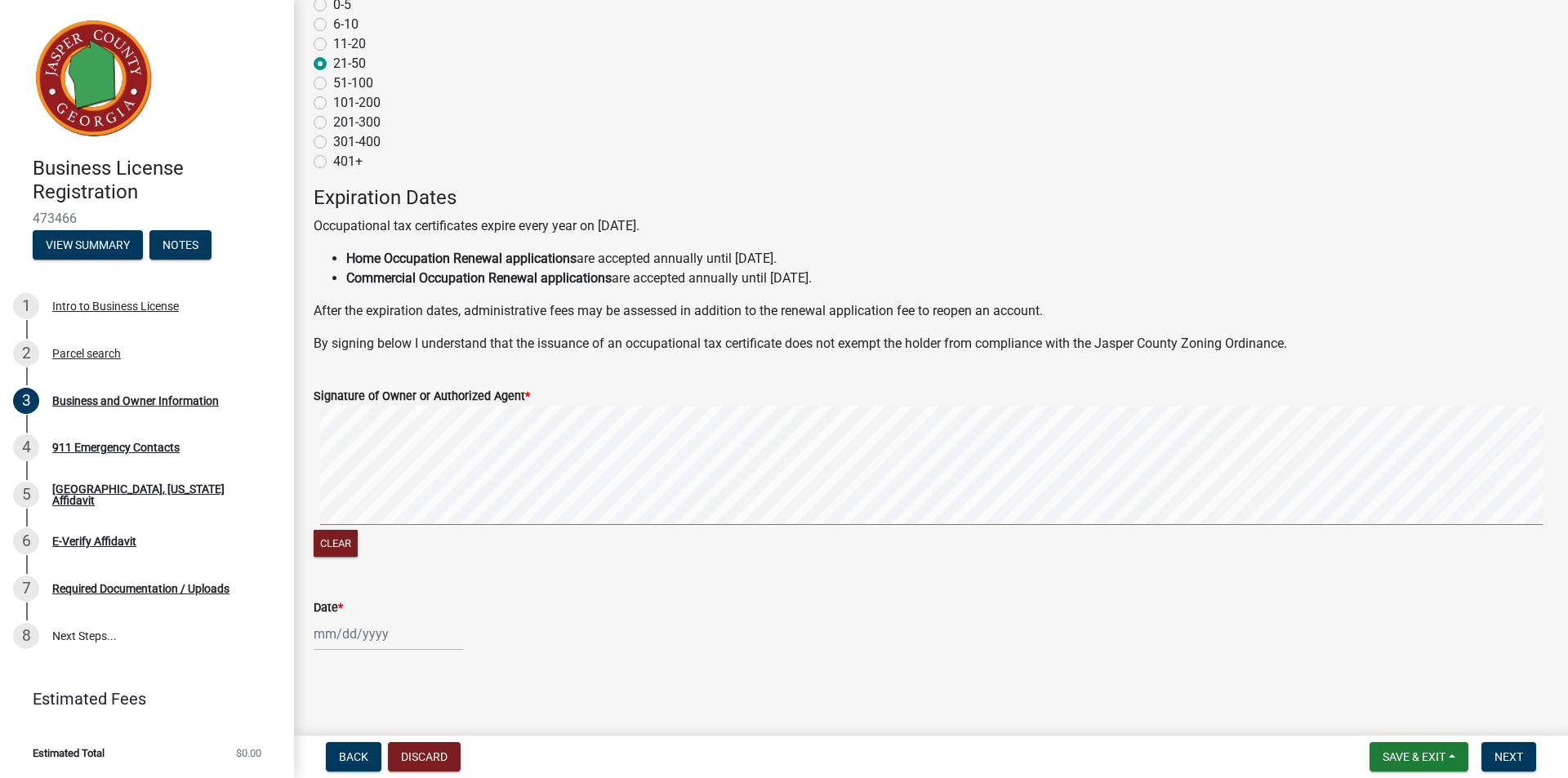
click at [323, 628] on div at bounding box center [388, 634] width 150 height 33
select select "9"
select select "2025"
click at [405, 466] on div "4" at bounding box center [408, 469] width 27 height 27
type input "[DATE]"
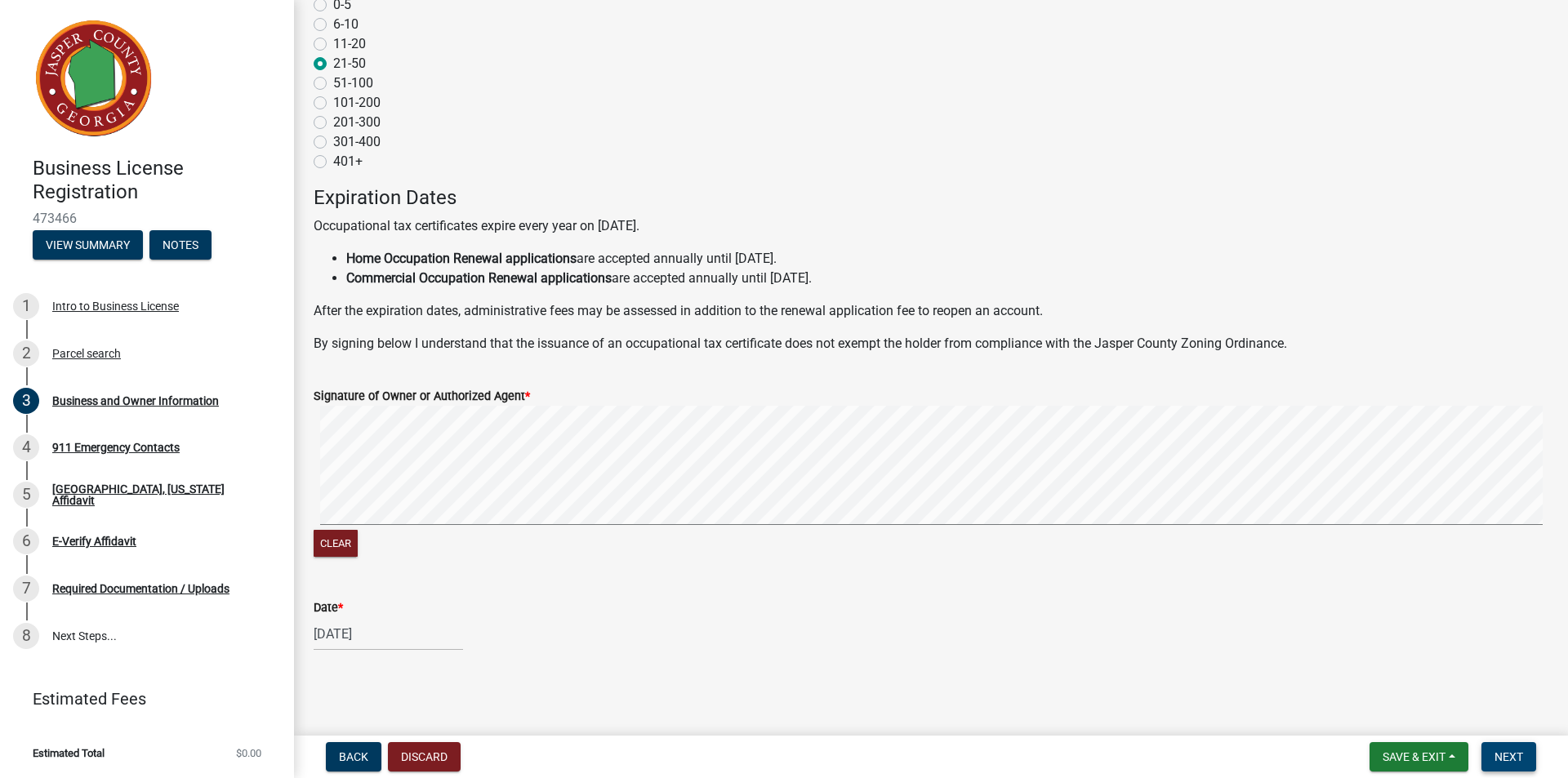
click at [1505, 759] on span "Next" at bounding box center [1508, 756] width 28 height 13
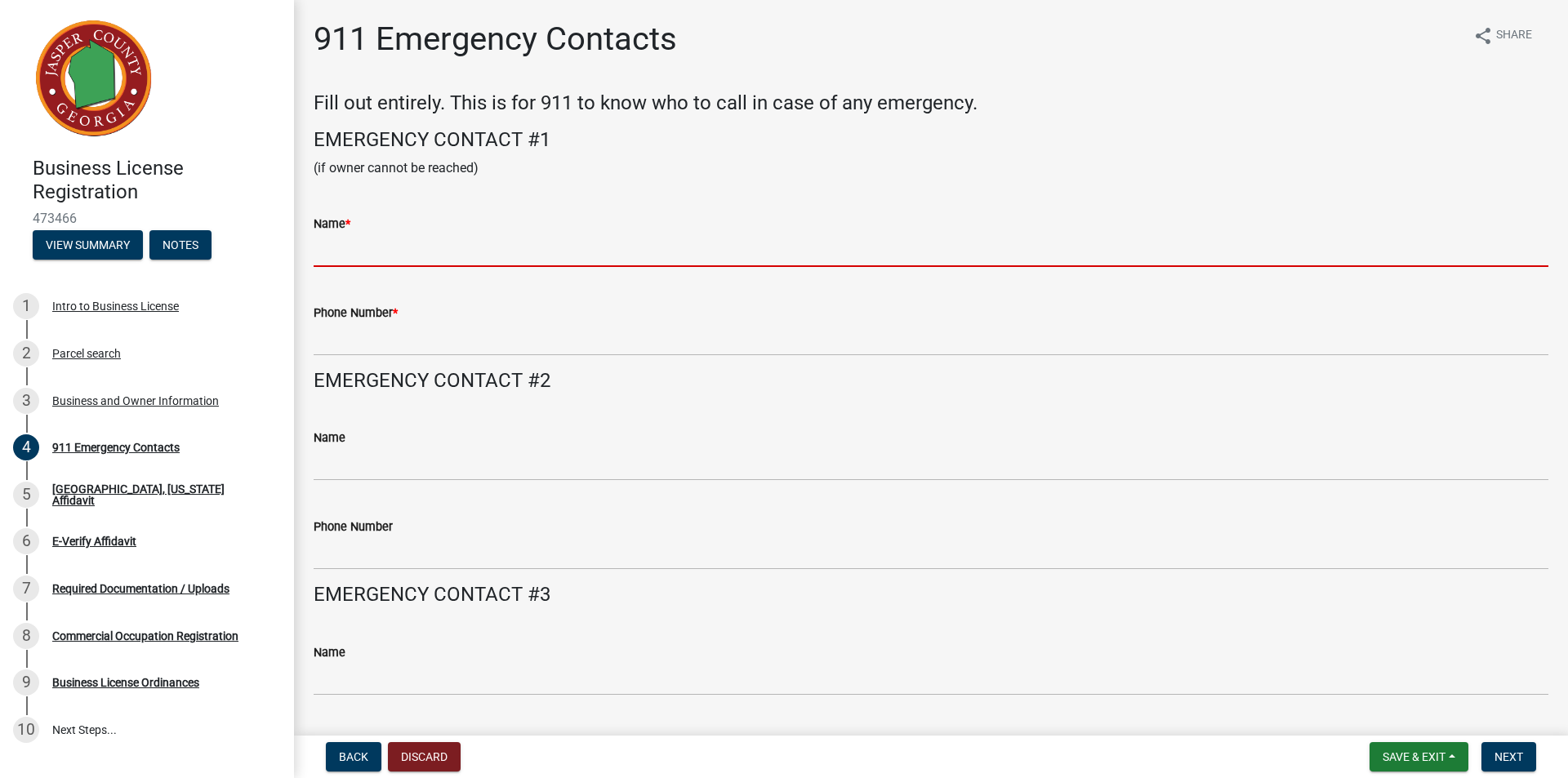
click at [463, 245] on input "Name *" at bounding box center [931, 250] width 1234 height 33
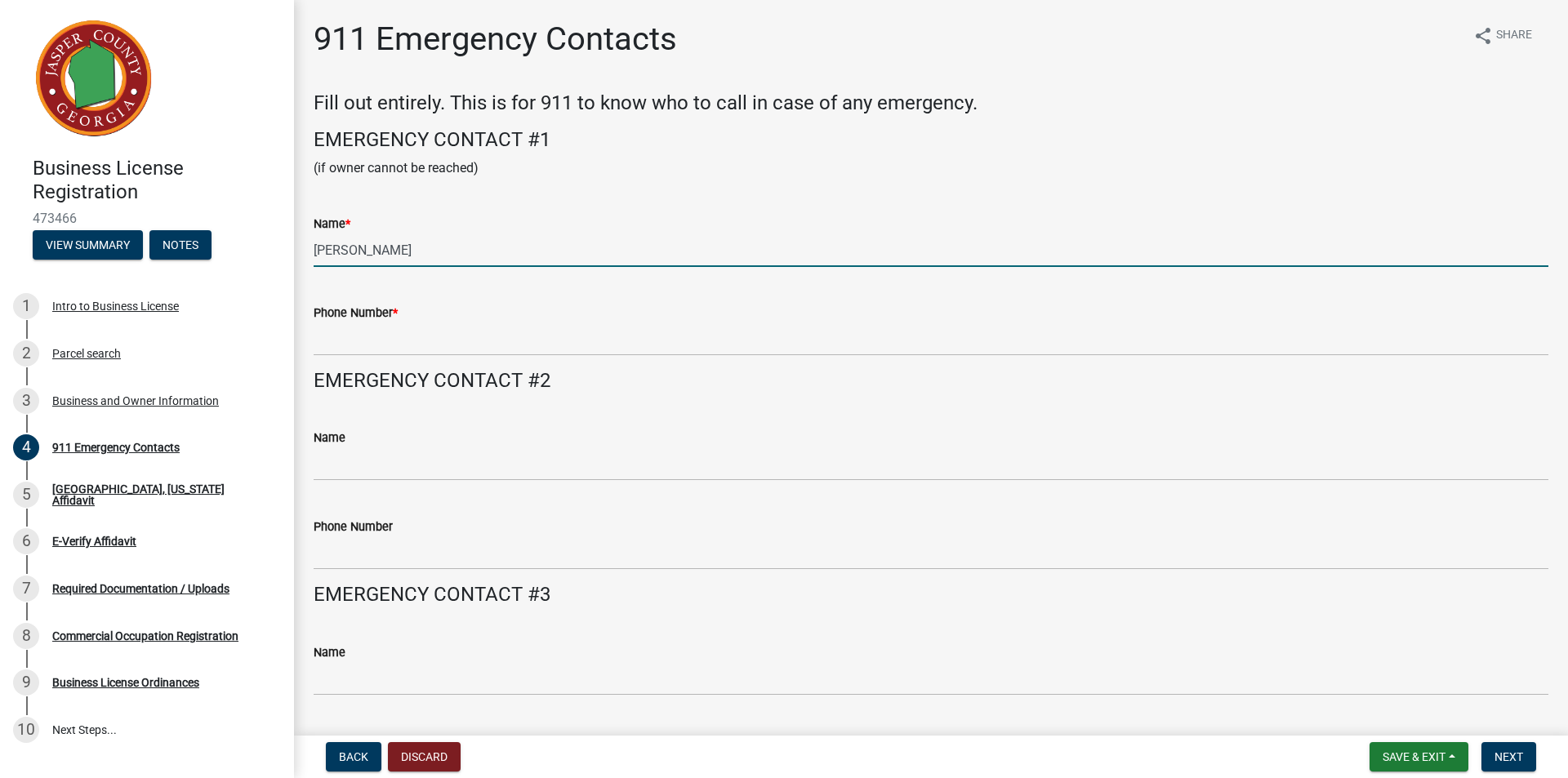
type input "[PERSON_NAME]"
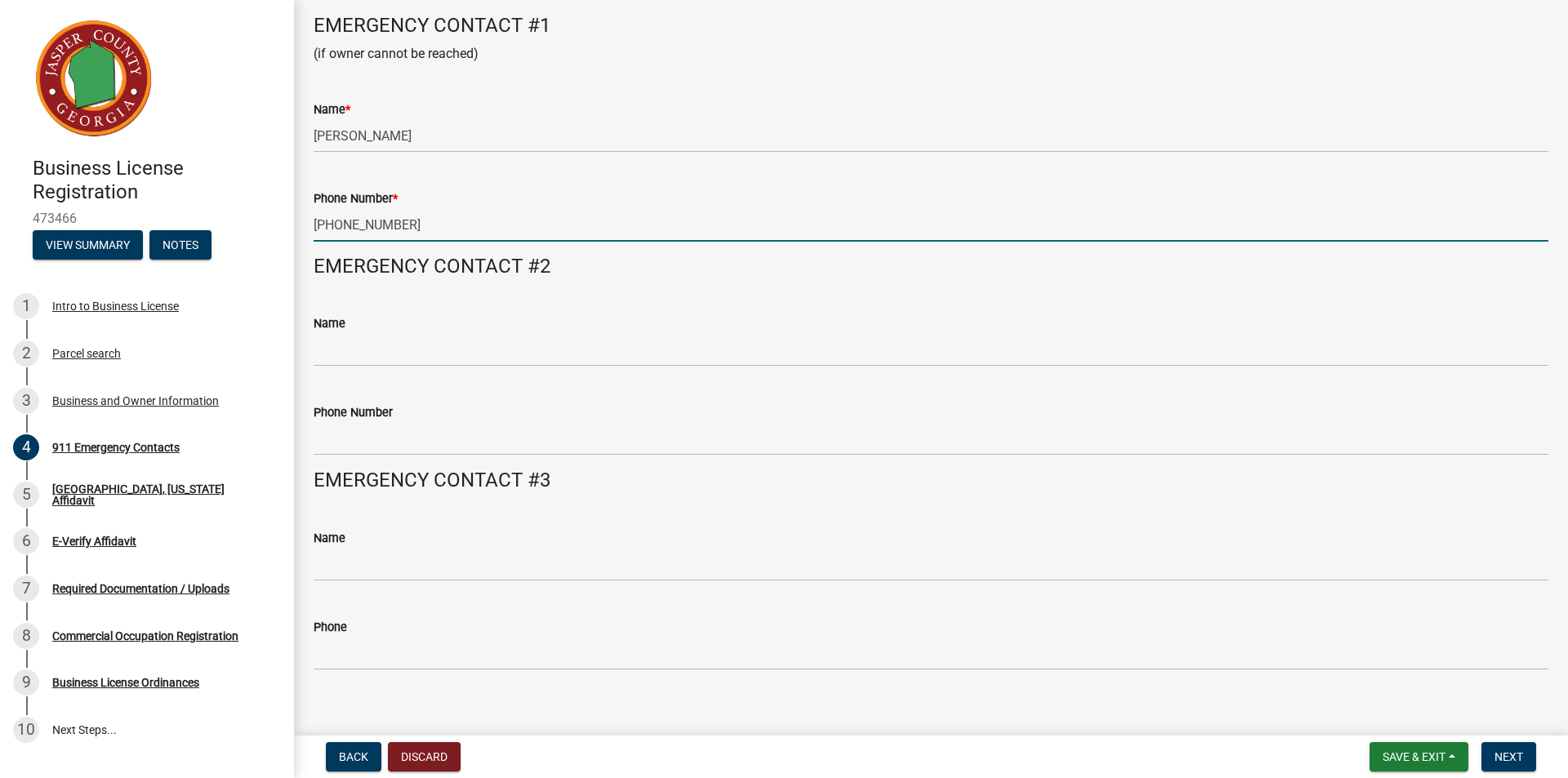
scroll to position [133, 0]
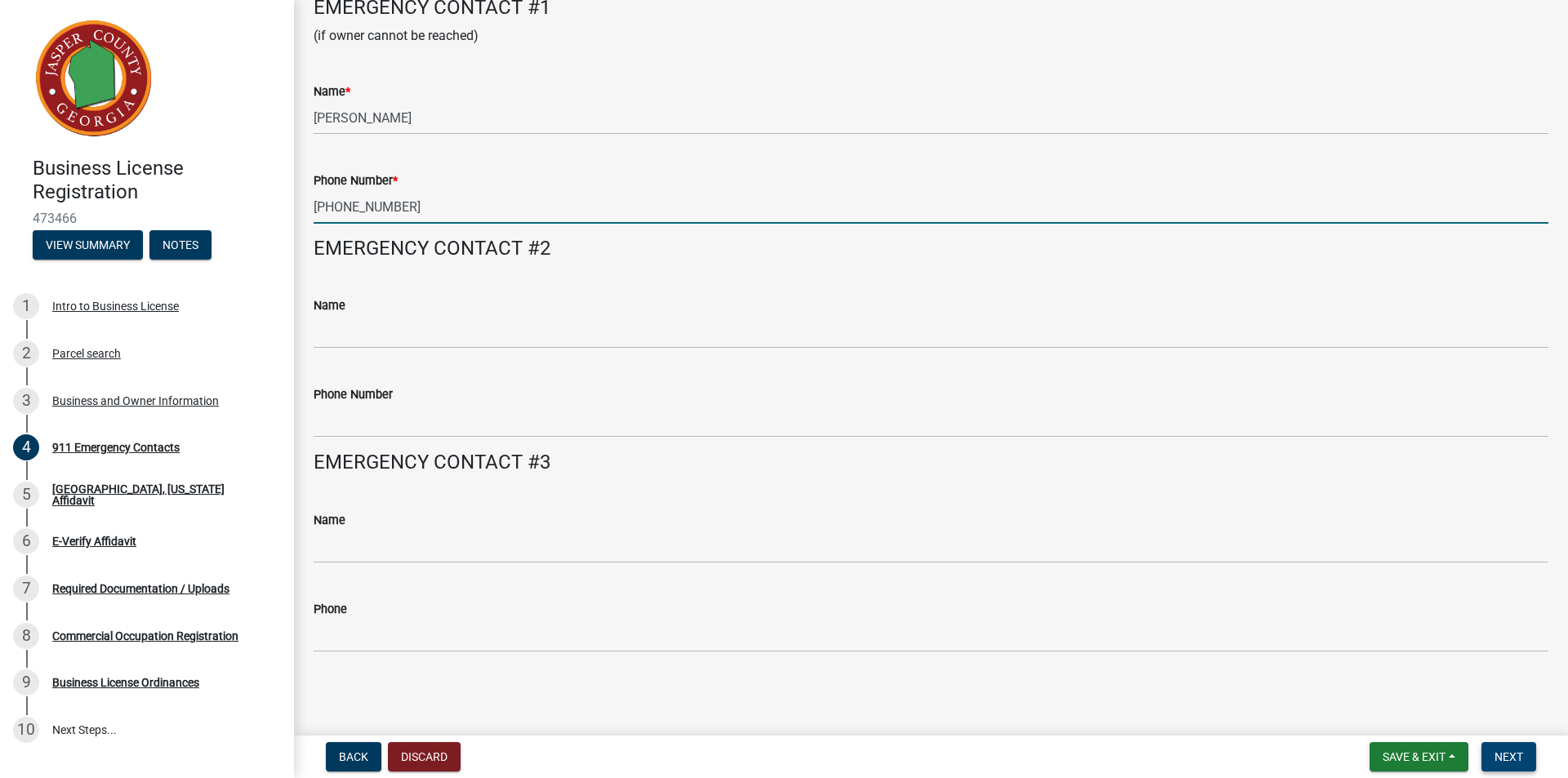
type input "[PHONE_NUMBER]"
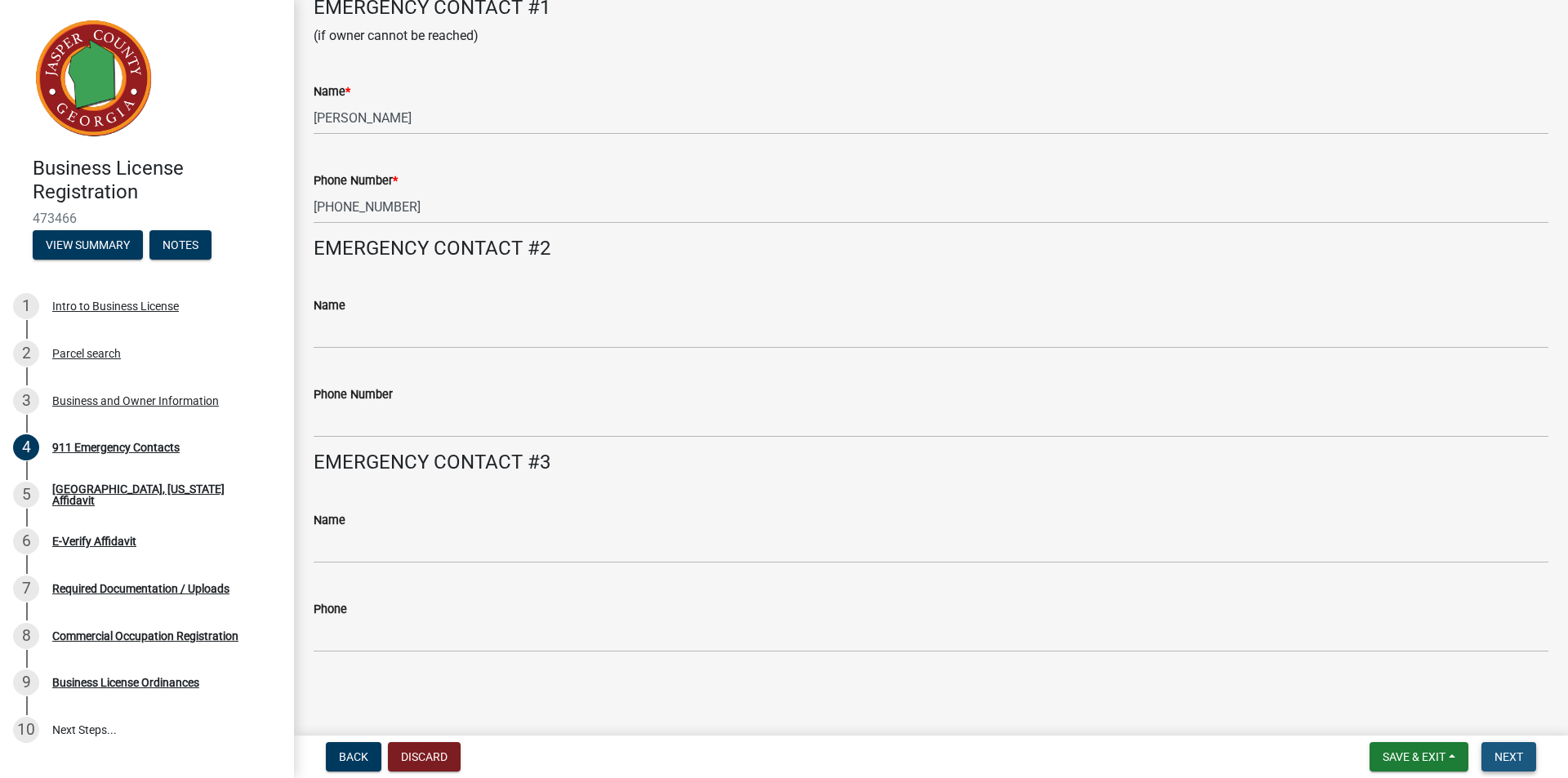
click at [1500, 759] on span "Next" at bounding box center [1508, 756] width 28 height 13
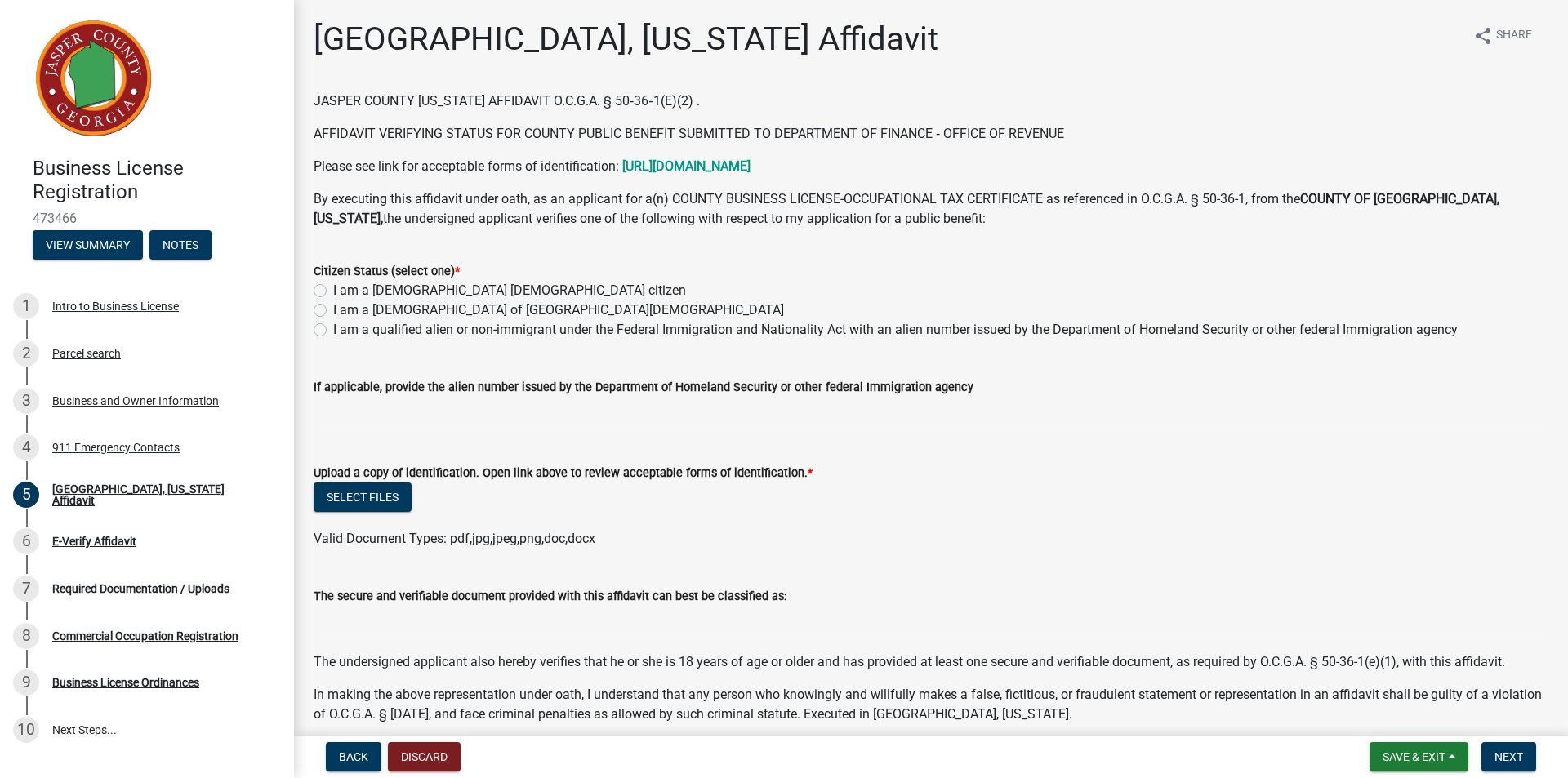
click at [333, 294] on label "I am a [DEMOGRAPHIC_DATA] [DEMOGRAPHIC_DATA] citizen" at bounding box center [509, 290] width 352 height 20
click at [333, 292] on input "I am a [DEMOGRAPHIC_DATA] [DEMOGRAPHIC_DATA] citizen" at bounding box center [338, 286] width 10 height 10
radio input "true"
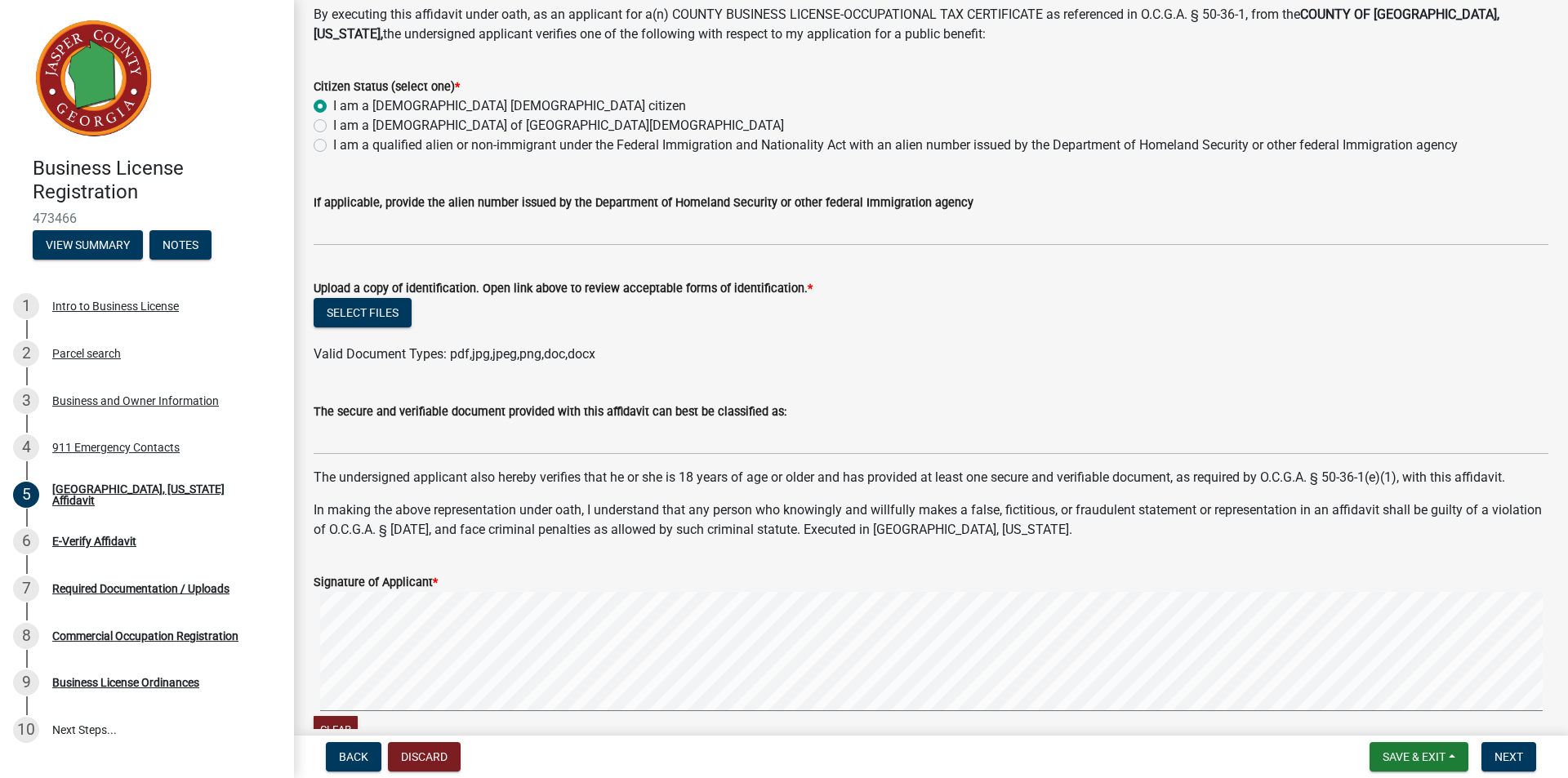
scroll to position [245, 0]
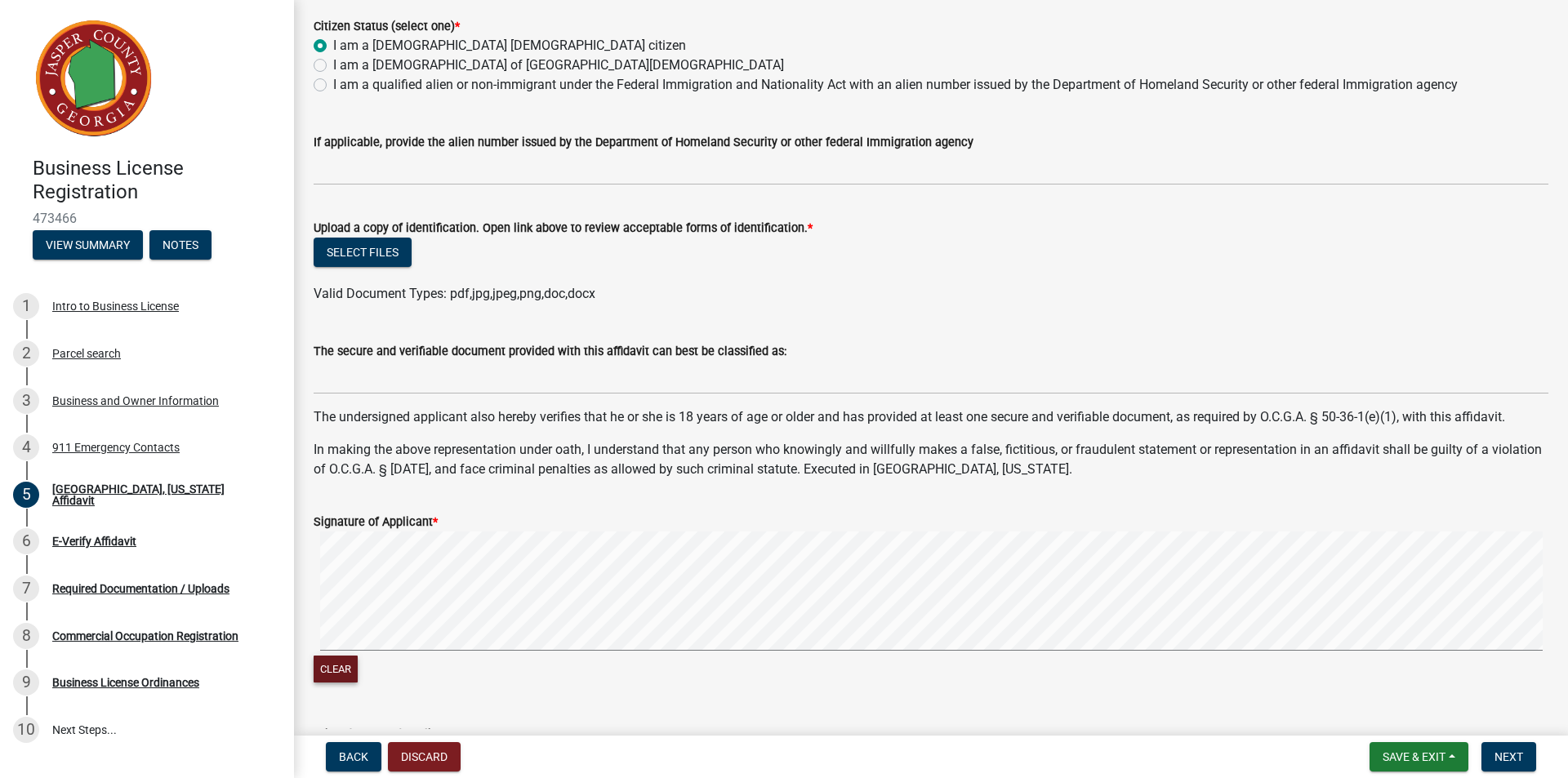
click at [339, 663] on button "Clear" at bounding box center [336, 669] width 44 height 27
click at [471, 661] on div "Clear" at bounding box center [931, 608] width 1234 height 155
click at [364, 258] on button "Select files" at bounding box center [363, 252] width 98 height 29
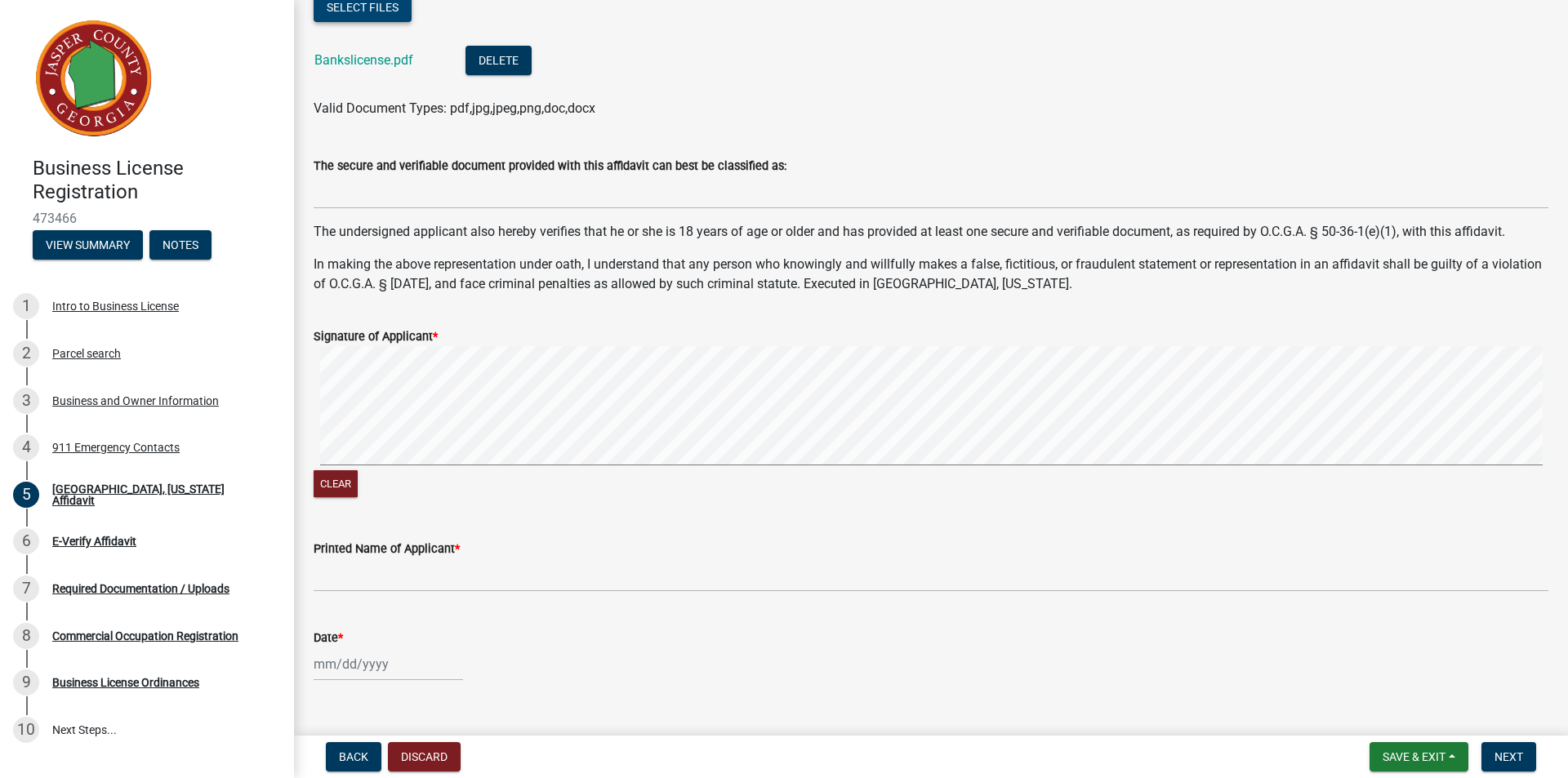
scroll to position [520, 0]
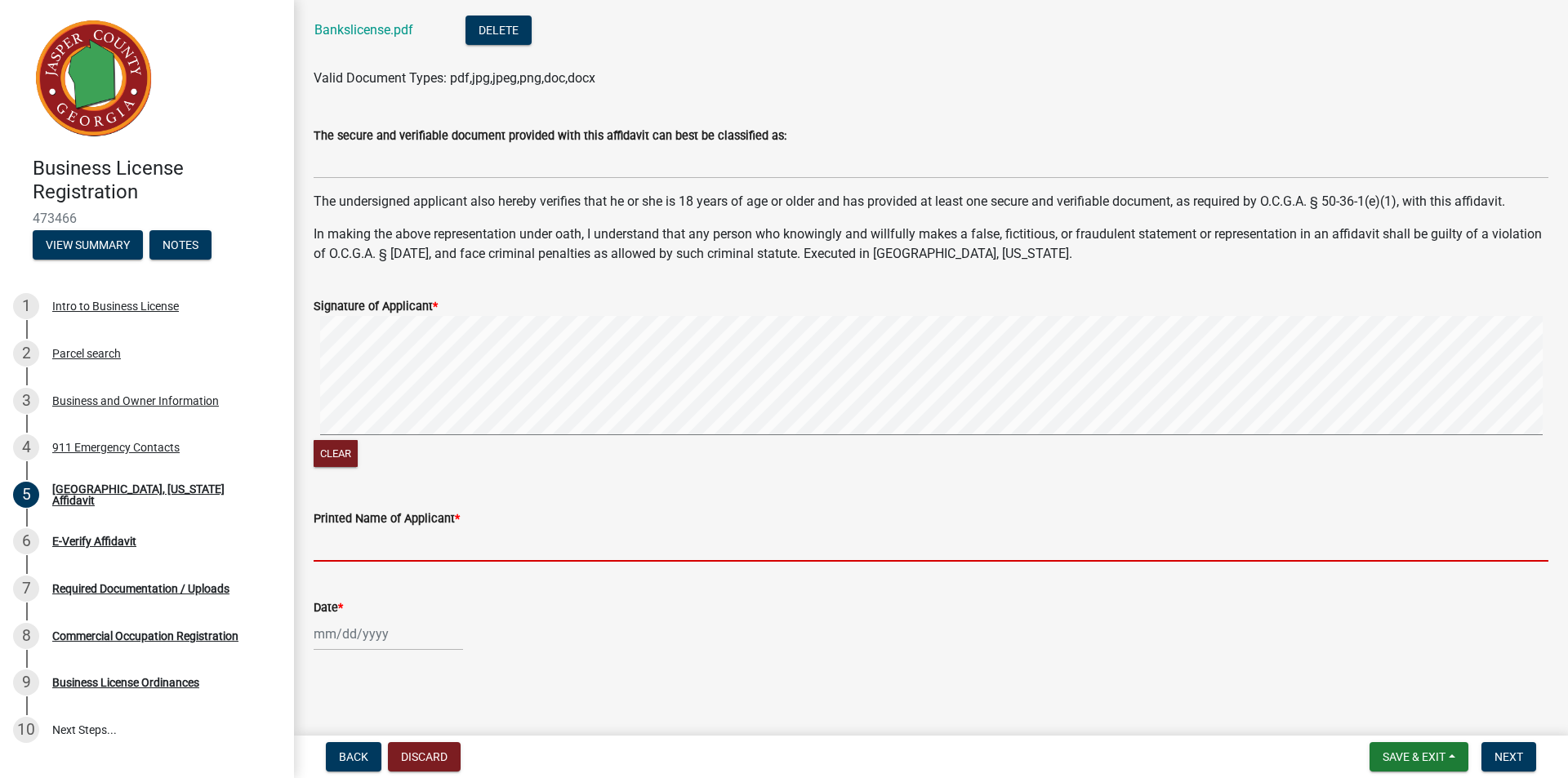
click at [352, 548] on input "Printed Name of Applicant *" at bounding box center [931, 545] width 1234 height 33
type input "[PERSON_NAME]"
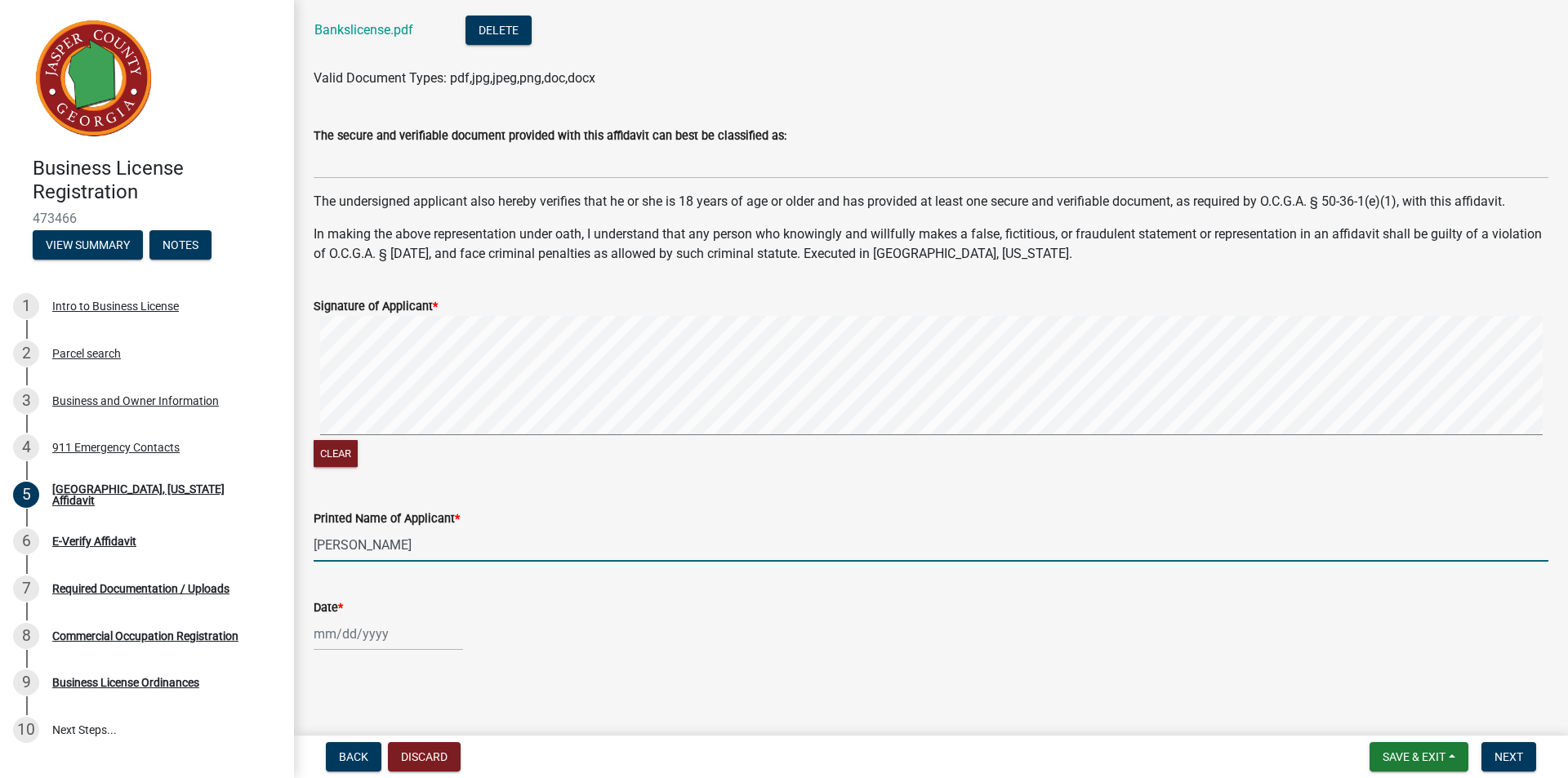
select select "9"
select select "2025"
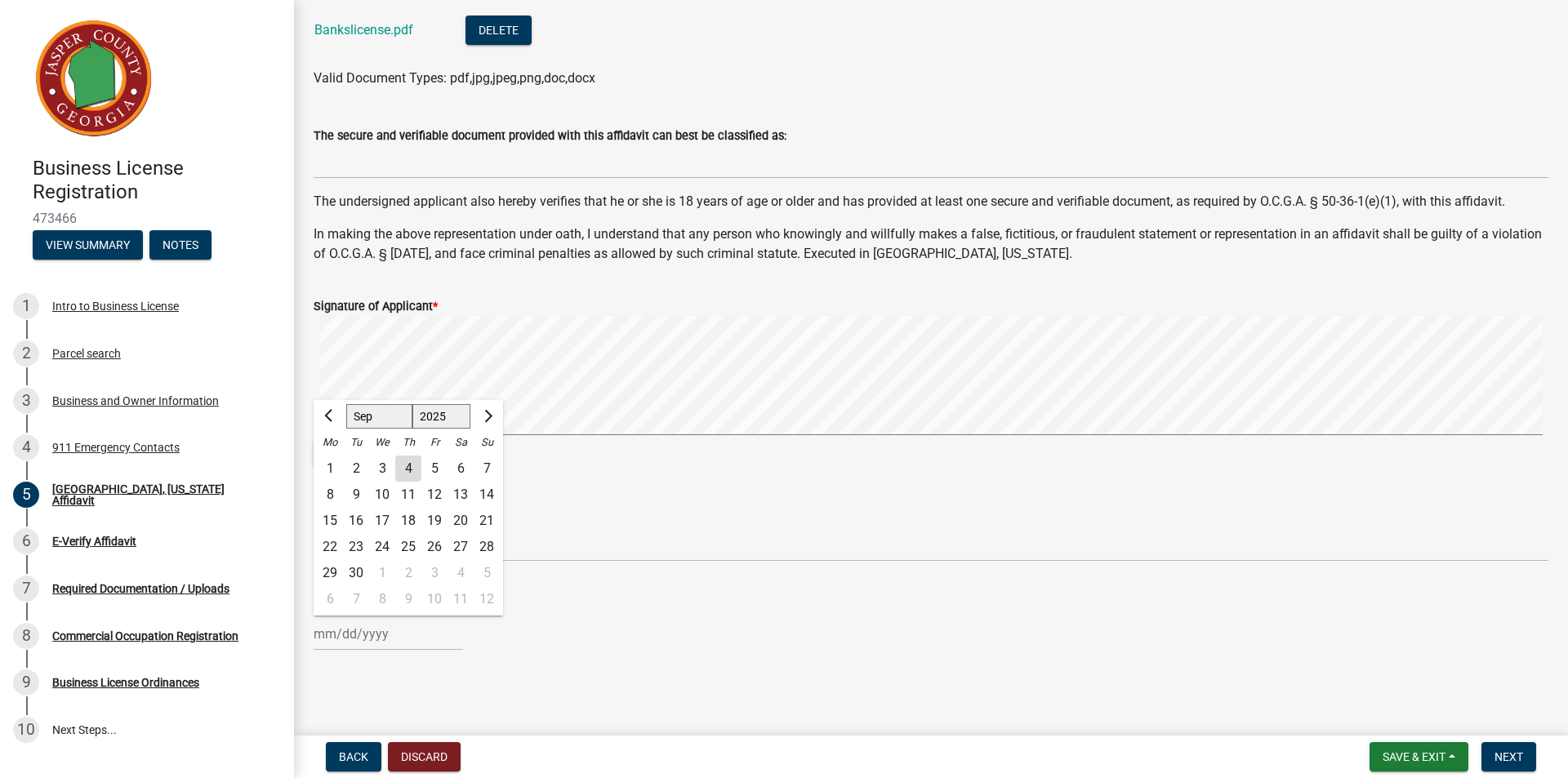
click at [345, 630] on div "[PERSON_NAME] Feb Mar Apr [PERSON_NAME][DATE] Oct Nov [DATE] 1526 1527 1528 152…" at bounding box center [388, 634] width 150 height 33
click at [406, 471] on div "4" at bounding box center [408, 469] width 27 height 27
type input "[DATE]"
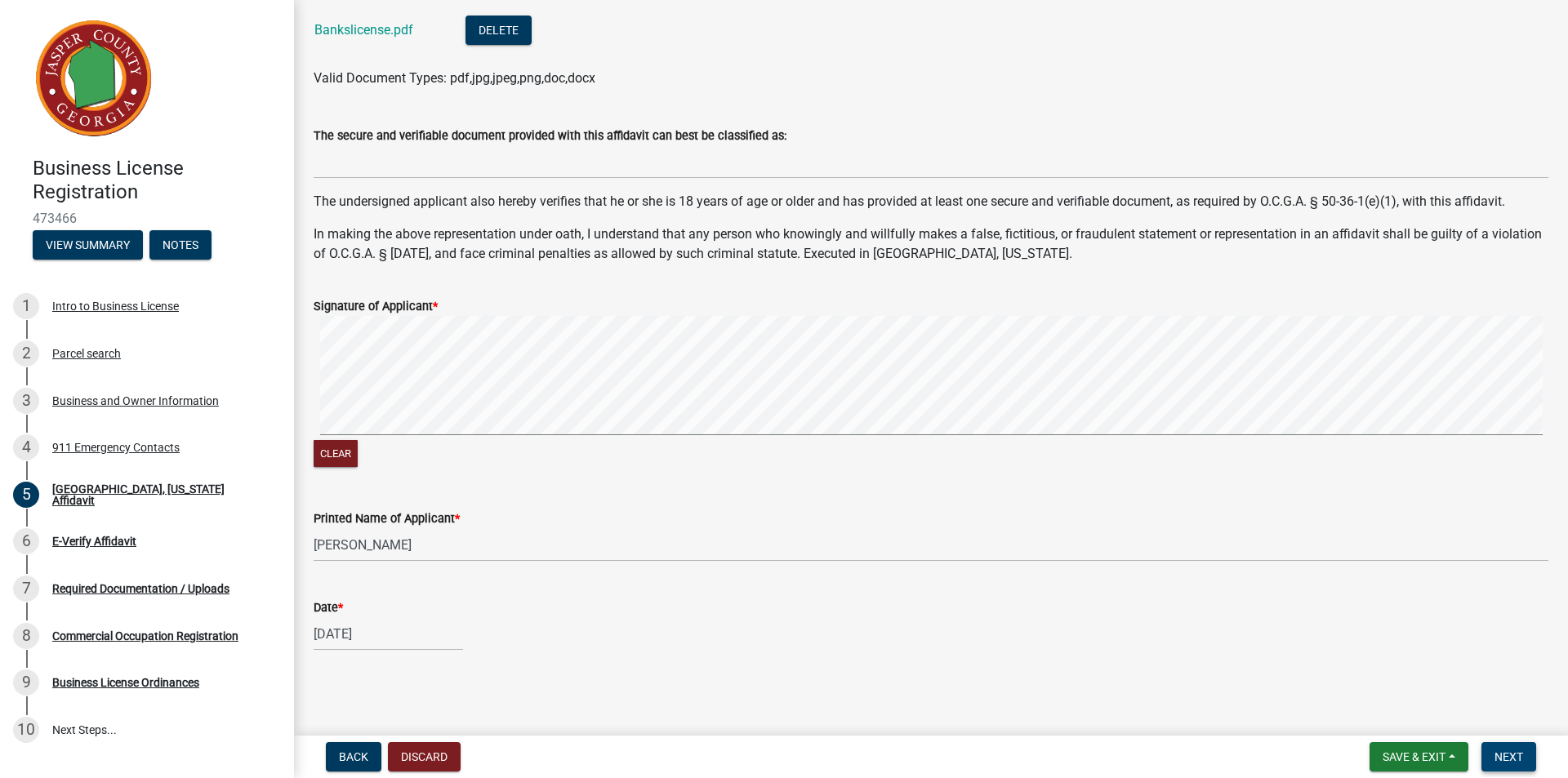
click at [1524, 756] on button "Next" at bounding box center [1509, 757] width 55 height 29
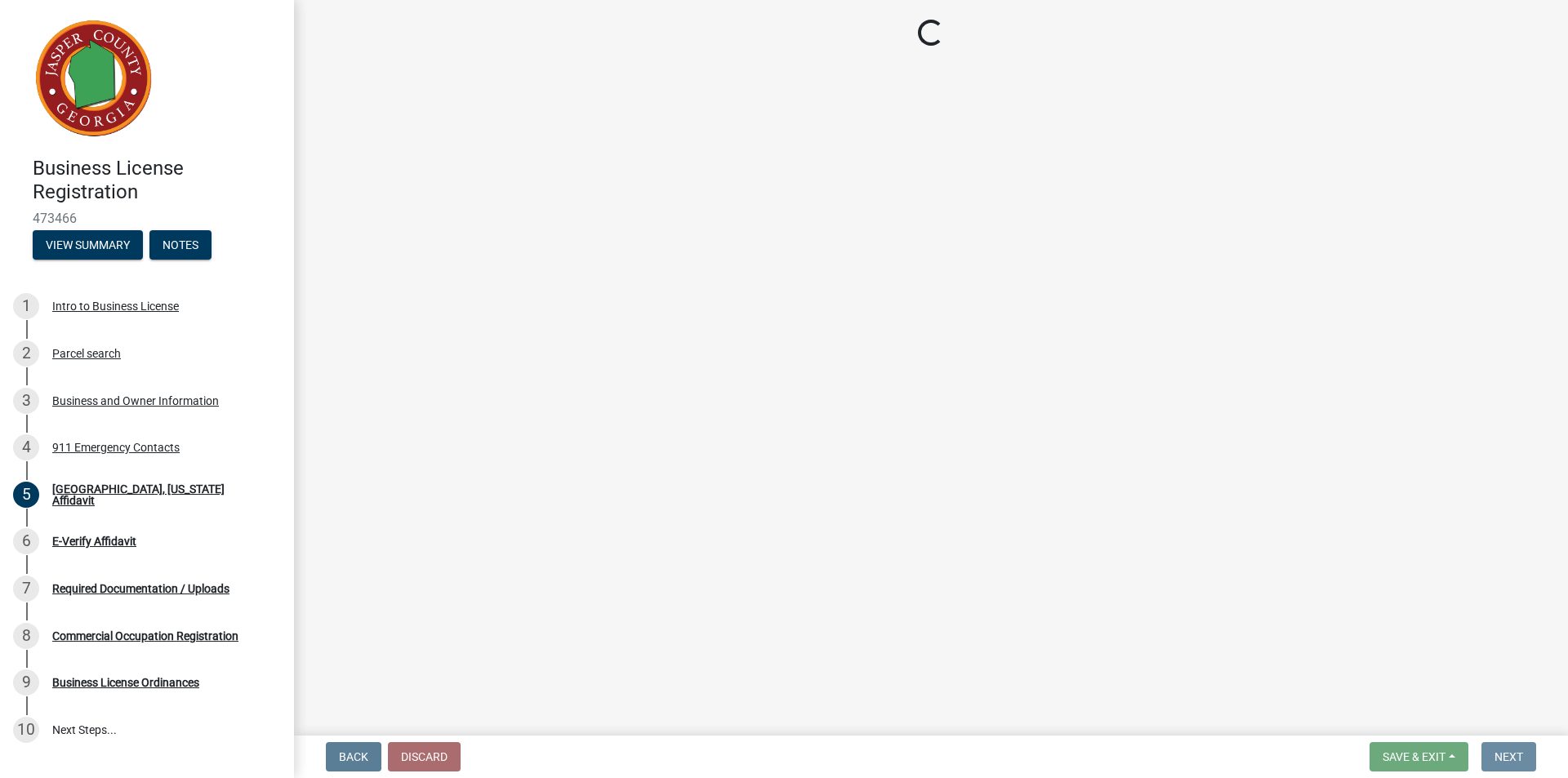
scroll to position [0, 0]
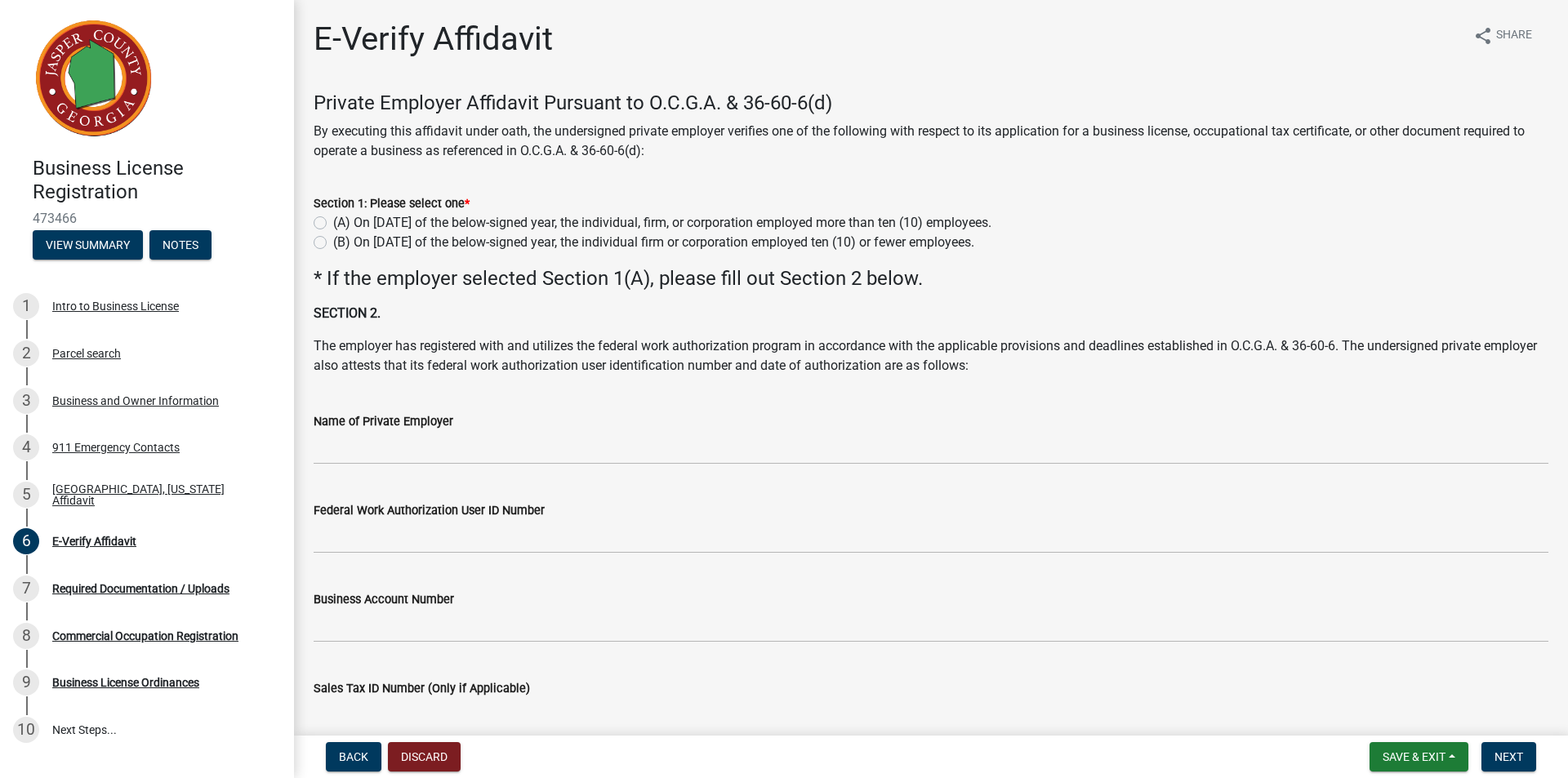
click at [333, 227] on label "(A) On [DATE] of the below-signed year, the individual, firm, or corporation em…" at bounding box center [661, 222] width 658 height 20
click at [333, 224] on input "(A) On [DATE] of the below-signed year, the individual, firm, or corporation em…" at bounding box center [338, 218] width 10 height 10
radio input "true"
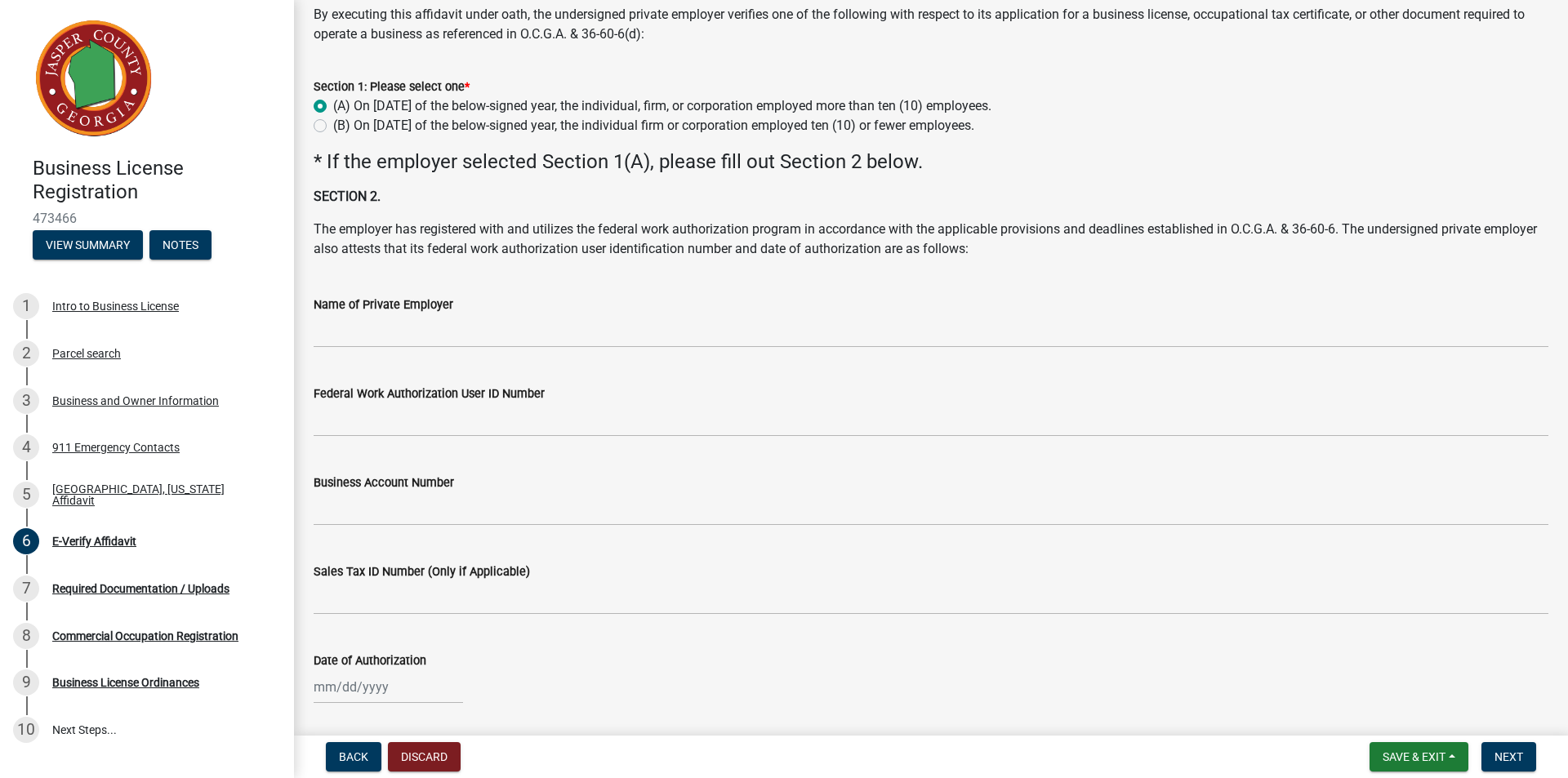
scroll to position [88, 0]
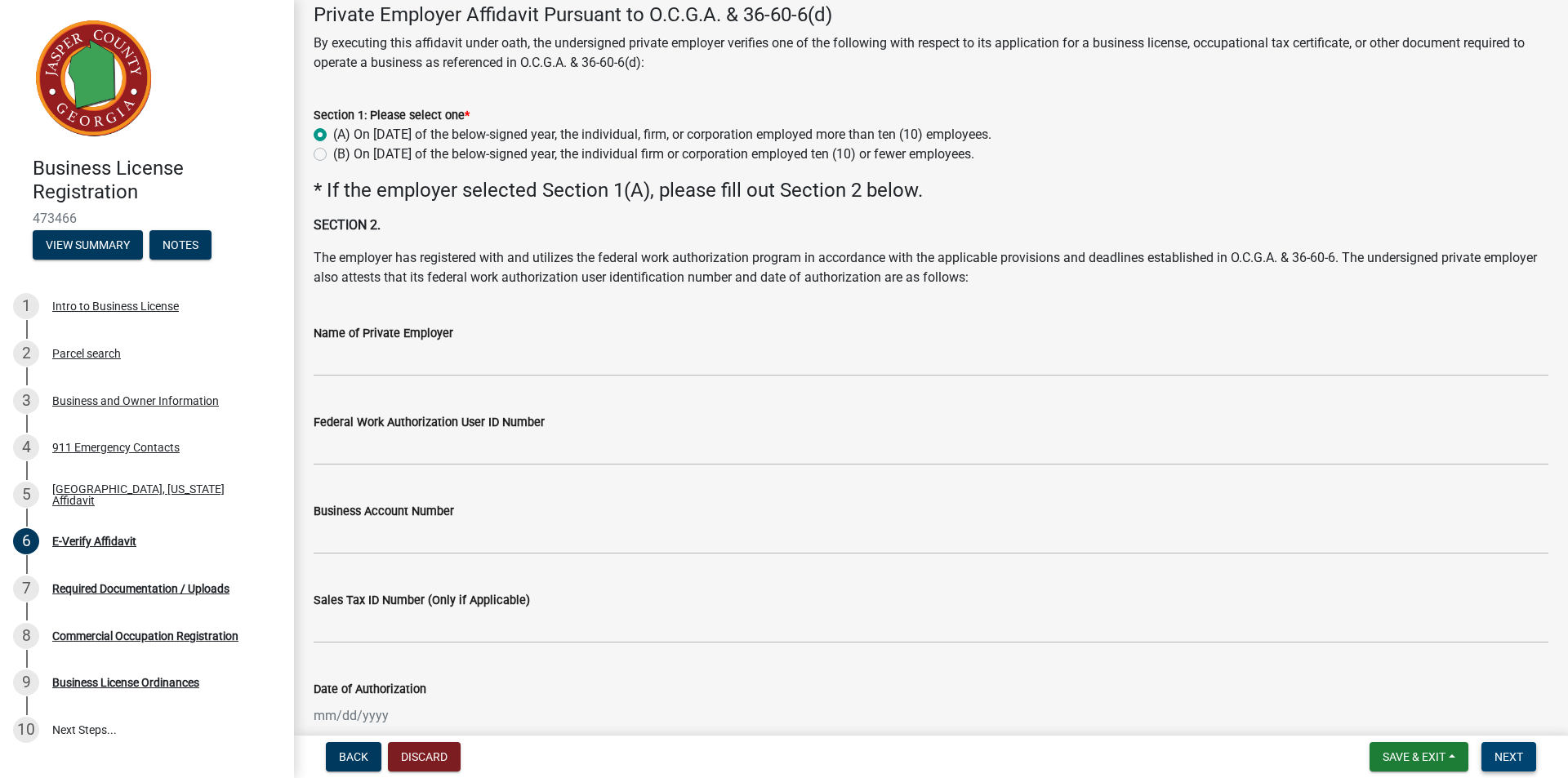
click at [1523, 757] on span "Next" at bounding box center [1508, 756] width 28 height 13
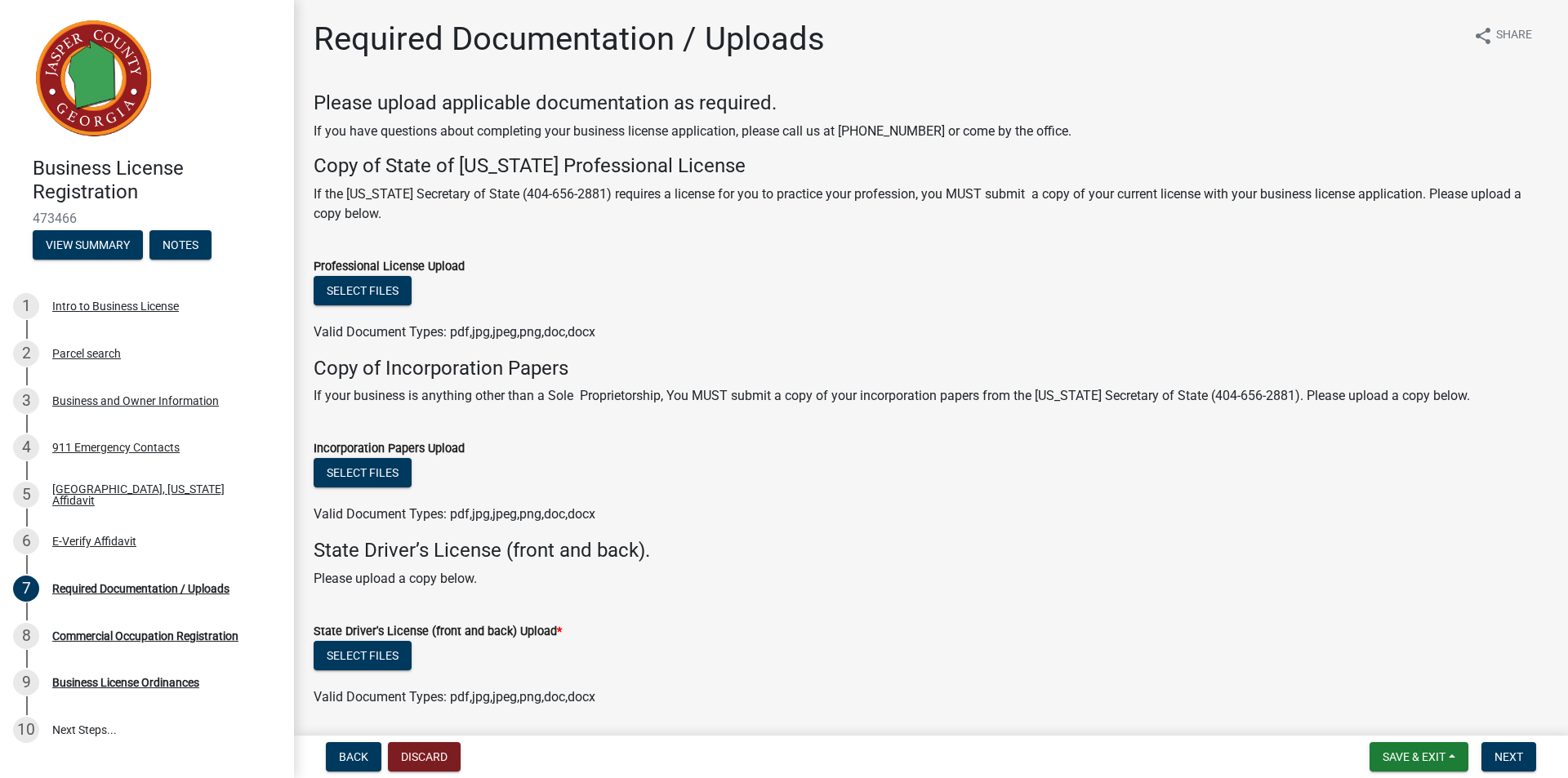
scroll to position [56, 0]
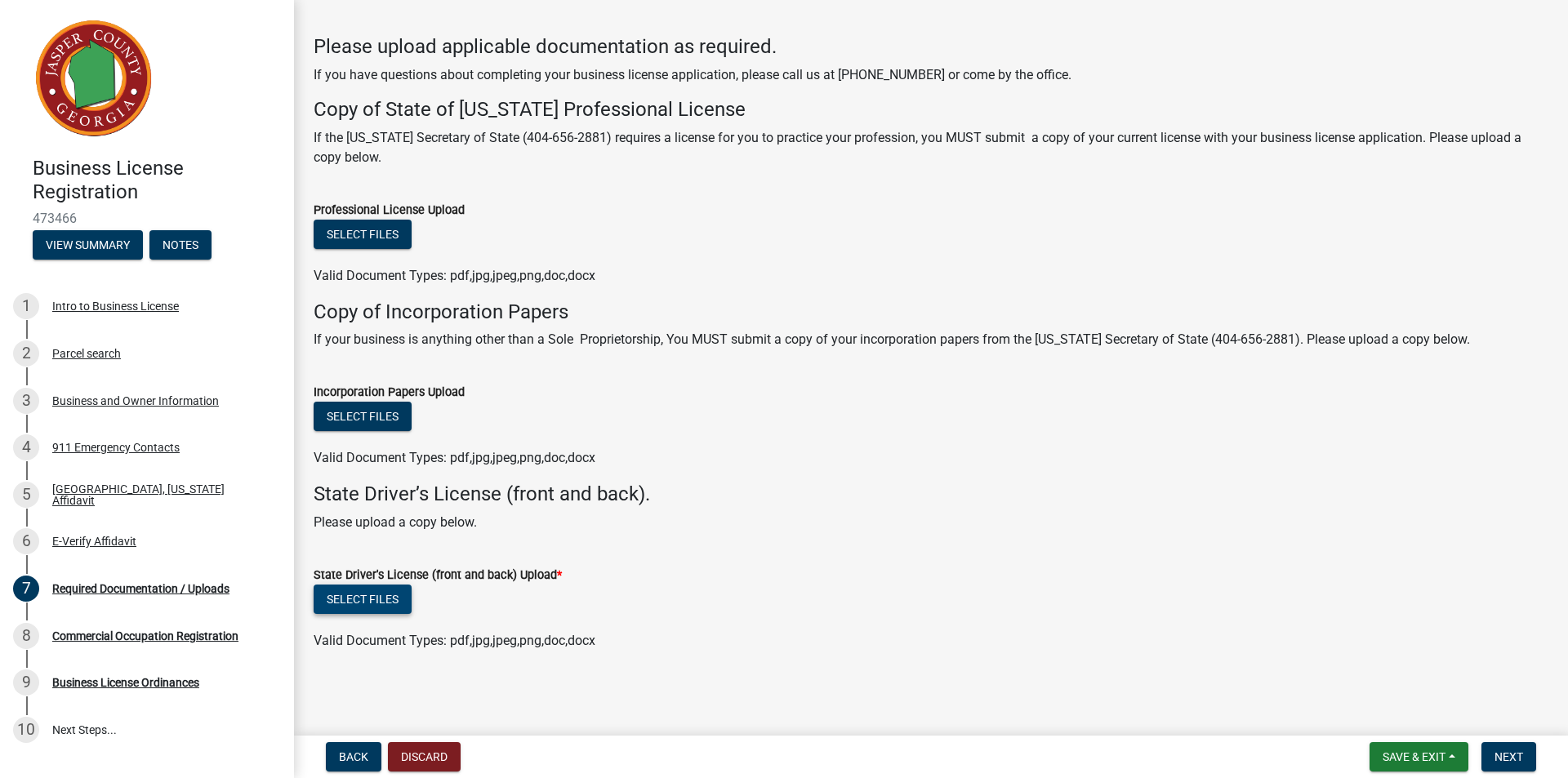
click at [400, 601] on button "Select files" at bounding box center [363, 598] width 98 height 29
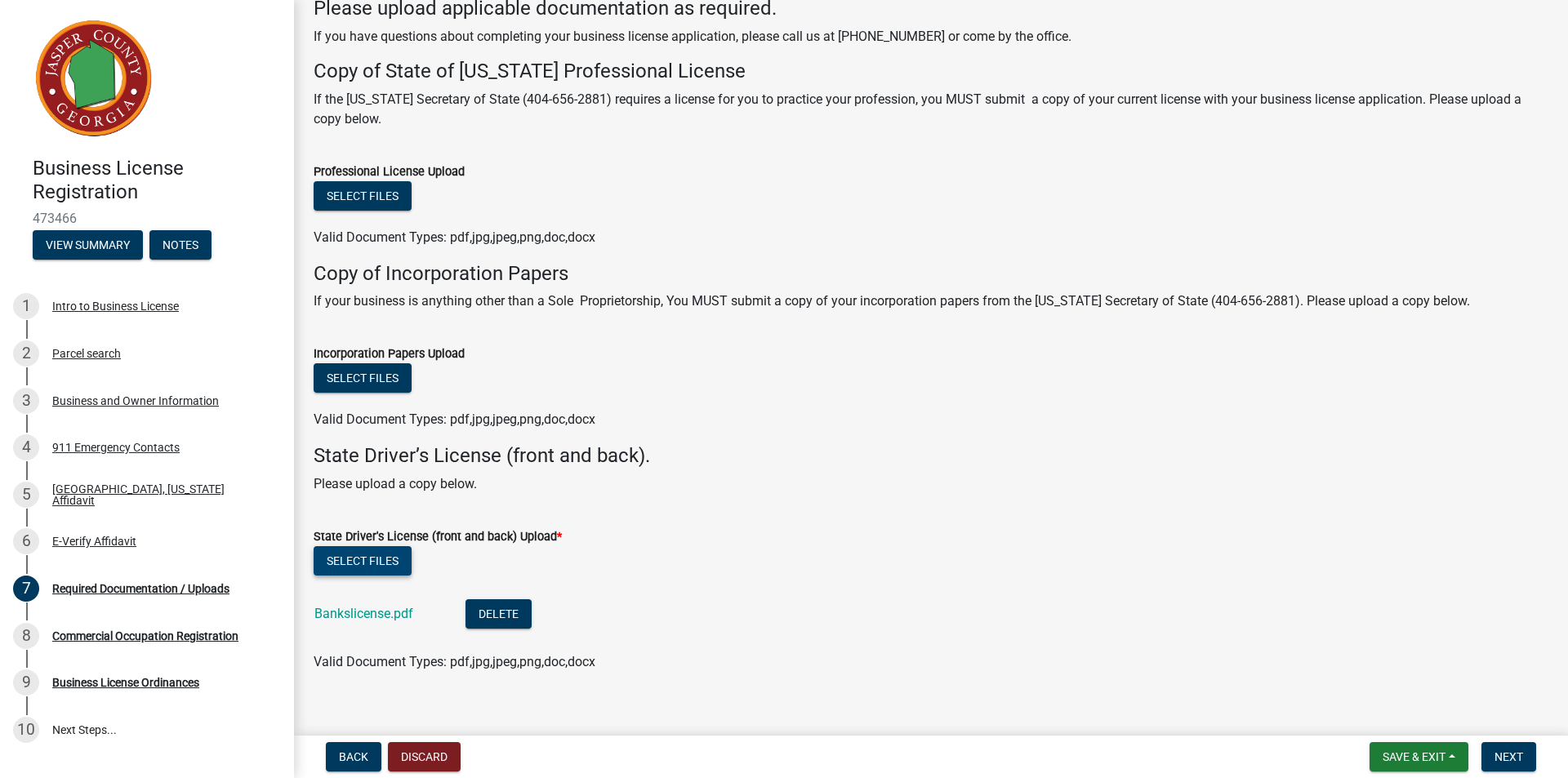
scroll to position [116, 0]
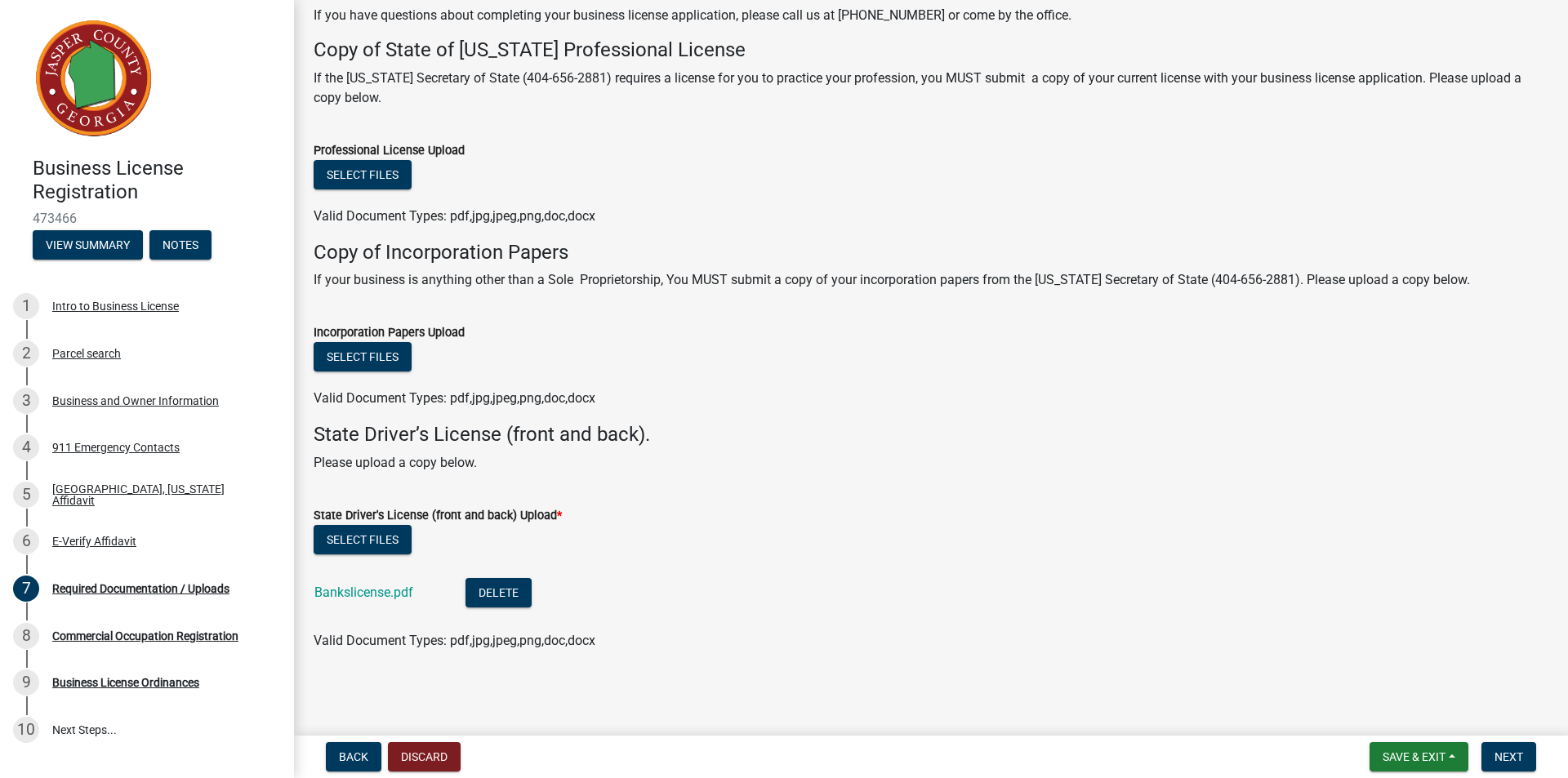
click at [765, 470] on p "Please upload a copy below." at bounding box center [931, 463] width 1234 height 20
click at [366, 536] on button "Select files" at bounding box center [363, 539] width 98 height 29
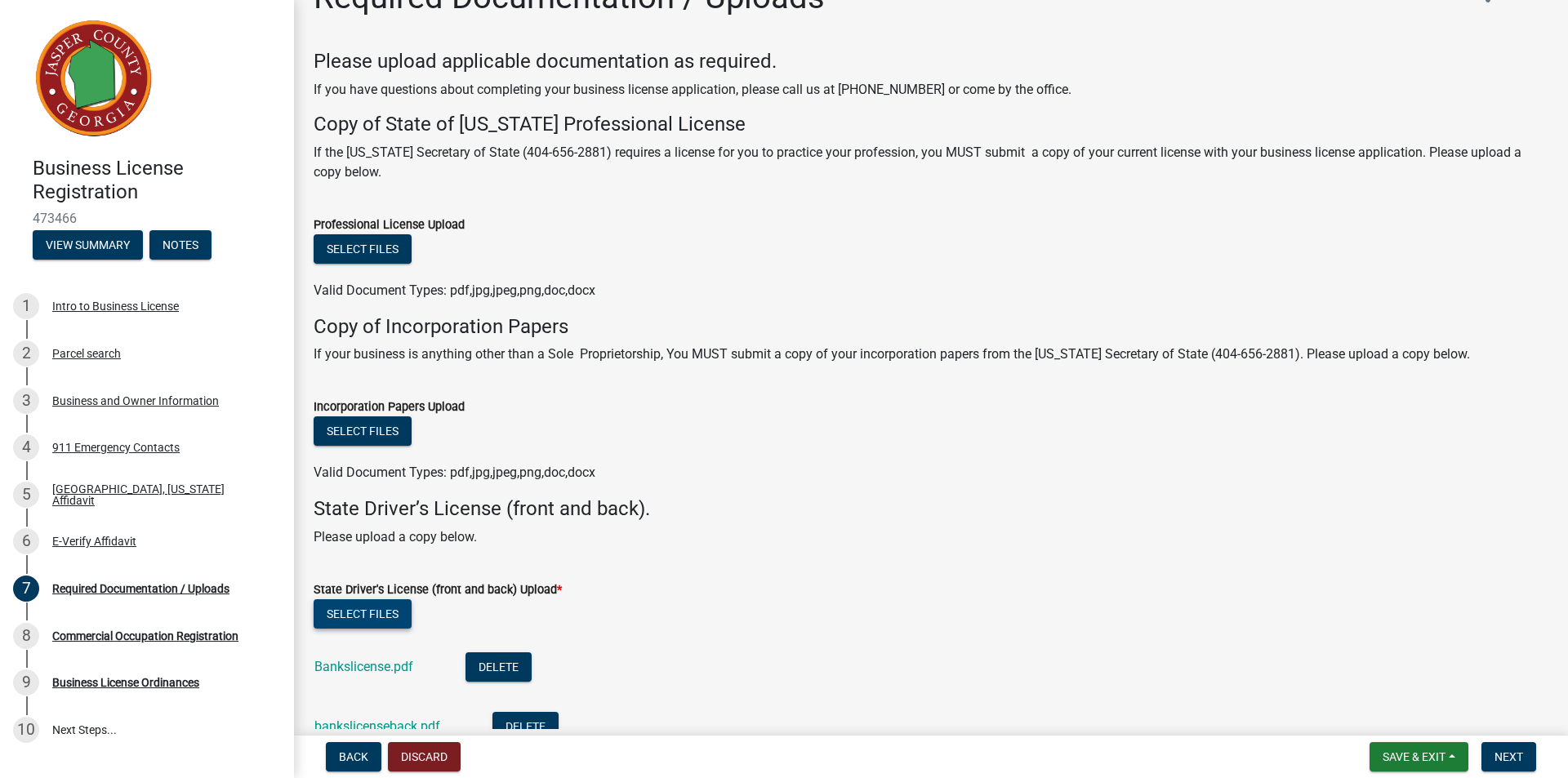
scroll to position [12, 0]
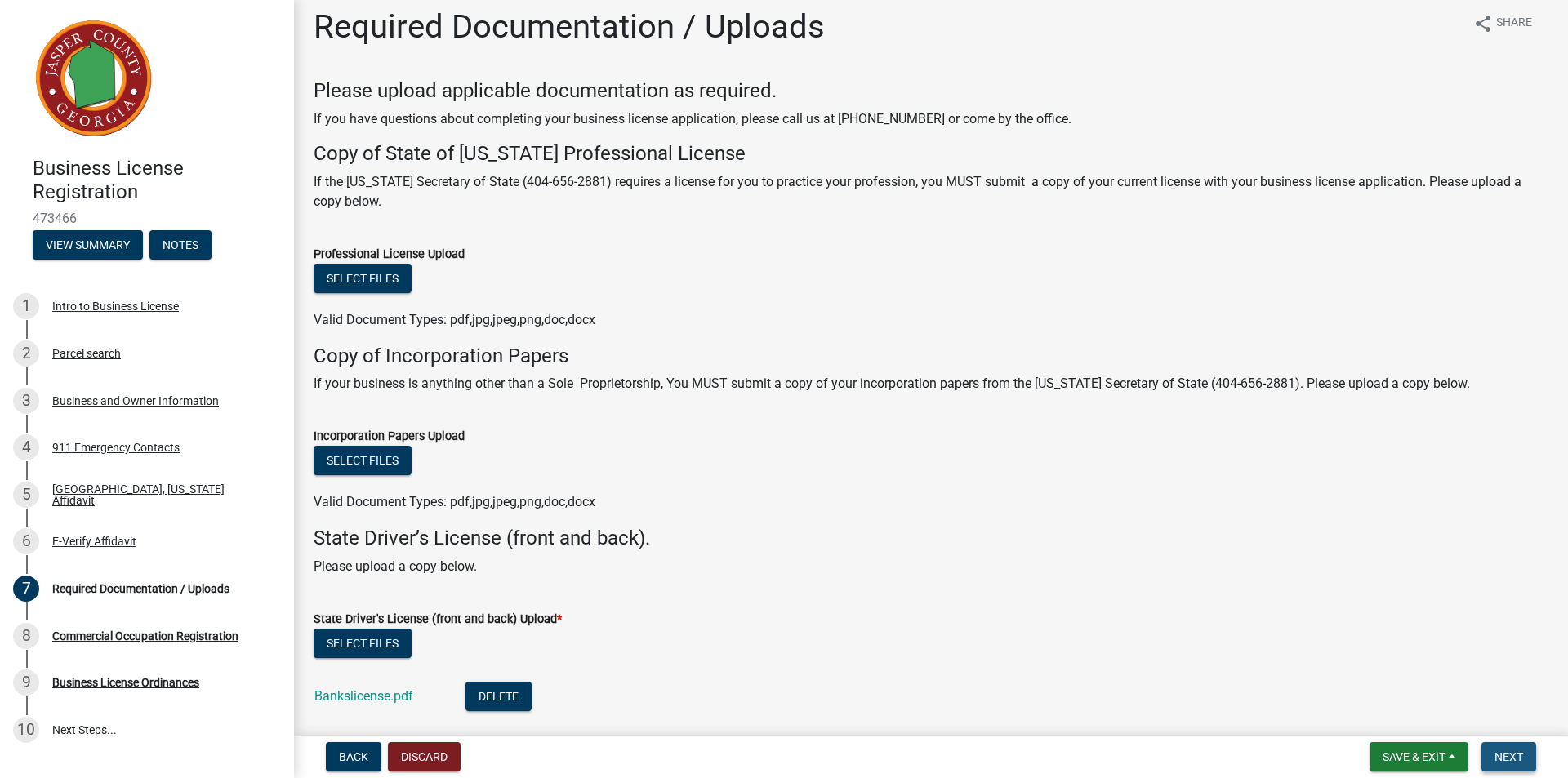
drag, startPoint x: 1518, startPoint y: 758, endPoint x: 1524, endPoint y: 746, distance: 13.4
click at [1518, 757] on span "Next" at bounding box center [1508, 756] width 28 height 13
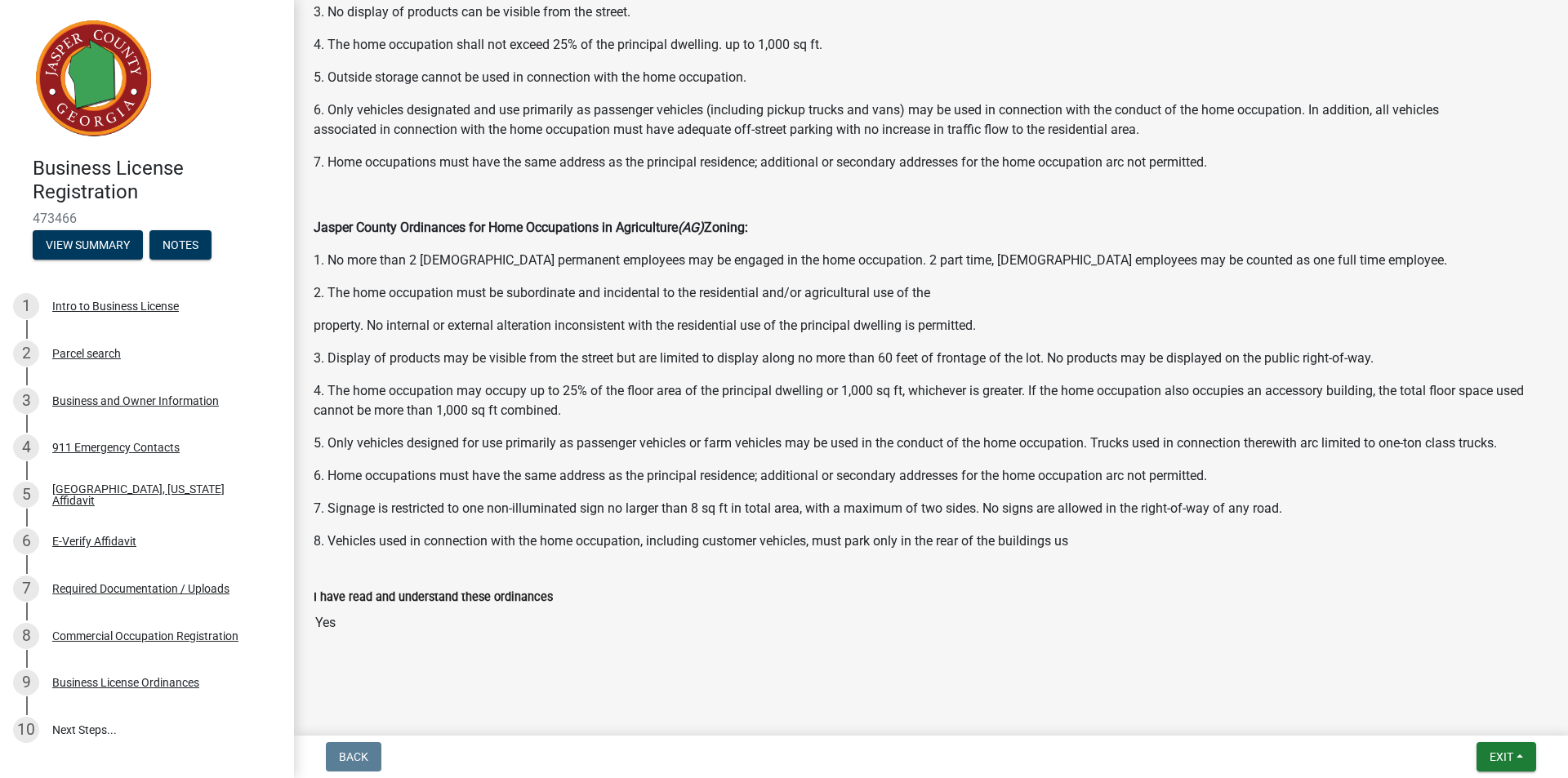
scroll to position [973, 0]
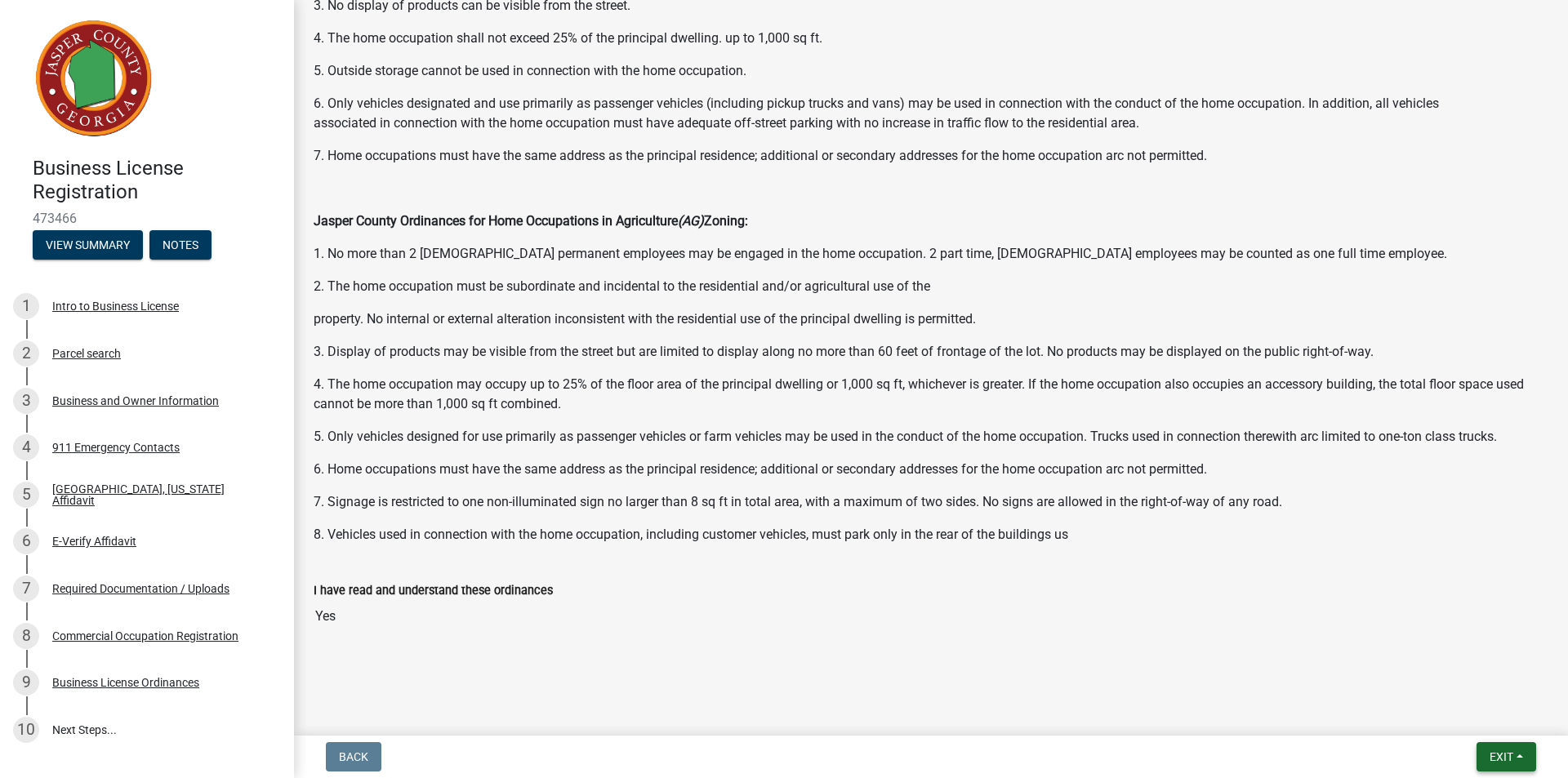
click at [1499, 752] on span "Exit" at bounding box center [1501, 756] width 24 height 13
drag, startPoint x: 1446, startPoint y: 677, endPoint x: 1418, endPoint y: 717, distance: 48.8
click at [1418, 717] on div "Save Save & Exit" at bounding box center [1470, 694] width 131 height 91
click at [1515, 758] on button "Exit" at bounding box center [1506, 757] width 60 height 29
click at [1459, 721] on button "Save & Exit" at bounding box center [1470, 714] width 131 height 39
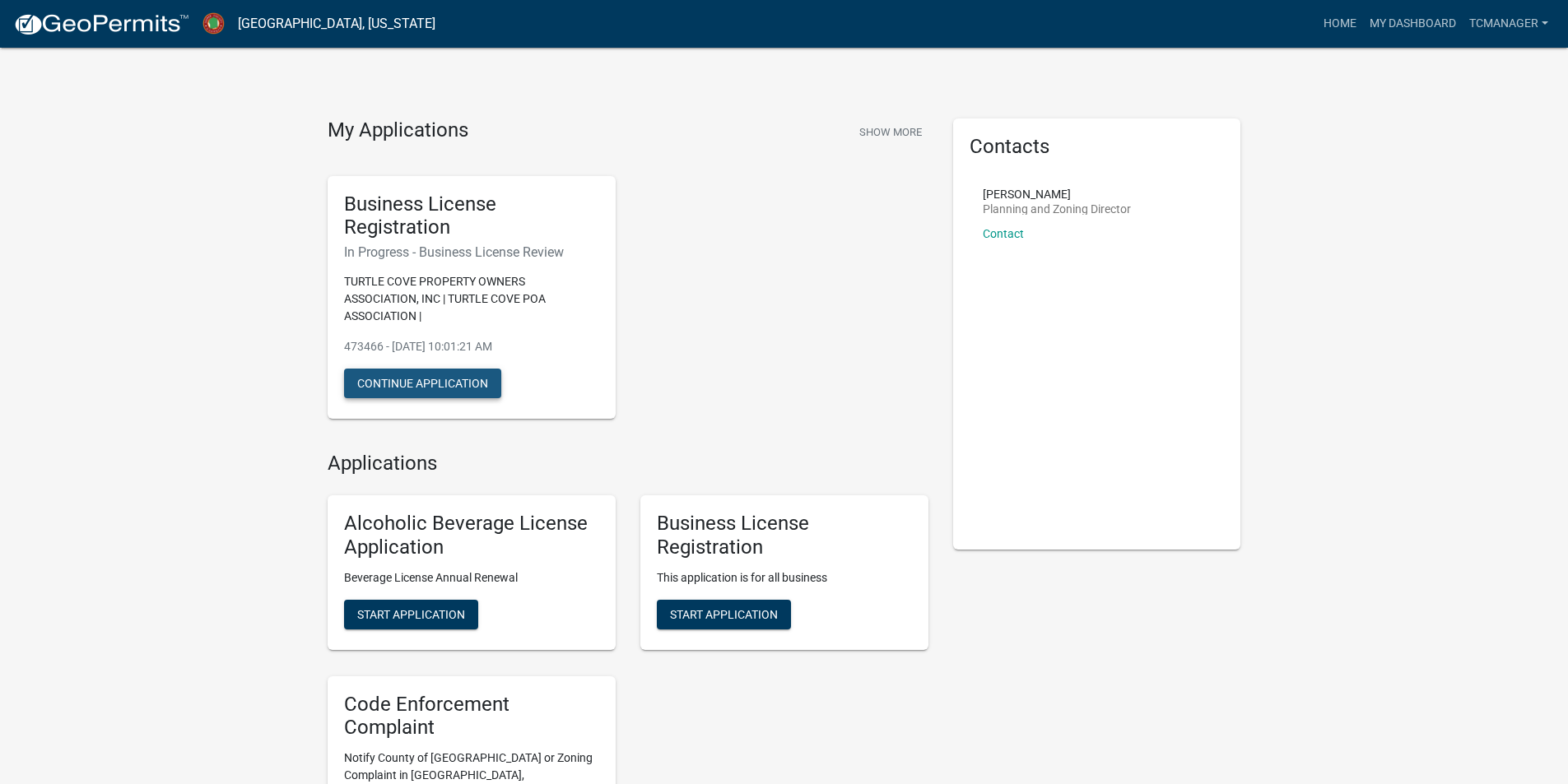
click at [389, 386] on button "Continue Application" at bounding box center [422, 383] width 157 height 29
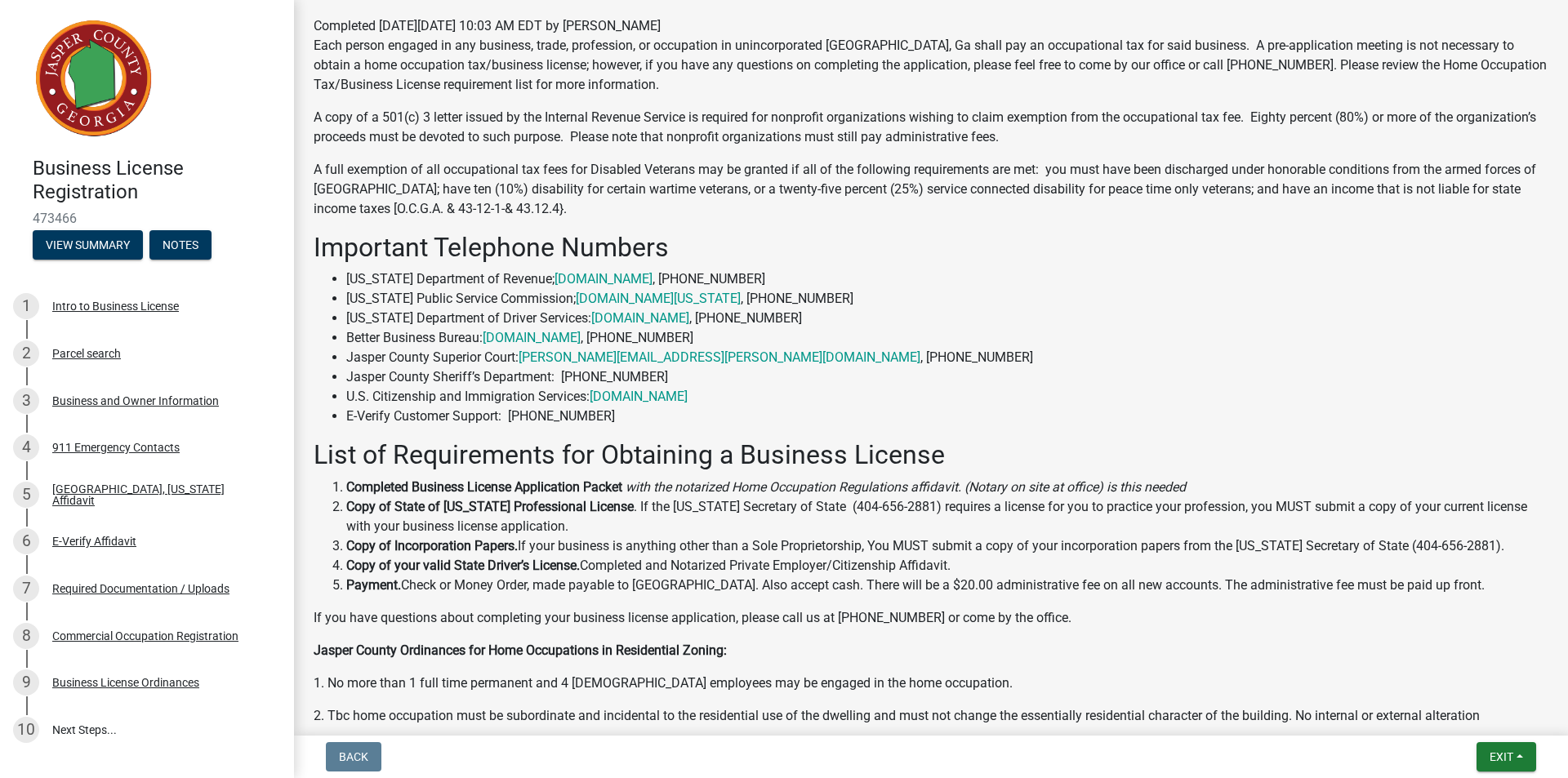
scroll to position [239, 0]
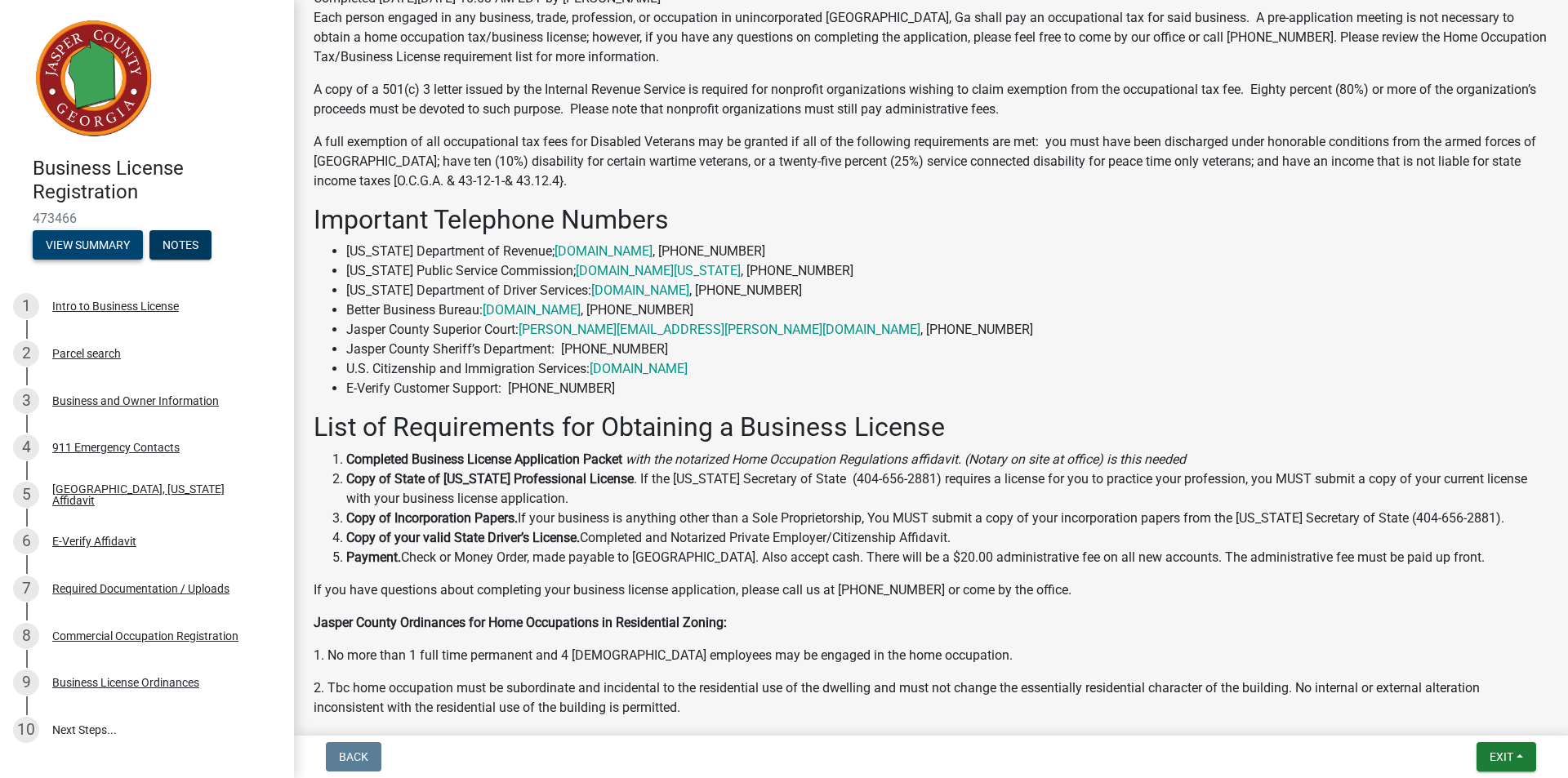
click at [112, 250] on button "View Summary" at bounding box center [87, 245] width 110 height 29
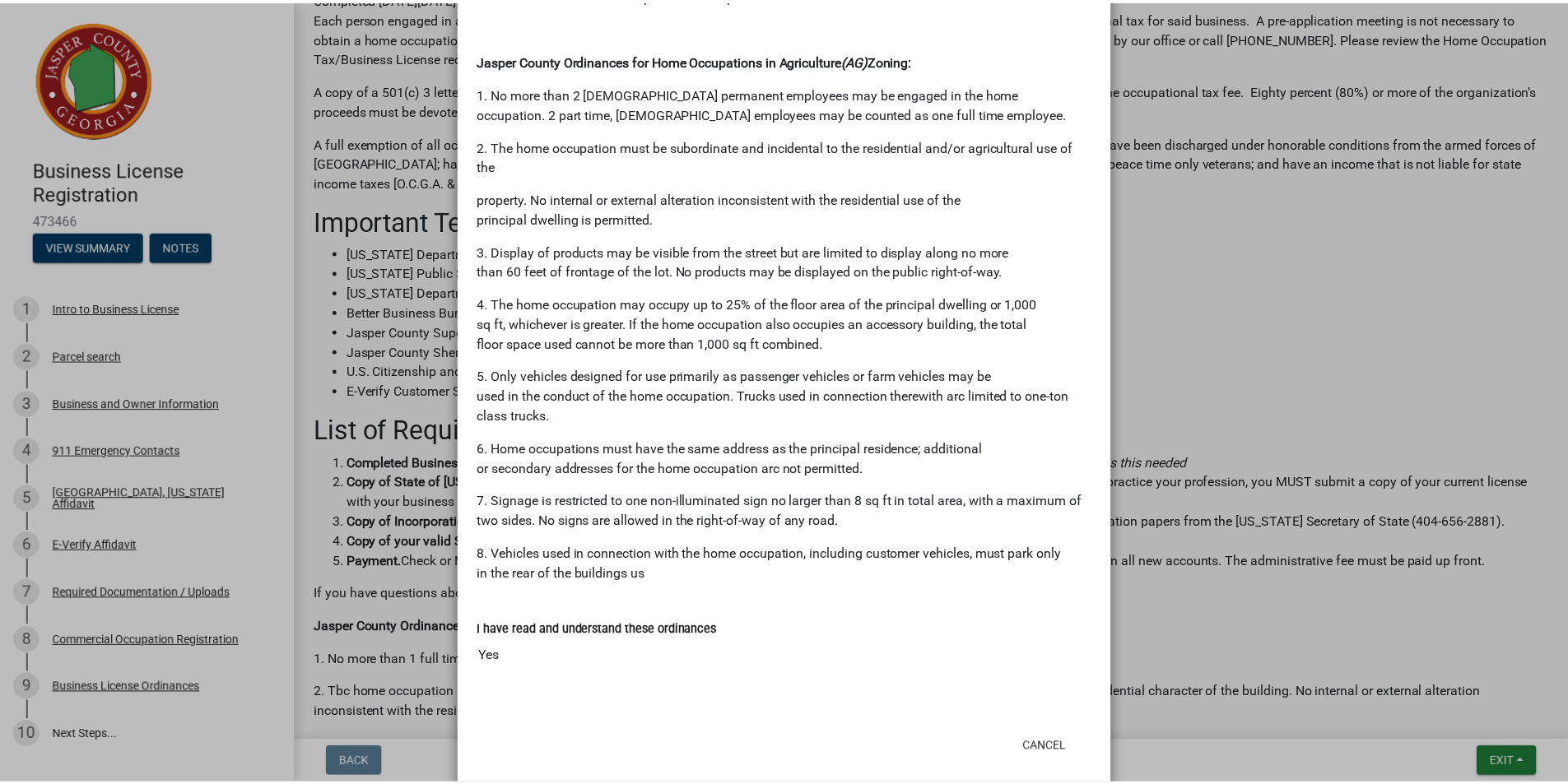
scroll to position [1641, 0]
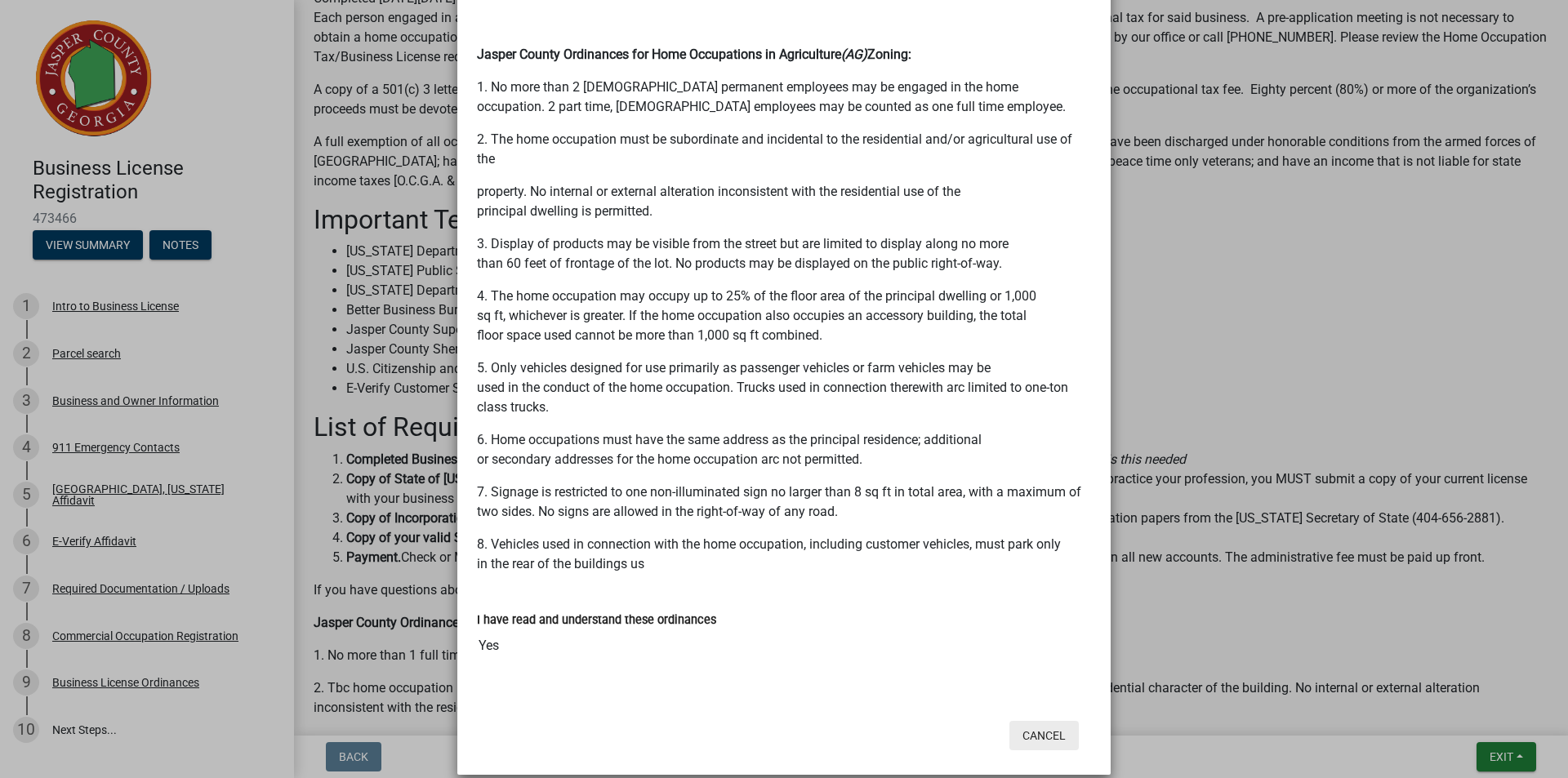
drag, startPoint x: 1034, startPoint y: 710, endPoint x: 1029, endPoint y: 701, distance: 10.3
click at [1034, 721] on button "Cancel" at bounding box center [1044, 735] width 69 height 29
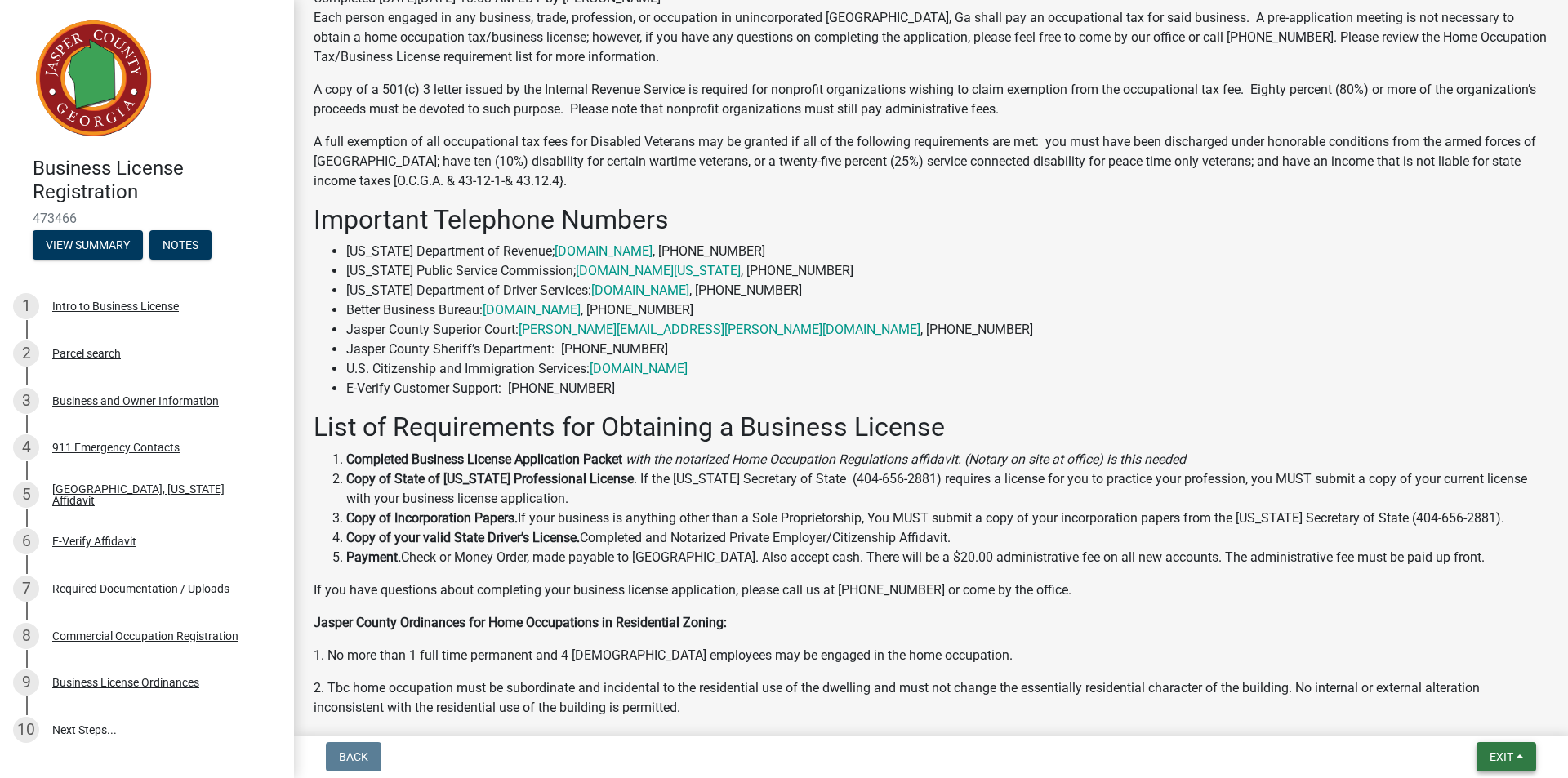
click at [1523, 761] on button "Exit" at bounding box center [1506, 757] width 60 height 29
click at [1472, 720] on button "Save & Exit" at bounding box center [1470, 714] width 131 height 39
